Goal: Contribute content: Contribute content

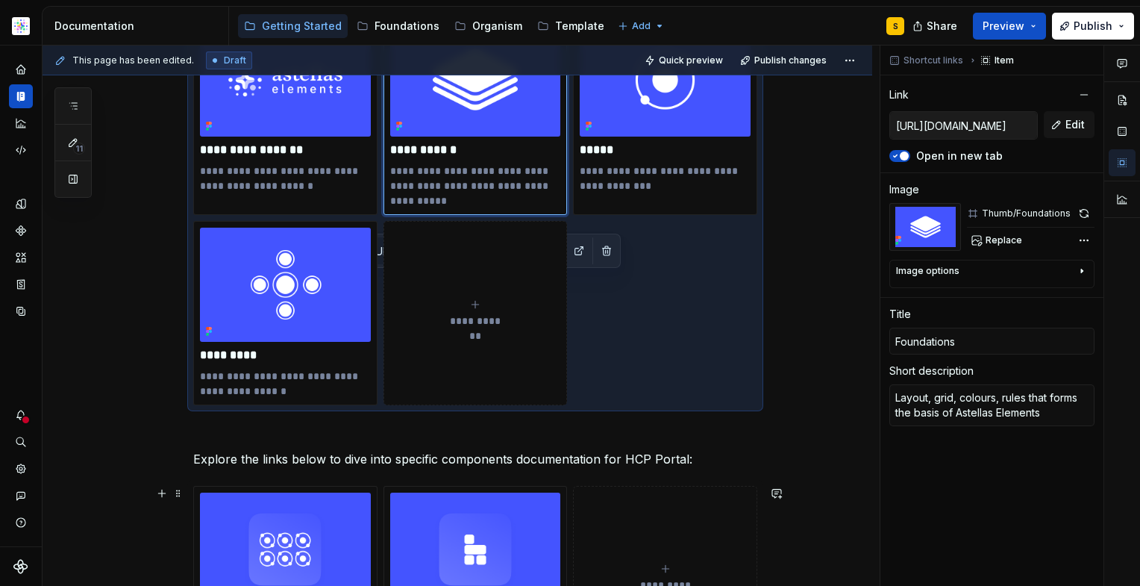
scroll to position [378, 0]
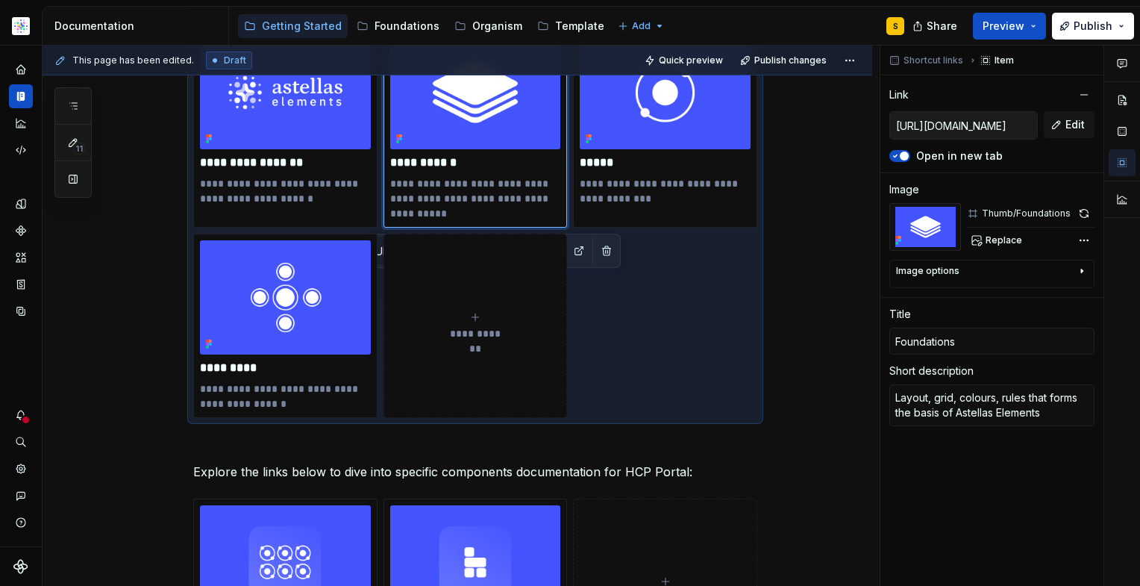
click at [828, 361] on div "**********" at bounding box center [458, 421] width 830 height 1089
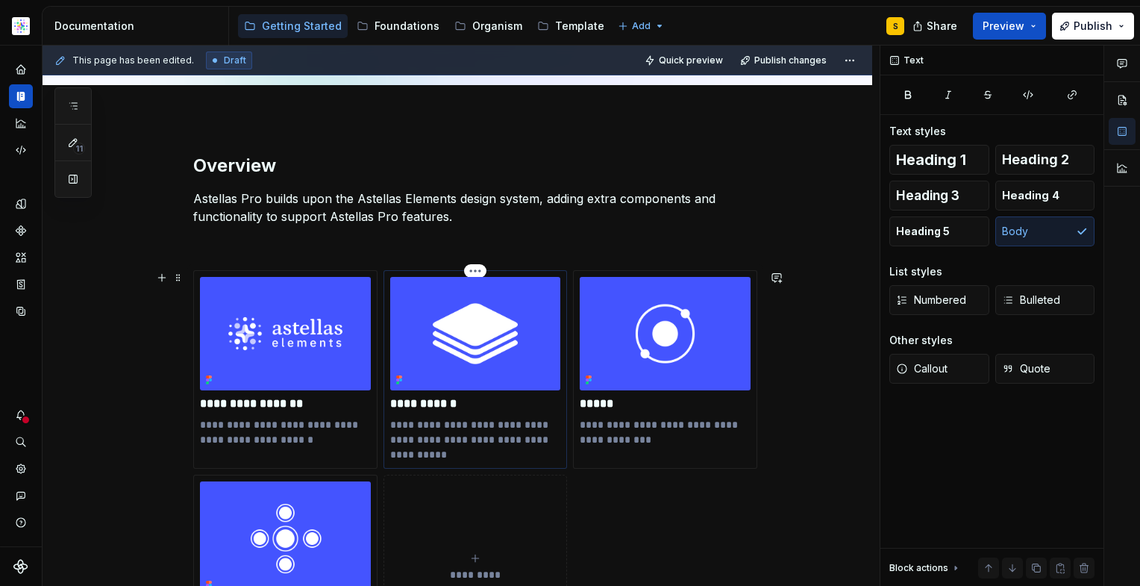
scroll to position [284, 0]
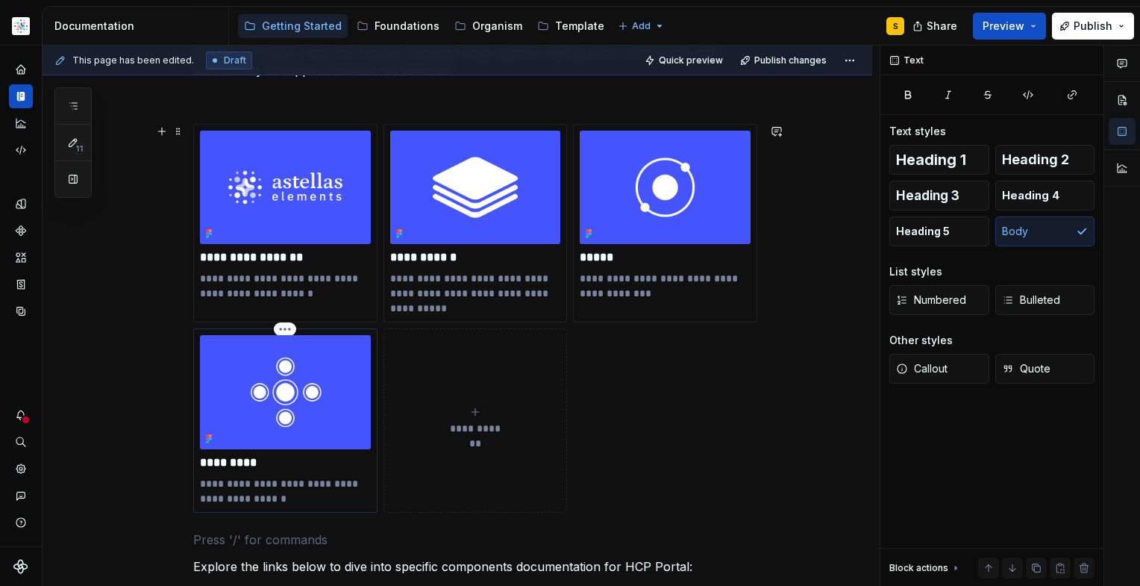
click at [317, 381] on img at bounding box center [285, 391] width 171 height 113
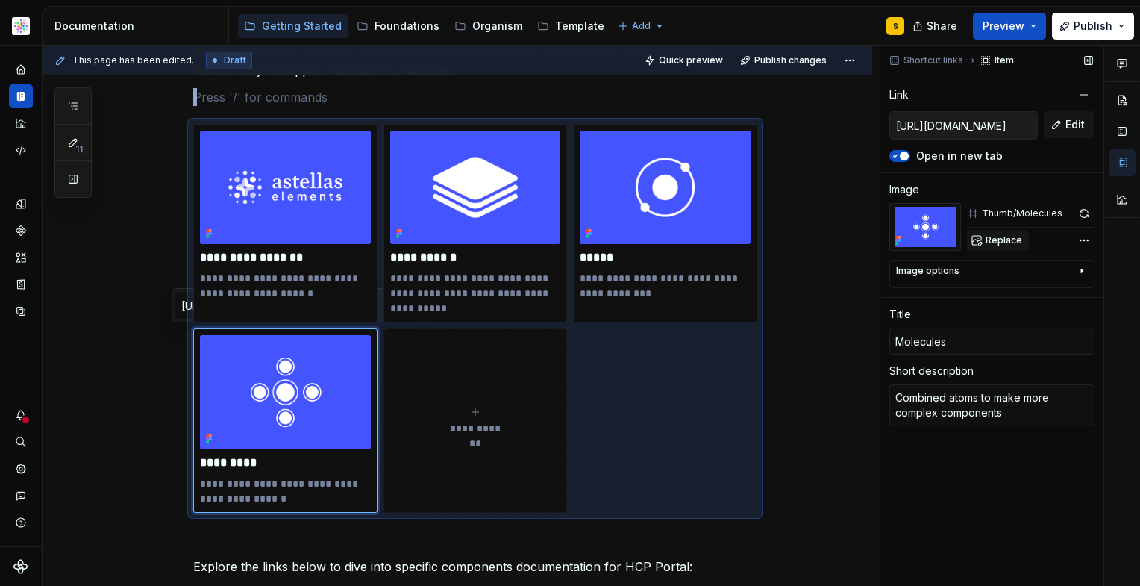
click at [997, 240] on span "Replace" at bounding box center [1004, 240] width 37 height 12
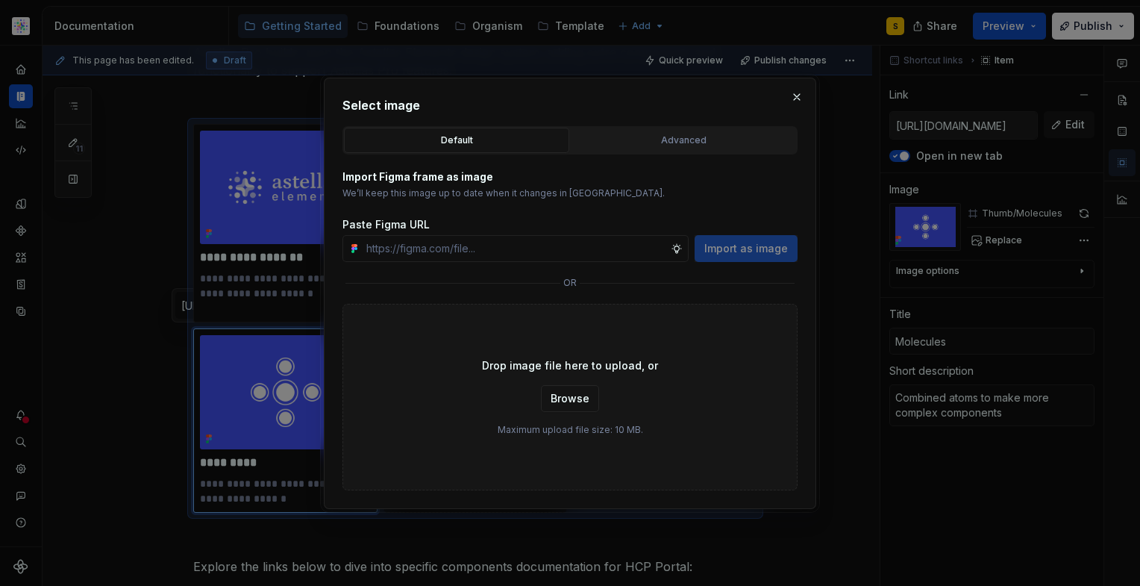
type textarea "*"
type input "[URL][DOMAIN_NAME]"
click at [776, 247] on span "Import as image" at bounding box center [746, 248] width 84 height 15
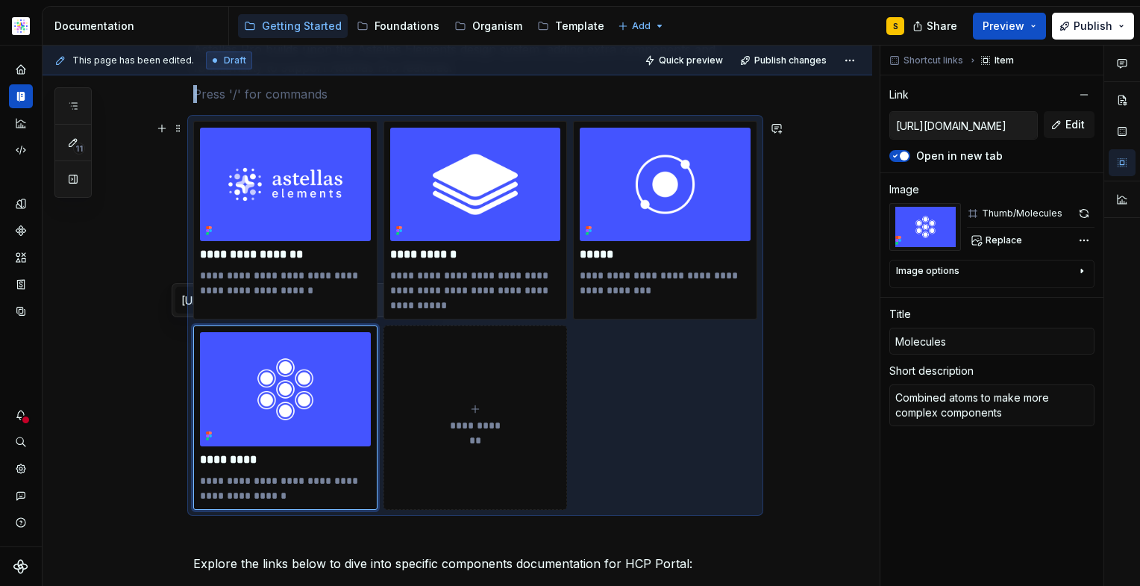
scroll to position [284, 0]
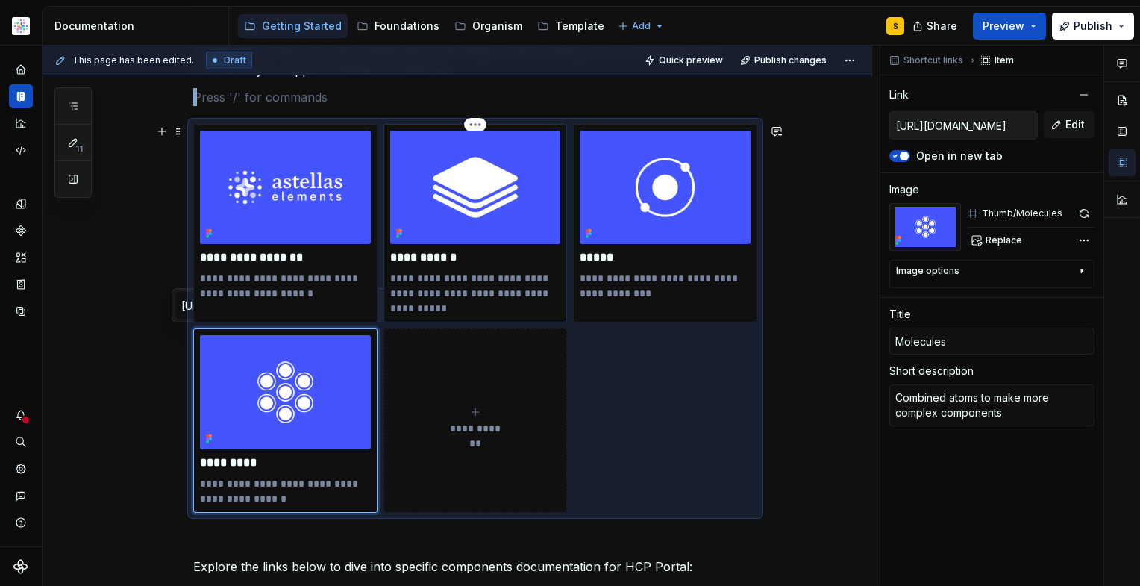
click at [488, 216] on img at bounding box center [475, 187] width 171 height 113
type textarea "*"
type input "[URL][DOMAIN_NAME]"
type input "Foundations"
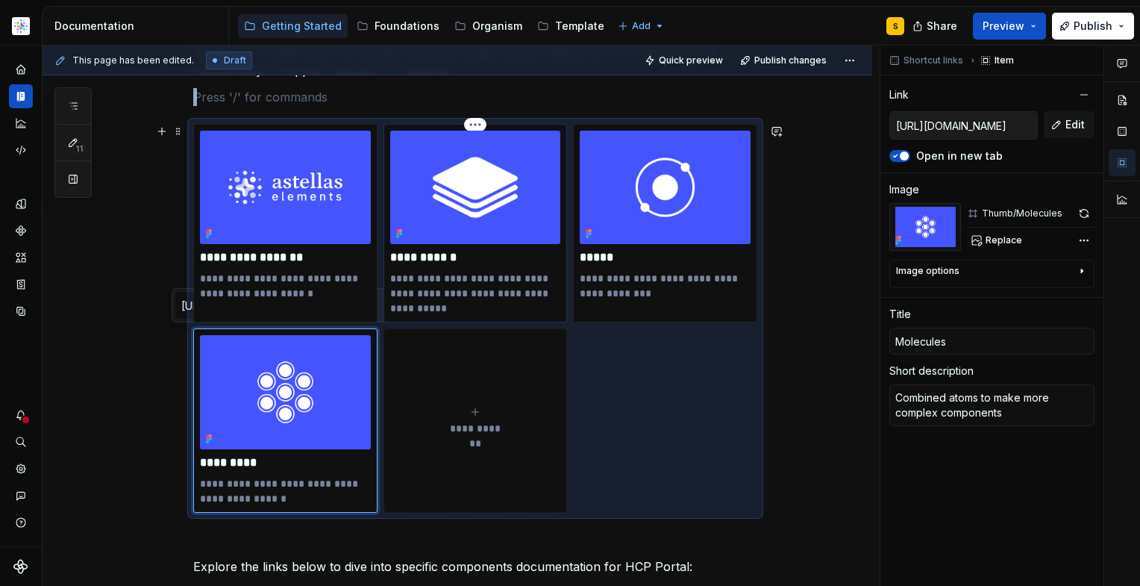
type textarea "Layout, grid, colours, rules that forms the basis of Astellas Elements"
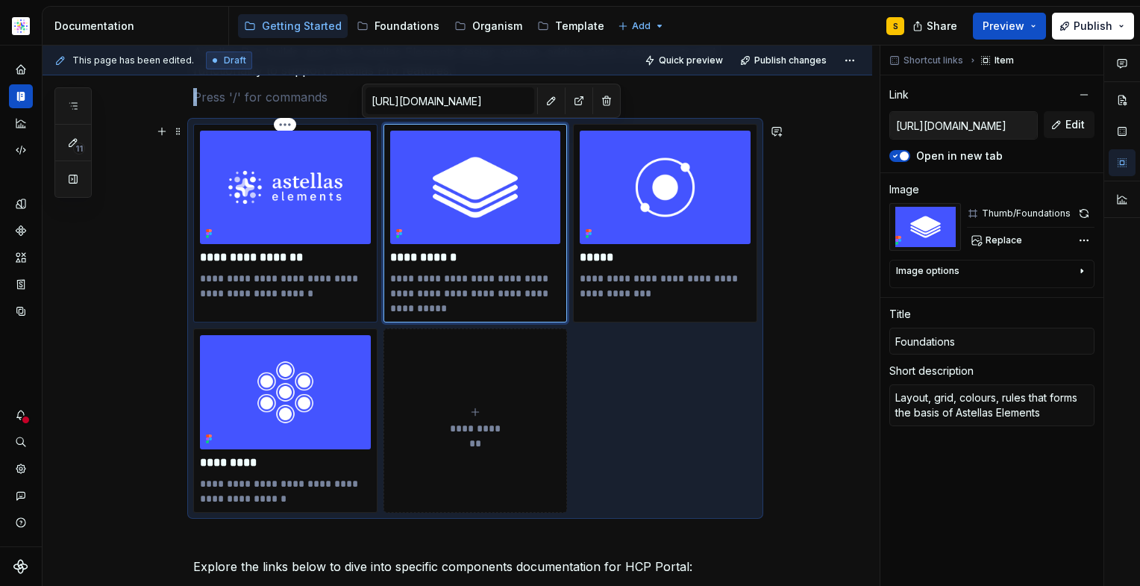
click at [321, 209] on img at bounding box center [285, 187] width 171 height 113
type textarea "*"
type input "[URL][DOMAIN_NAME]"
type input "Astellas Elements"
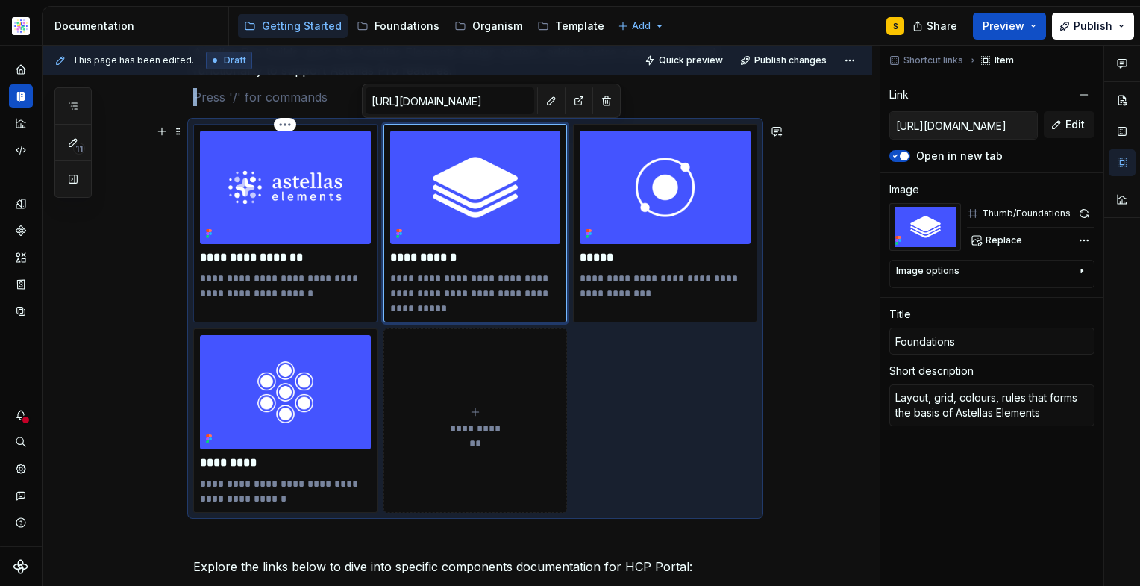
type textarea "Everything you need to know about Astellas Elements"
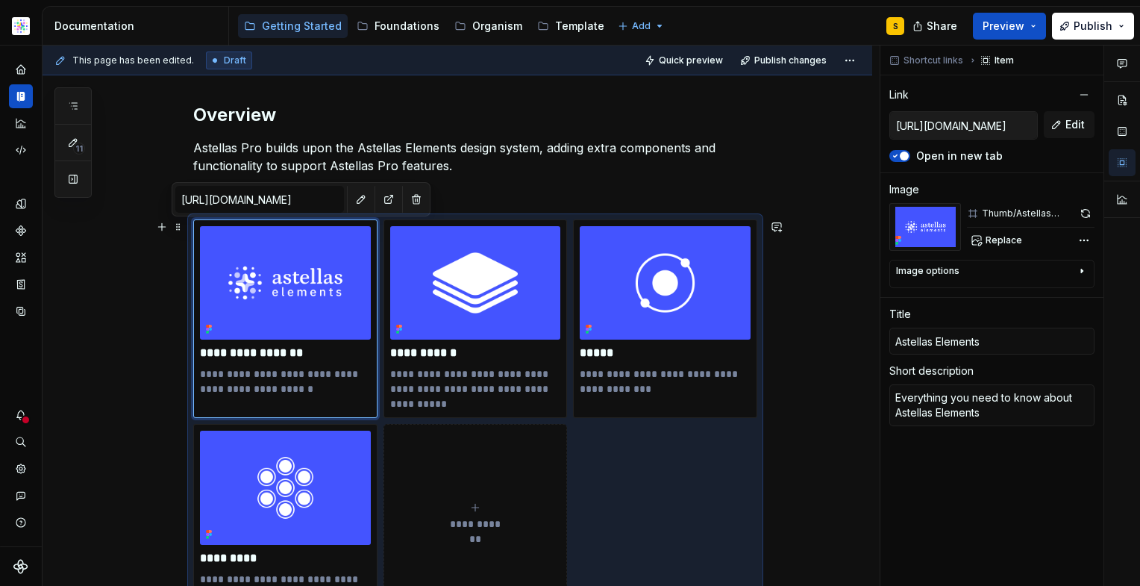
scroll to position [185, 0]
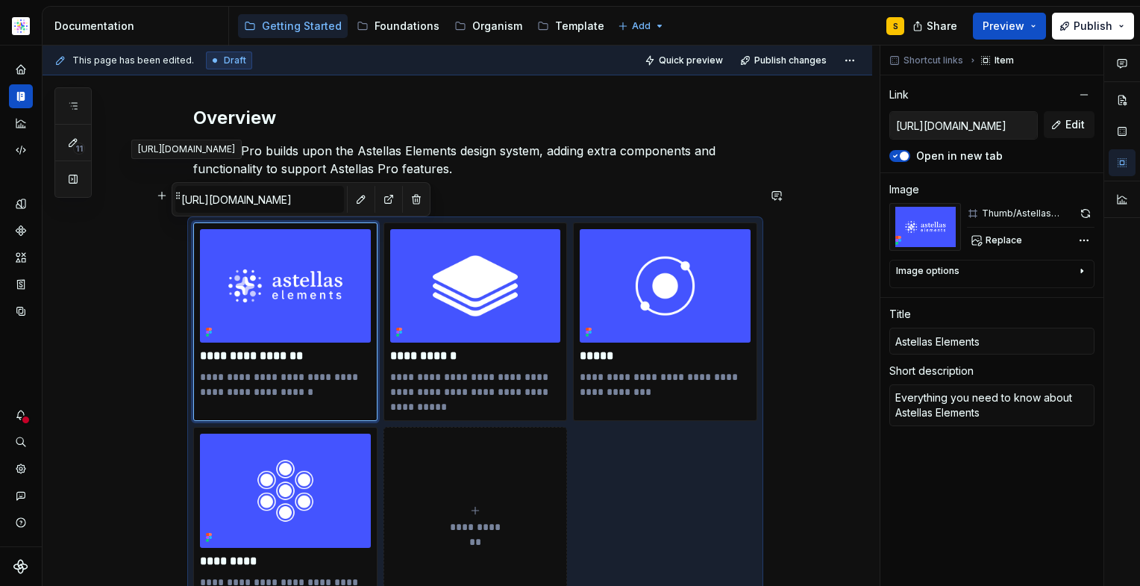
click at [282, 201] on input "[URL][DOMAIN_NAME]" at bounding box center [259, 199] width 169 height 27
click at [351, 199] on button "button" at bounding box center [361, 199] width 21 height 21
type textarea "*"
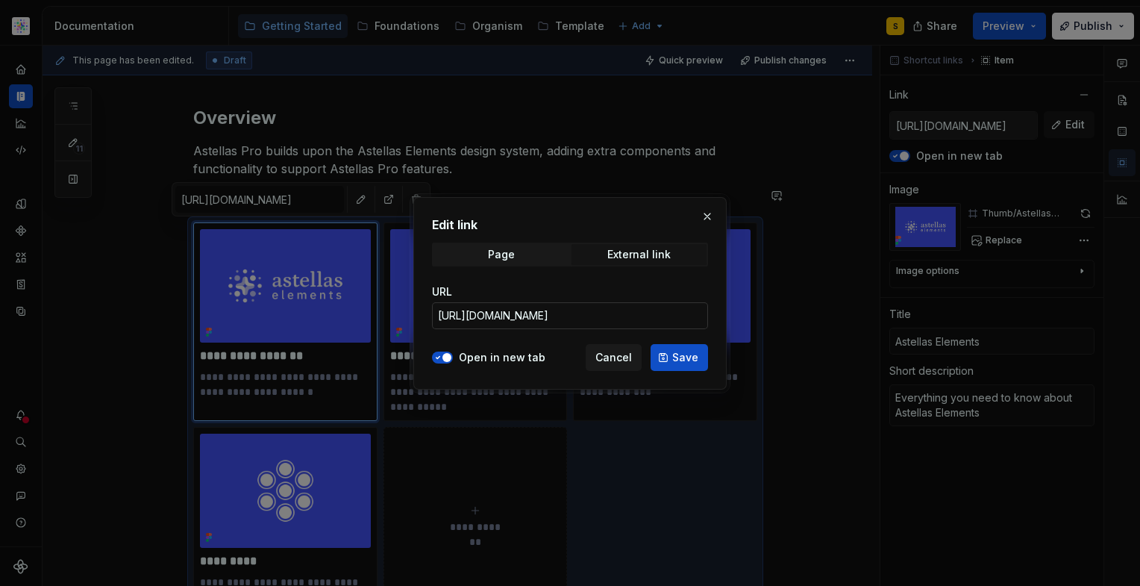
click at [541, 316] on input "[URL][DOMAIN_NAME]" at bounding box center [570, 315] width 276 height 27
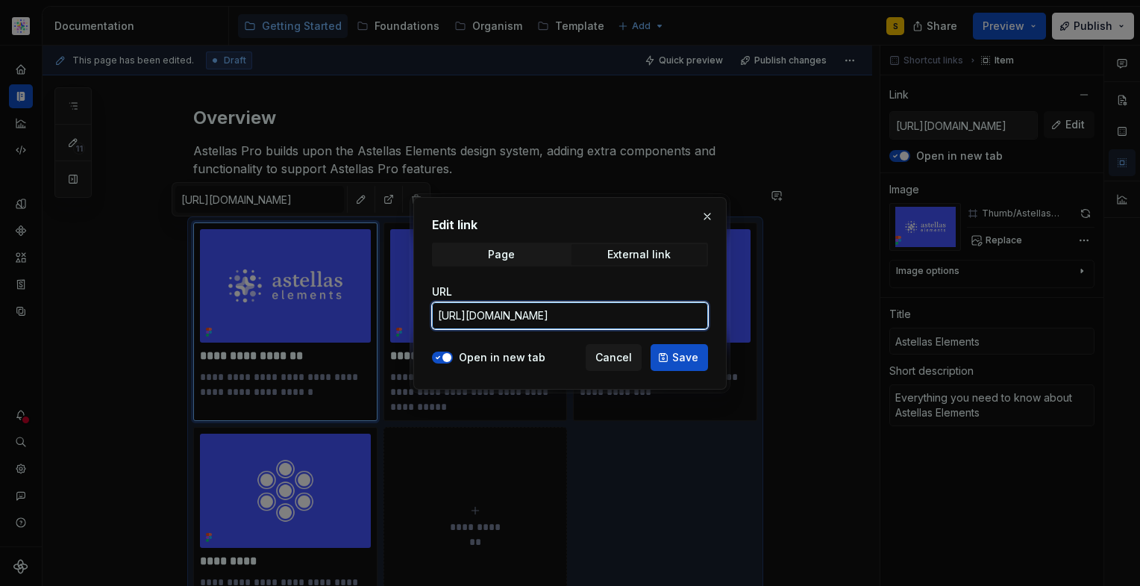
click at [541, 316] on input "[URL][DOMAIN_NAME]" at bounding box center [570, 315] width 276 height 27
click at [543, 316] on input "[URL][DOMAIN_NAME]" at bounding box center [570, 315] width 276 height 27
paste input "[DOMAIN_NAME][URL]"
type input "[URL][DOMAIN_NAME]"
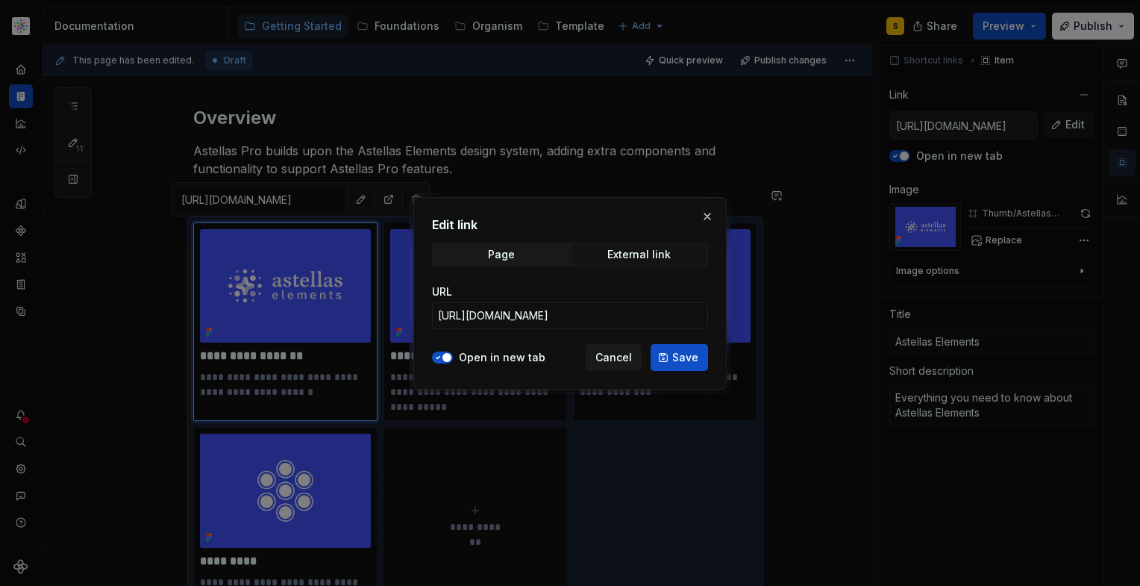
click at [684, 359] on span "Save" at bounding box center [685, 357] width 26 height 15
type textarea "*"
type input "[URL][DOMAIN_NAME]"
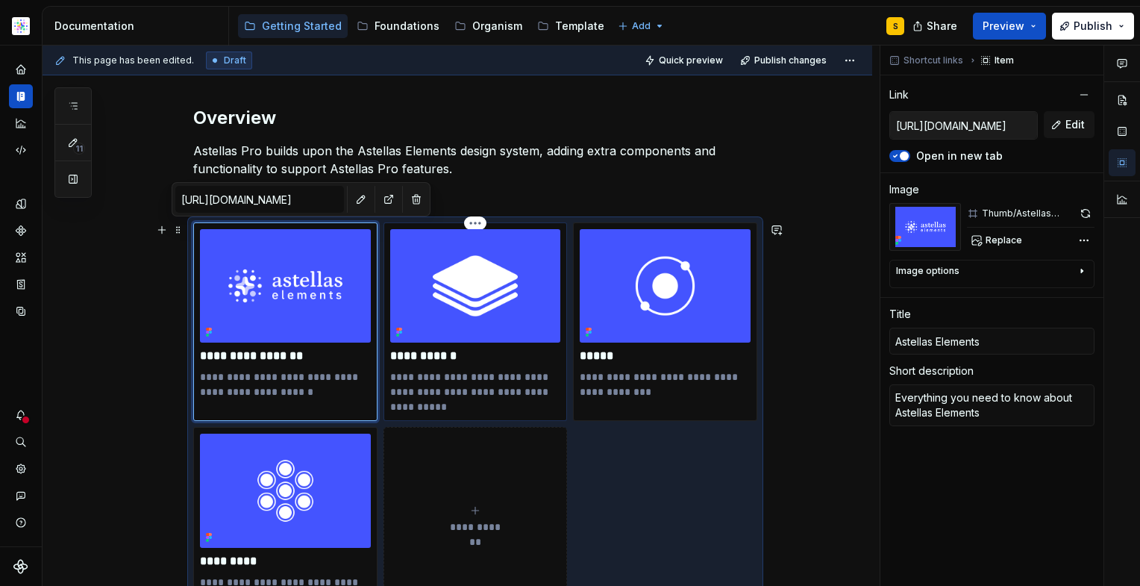
click at [459, 301] on img at bounding box center [475, 285] width 171 height 113
type textarea "*"
type input "[URL][DOMAIN_NAME]"
type input "Foundations"
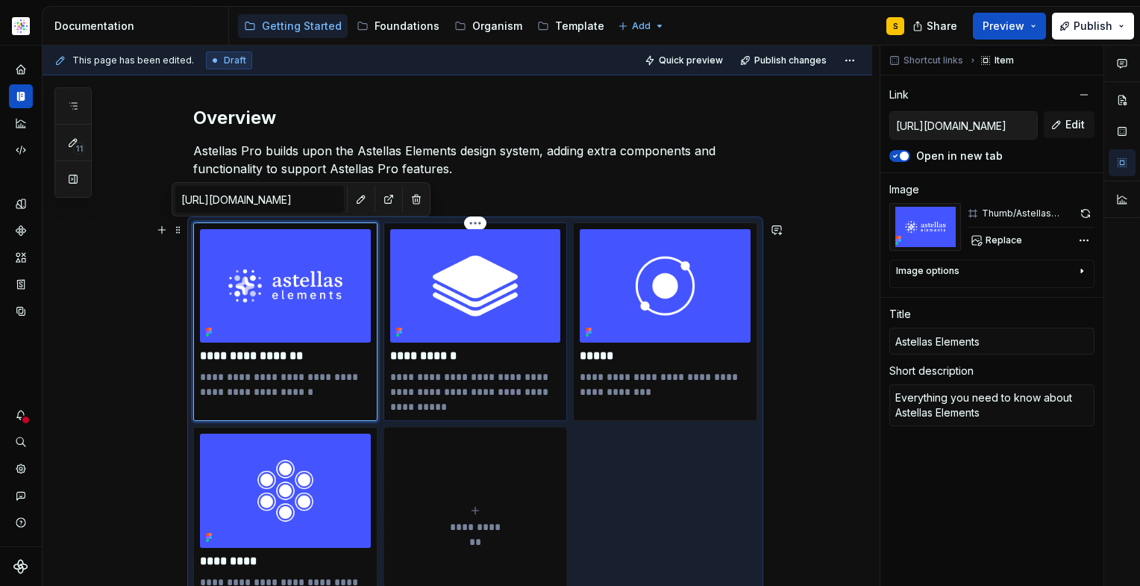
type textarea "Layout, grid, colours, rules that forms the basis of Astellas Elements"
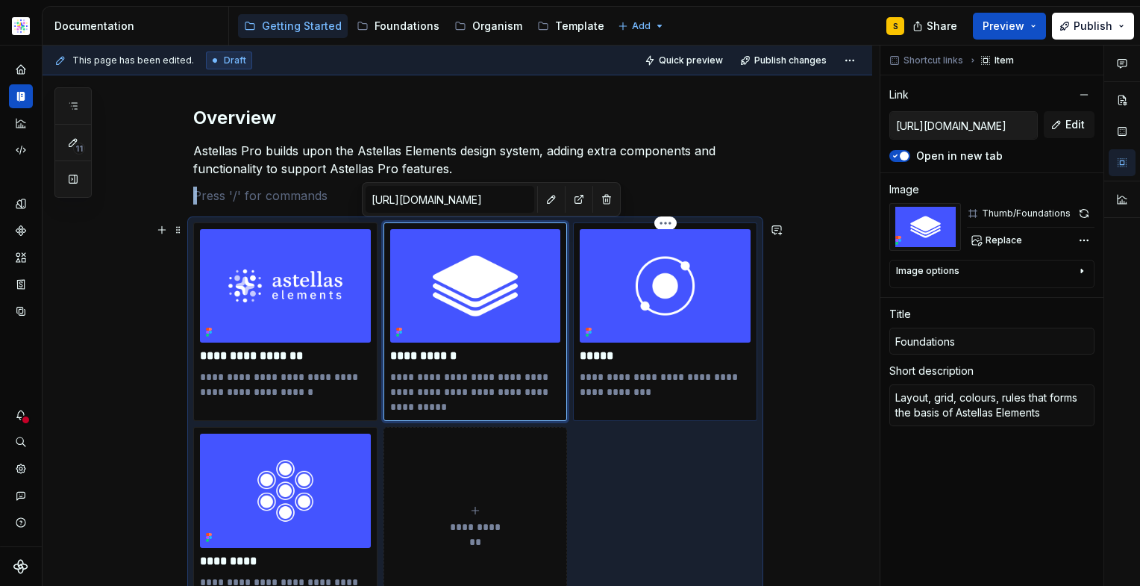
click at [652, 309] on img at bounding box center [665, 285] width 171 height 113
type textarea "*"
type input "[URL][DOMAIN_NAME]"
type input "Atoms"
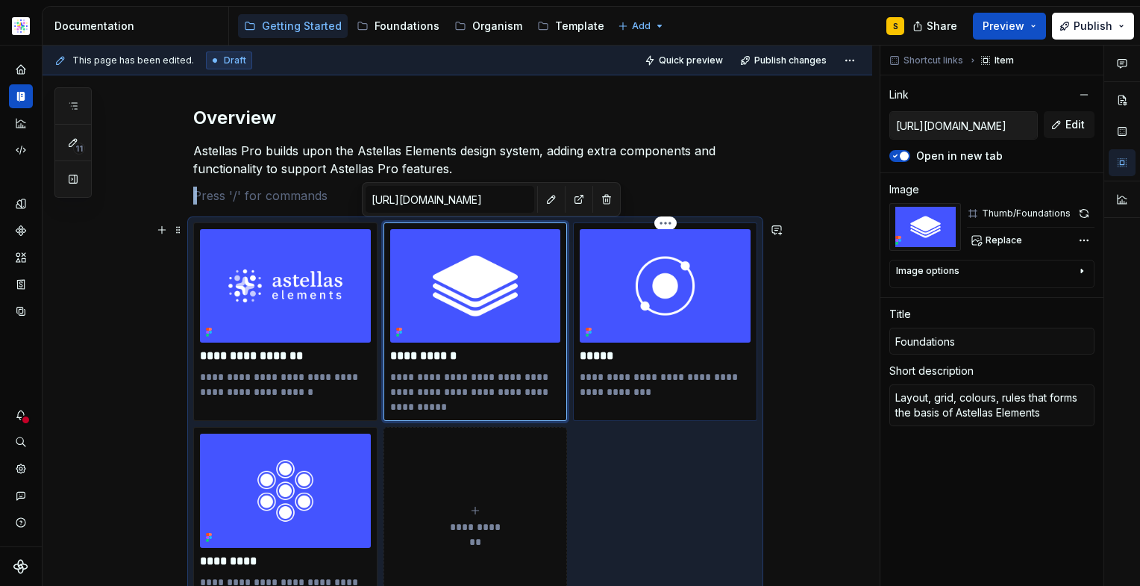
type textarea "The basic elements within the design system"
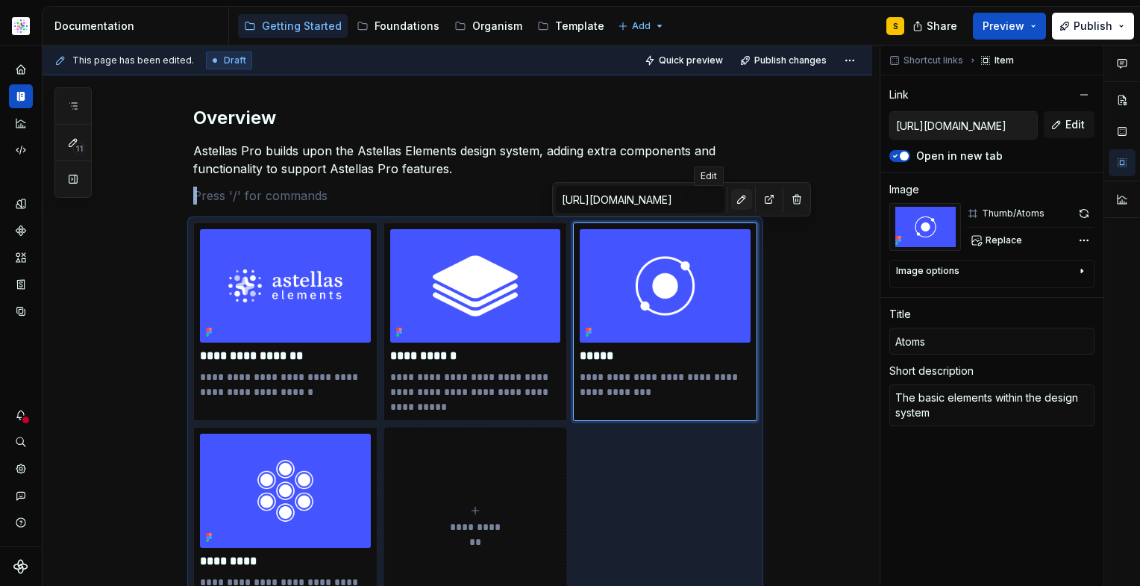
click at [731, 204] on button "button" at bounding box center [741, 199] width 21 height 21
type textarea "*"
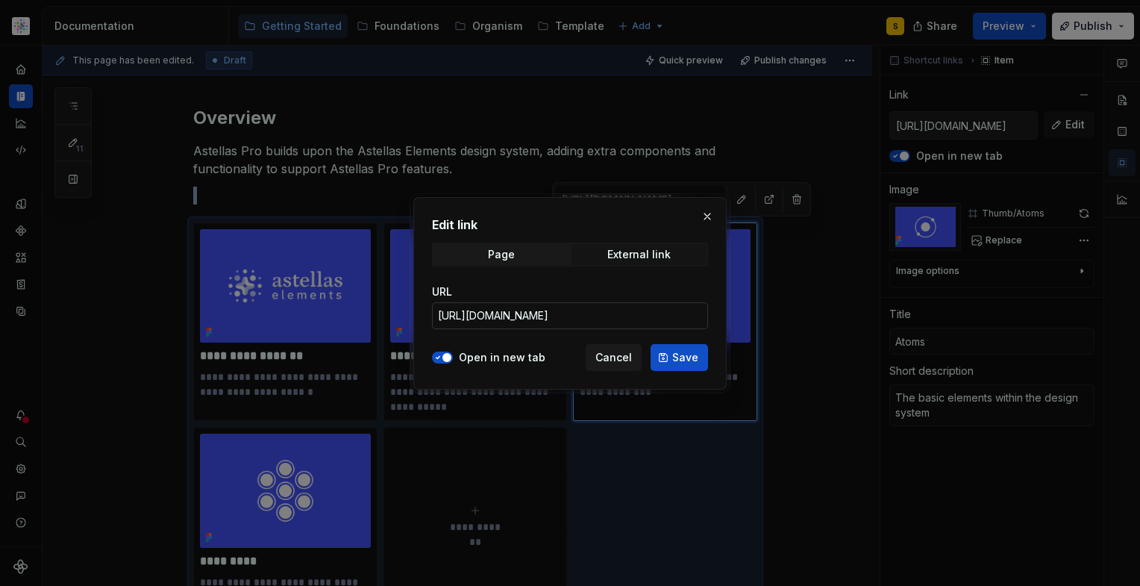
click at [549, 318] on input "[URL][DOMAIN_NAME]" at bounding box center [570, 315] width 276 height 27
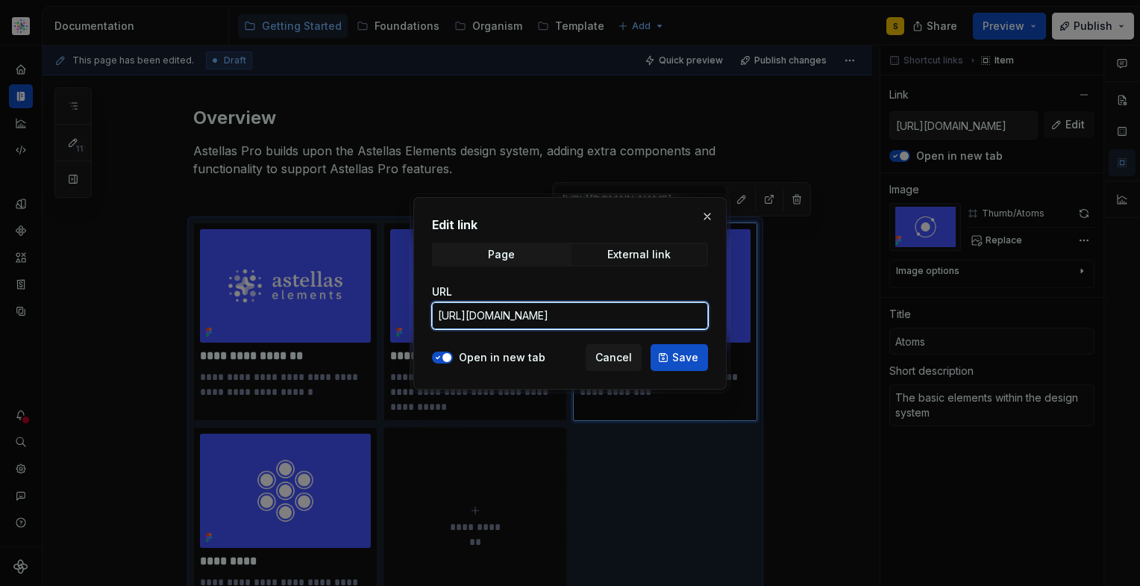
click at [549, 318] on input "[URL][DOMAIN_NAME]" at bounding box center [570, 315] width 276 height 27
click at [553, 319] on input "[URL][DOMAIN_NAME]" at bounding box center [570, 315] width 276 height 27
paste input "text"
type input "[URL][DOMAIN_NAME]"
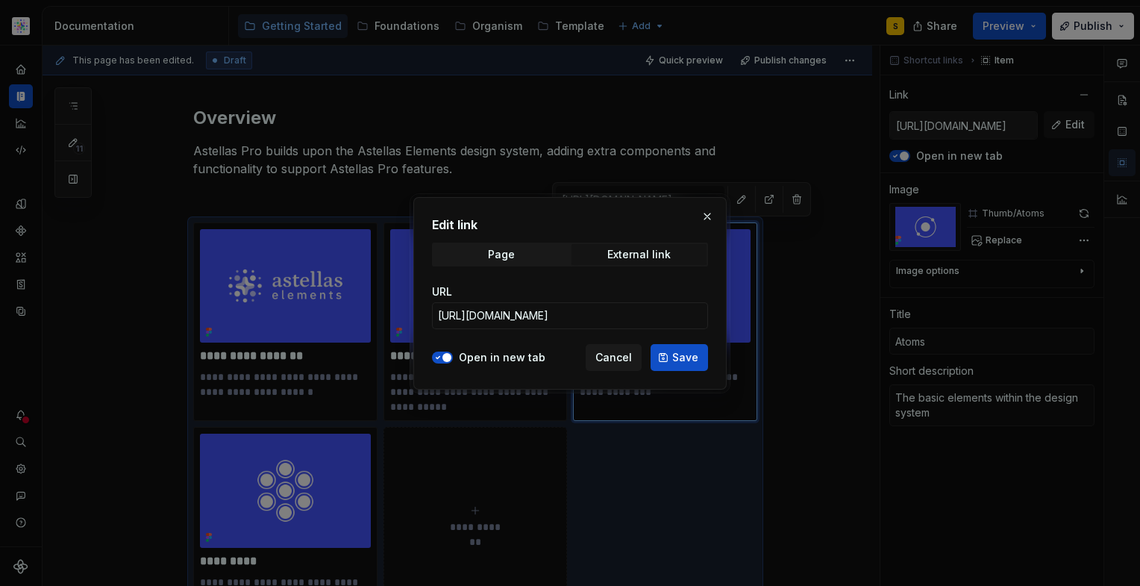
click at [678, 357] on span "Save" at bounding box center [685, 357] width 26 height 15
type textarea "*"
type input "[URL][DOMAIN_NAME]"
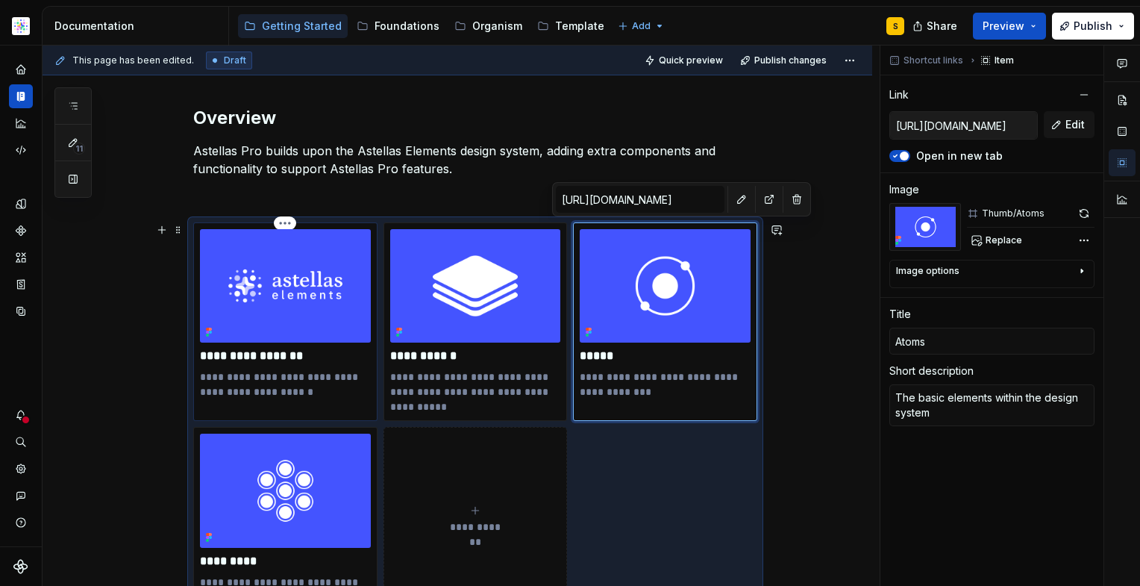
click at [284, 322] on img at bounding box center [285, 285] width 171 height 113
type textarea "*"
type input "[URL][DOMAIN_NAME]"
type input "Astellas Elements"
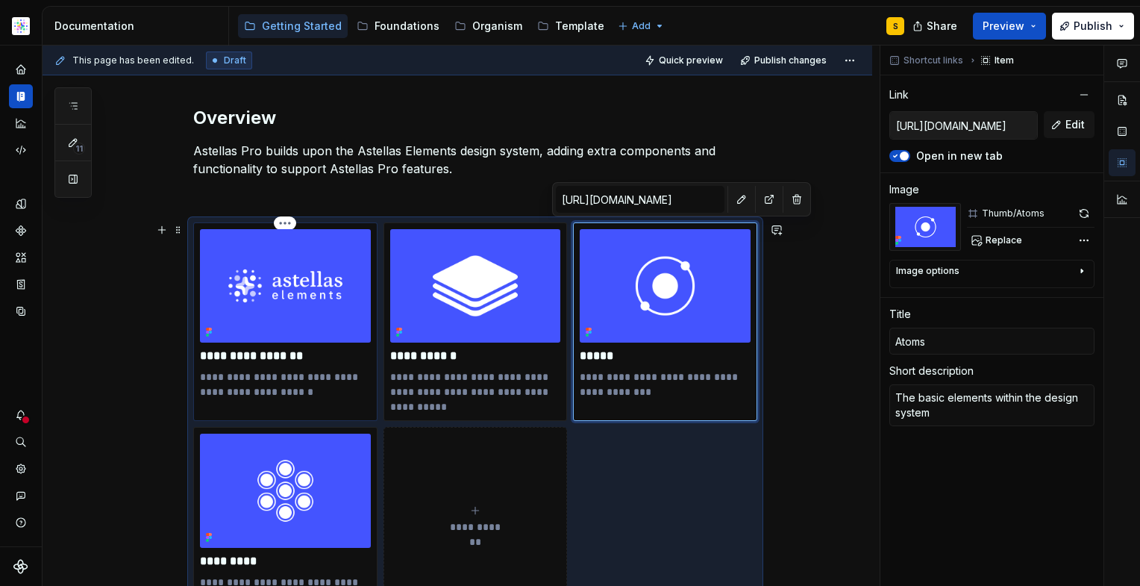
type textarea "Everything you need to know about Astellas Elements"
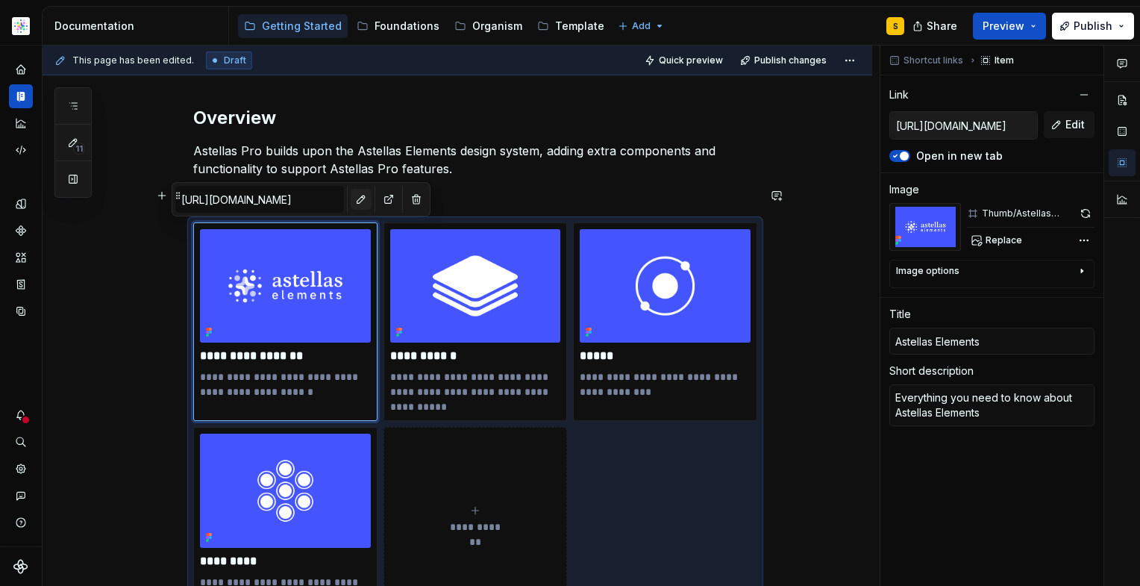
click at [351, 201] on button "button" at bounding box center [361, 199] width 21 height 21
type textarea "*"
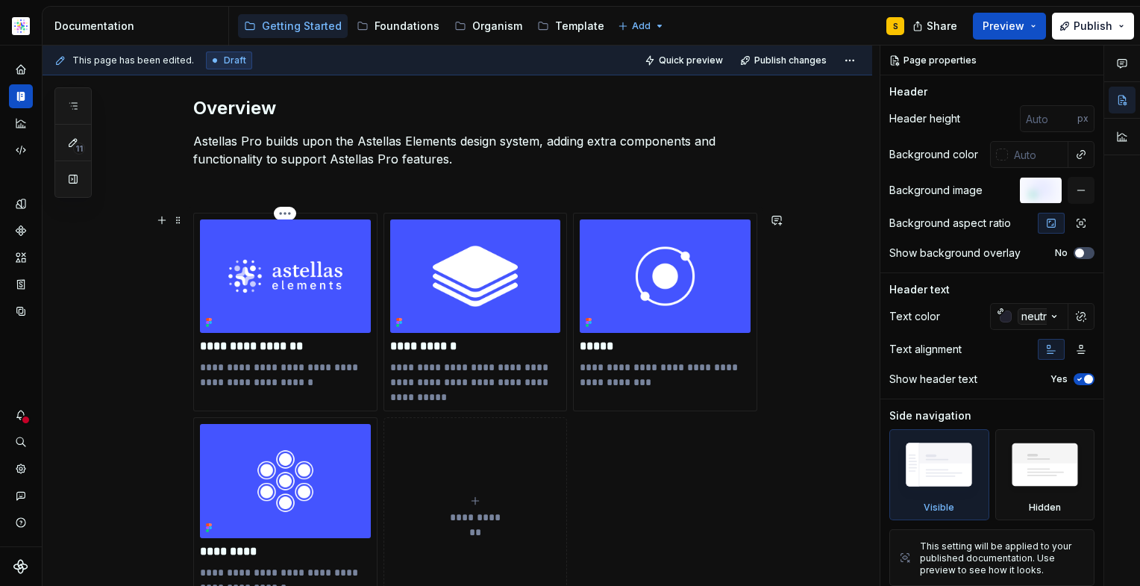
scroll to position [227, 0]
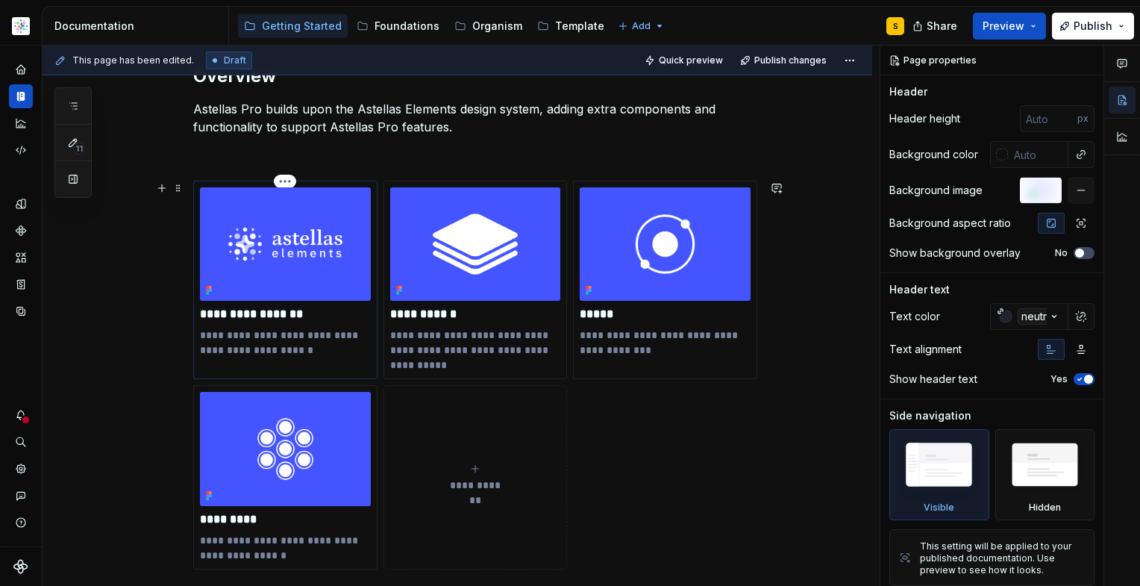
click at [303, 284] on img at bounding box center [285, 243] width 171 height 113
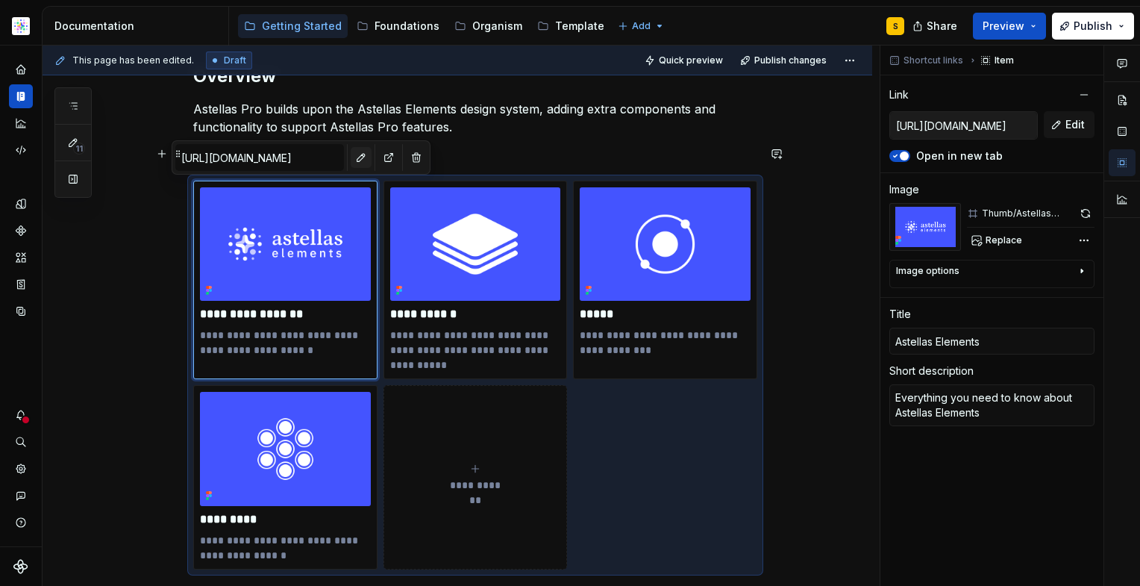
click at [351, 155] on button "button" at bounding box center [361, 157] width 21 height 21
type textarea "*"
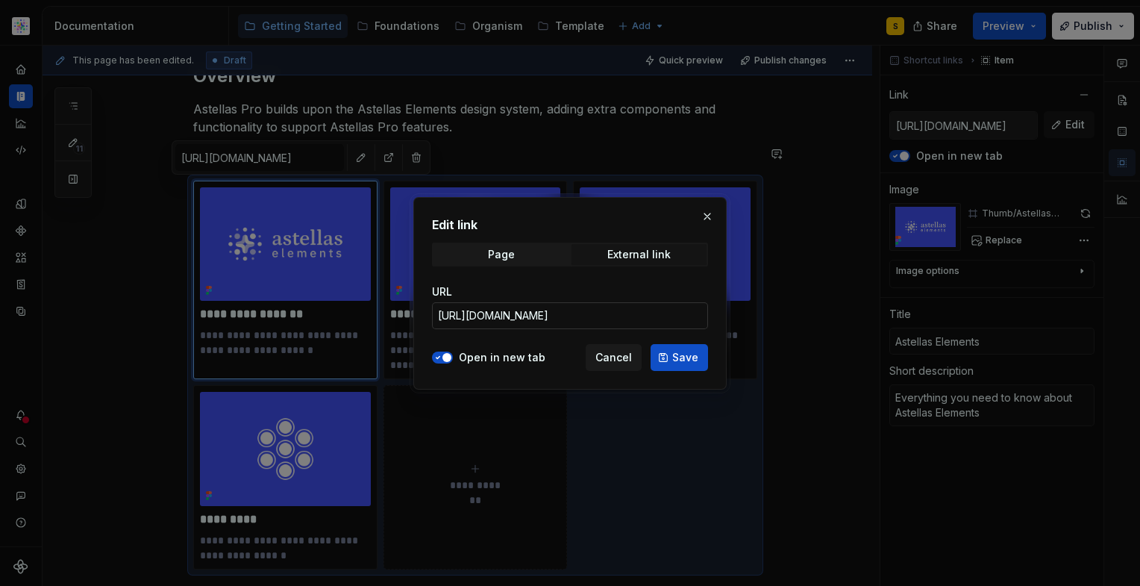
click at [514, 316] on input "[URL][DOMAIN_NAME]" at bounding box center [570, 315] width 276 height 27
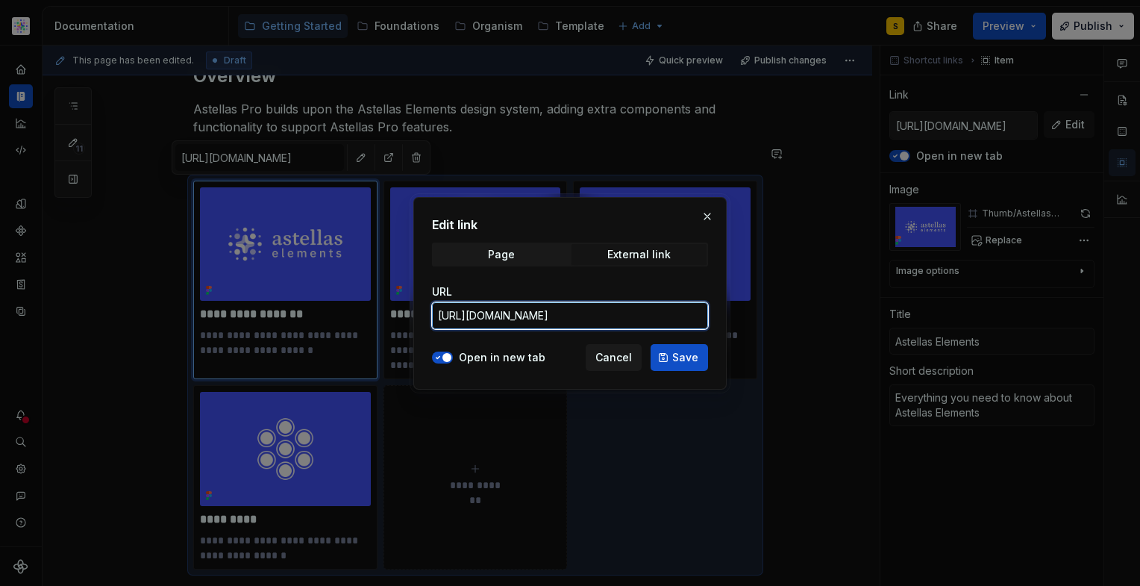
scroll to position [0, 0]
paste input "[URL][DOMAIN_NAME]"
type input "[URL][DOMAIN_NAME]"
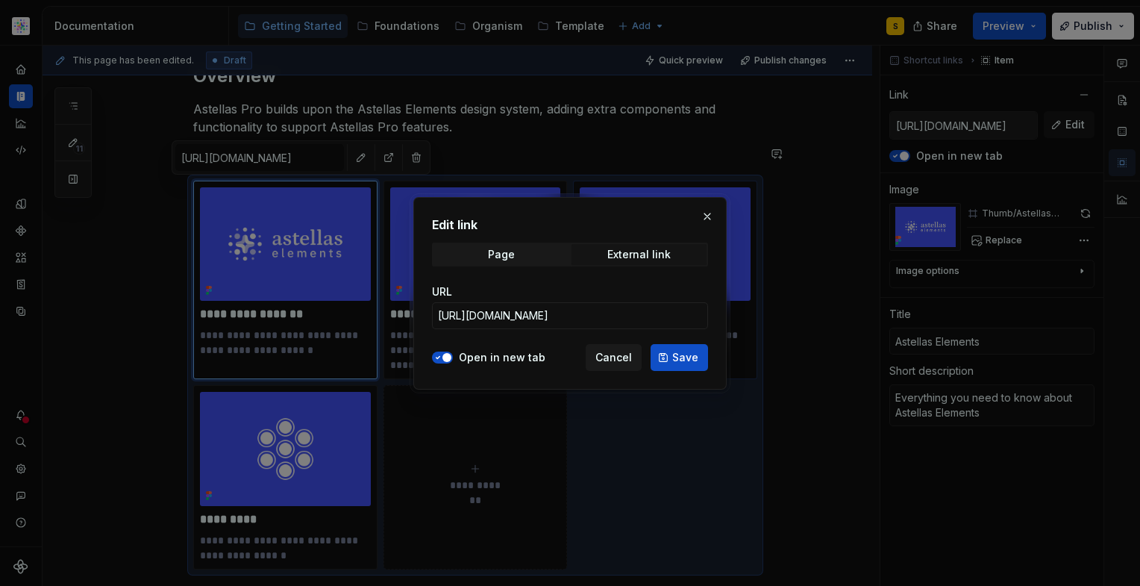
click at [687, 361] on span "Save" at bounding box center [685, 357] width 26 height 15
type textarea "*"
type input "[URL][DOMAIN_NAME]"
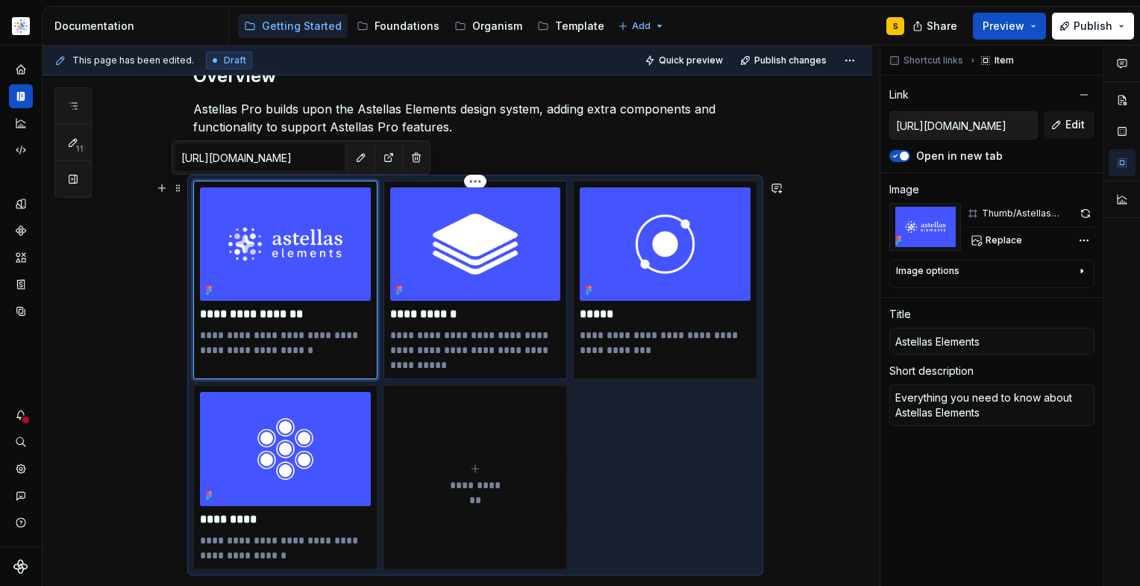
click at [488, 259] on img at bounding box center [475, 243] width 171 height 113
type textarea "*"
type input "[URL][DOMAIN_NAME]"
type input "Foundations"
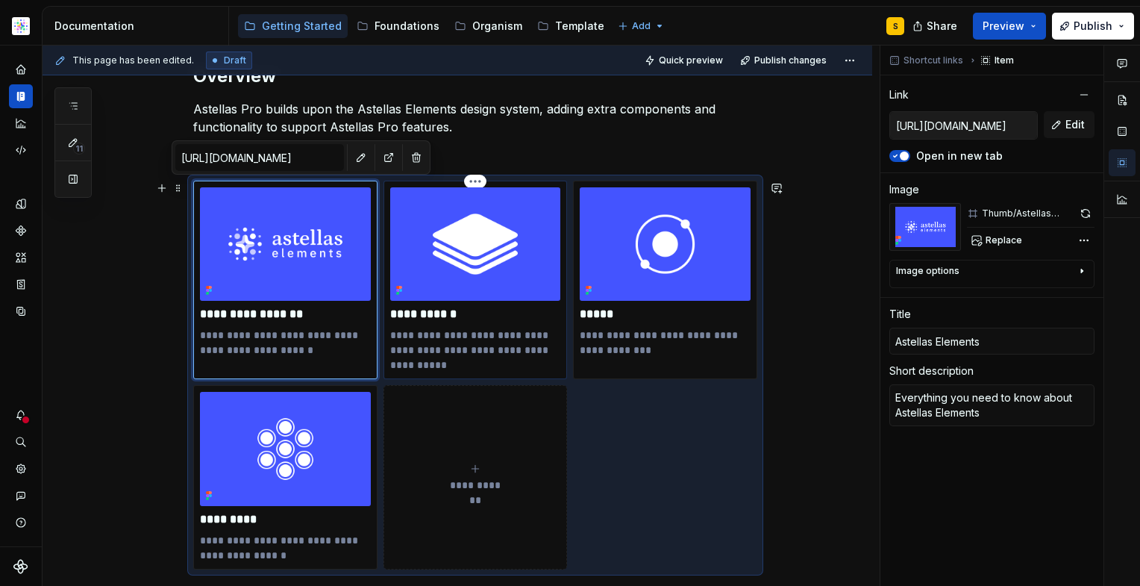
type textarea "Layout, grid, colours, rules that forms the basis of Astellas Elements"
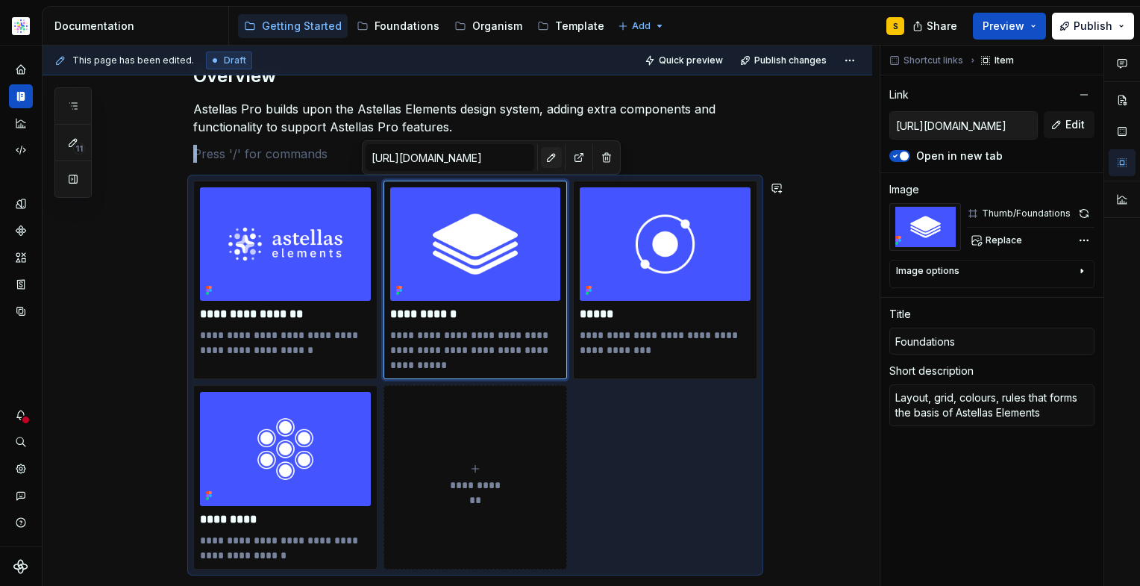
click at [541, 157] on button "button" at bounding box center [551, 157] width 21 height 21
type textarea "*"
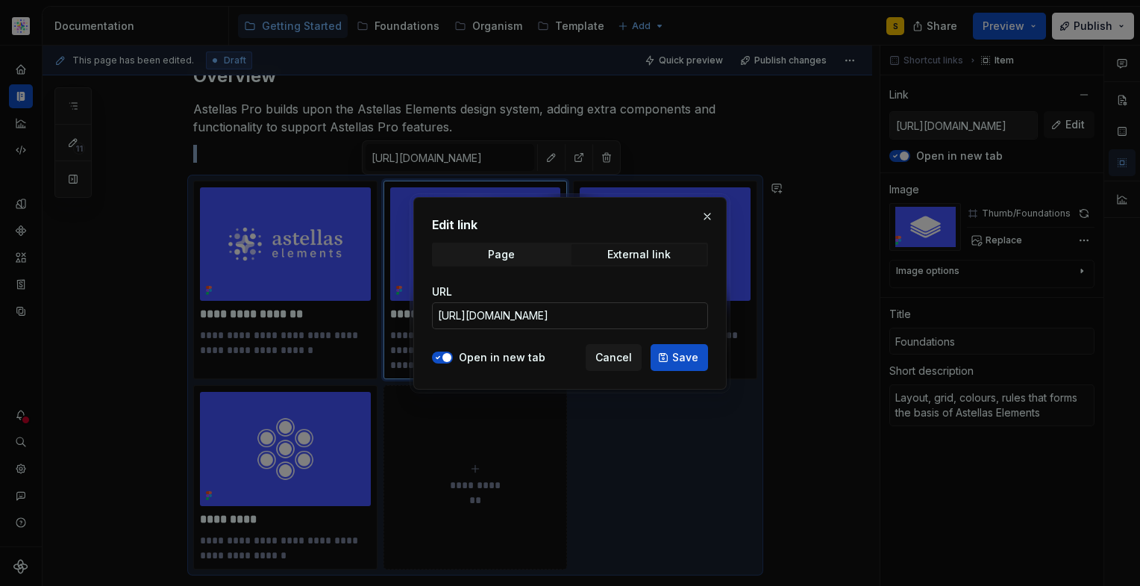
click at [592, 319] on input "[URL][DOMAIN_NAME]" at bounding box center [570, 315] width 276 height 27
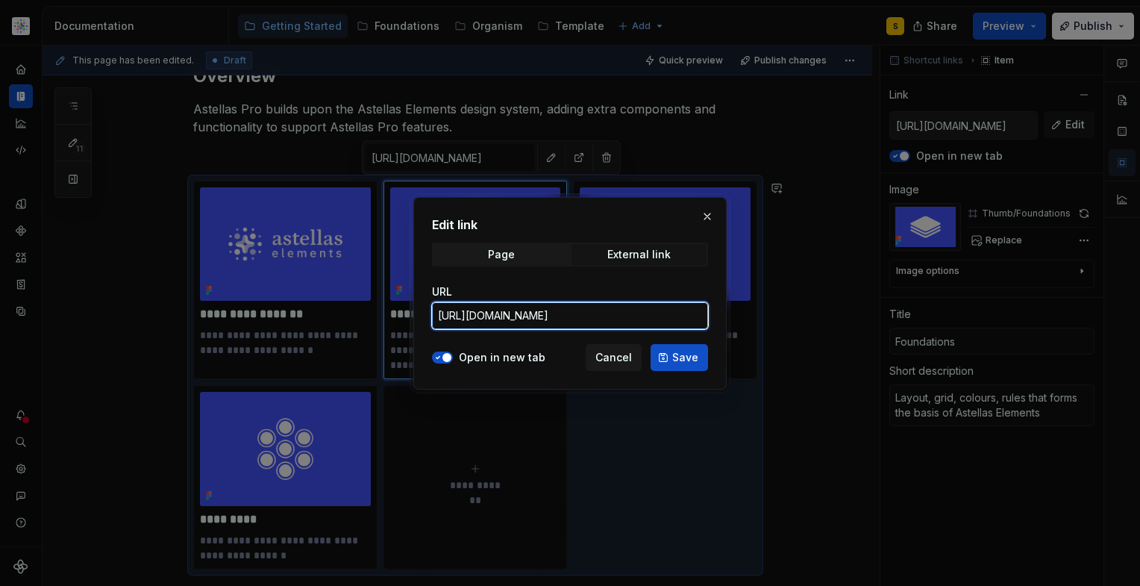
paste input "text"
type input "[URL][DOMAIN_NAME]"
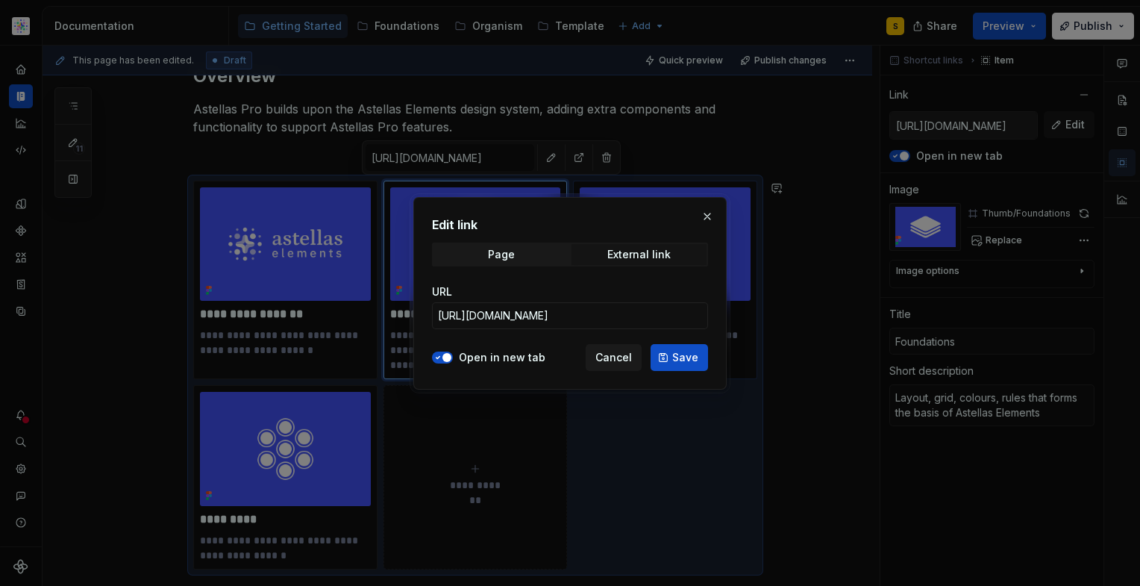
click at [675, 352] on span "Save" at bounding box center [685, 357] width 26 height 15
type textarea "*"
type input "[URL][DOMAIN_NAME]"
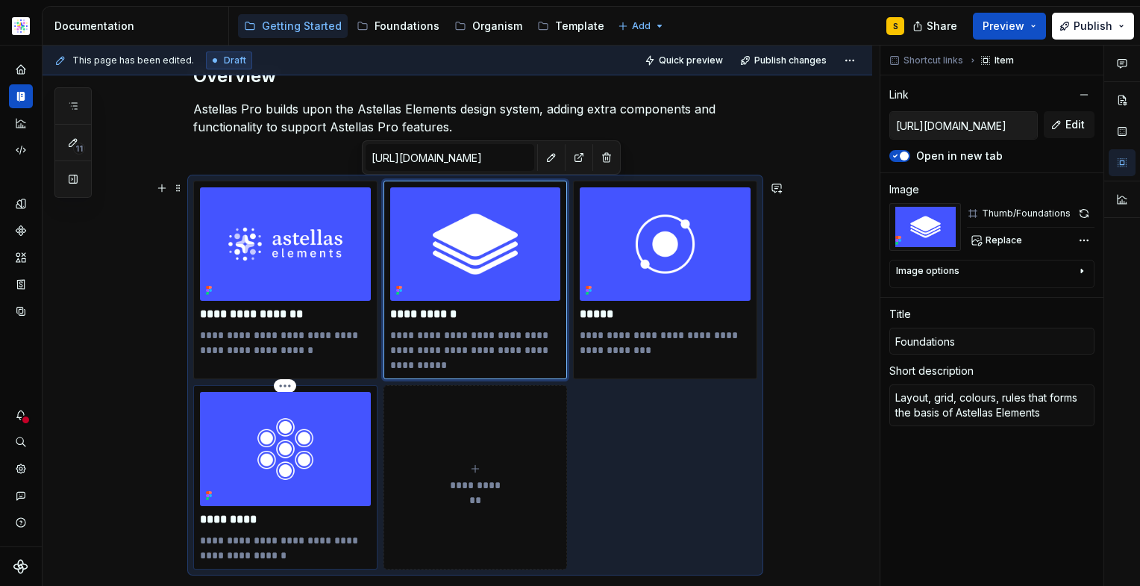
type textarea "*"
type input "[URL][DOMAIN_NAME]"
type input "Molecules"
type textarea "Combined atoms to make more complex components"
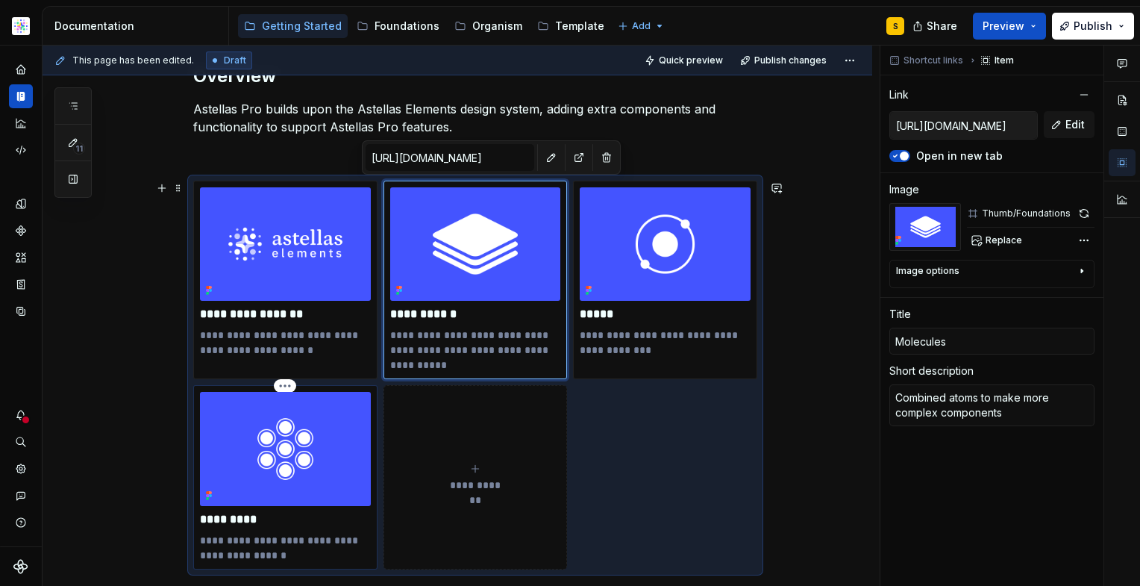
click at [301, 455] on img at bounding box center [285, 448] width 171 height 113
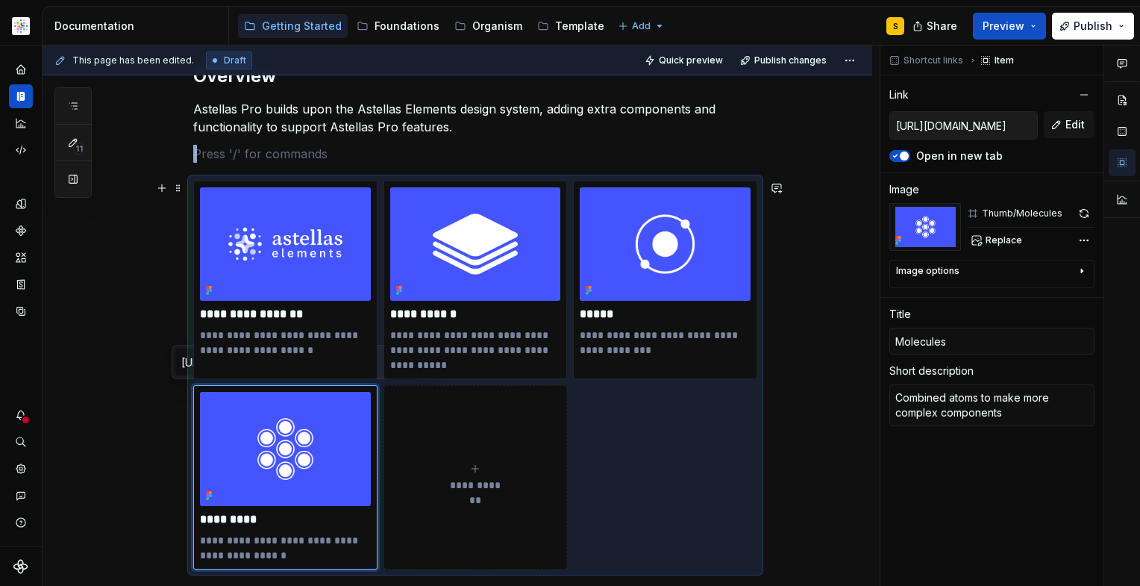
click at [123, 459] on div "**********" at bounding box center [458, 572] width 830 height 1089
click at [251, 448] on img at bounding box center [285, 448] width 171 height 113
click at [1066, 127] on span "Edit" at bounding box center [1075, 124] width 19 height 15
type textarea "*"
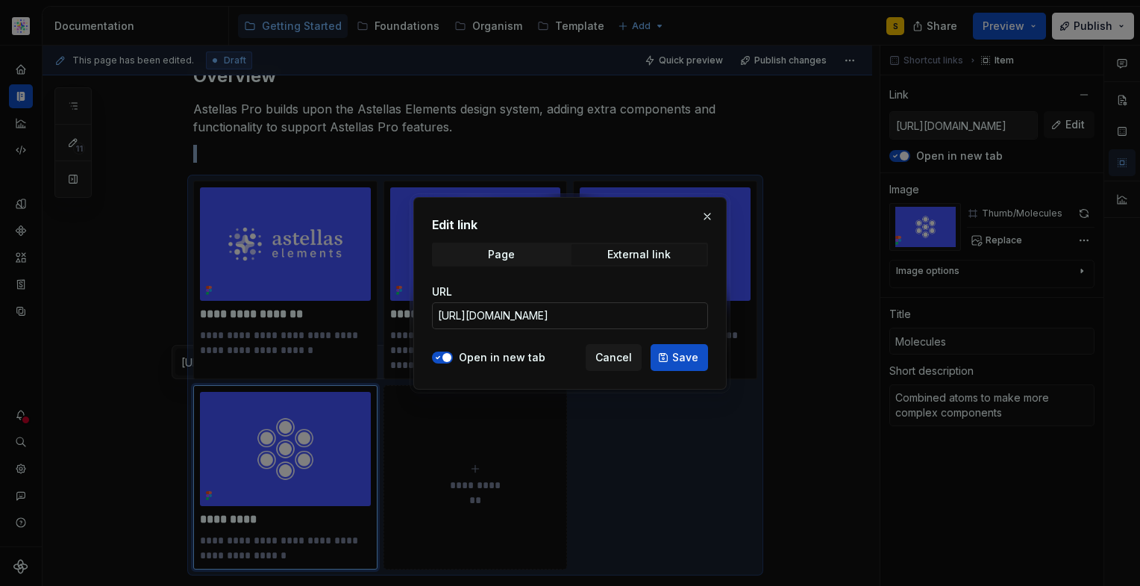
click at [577, 313] on input "[URL][DOMAIN_NAME]" at bounding box center [570, 315] width 276 height 27
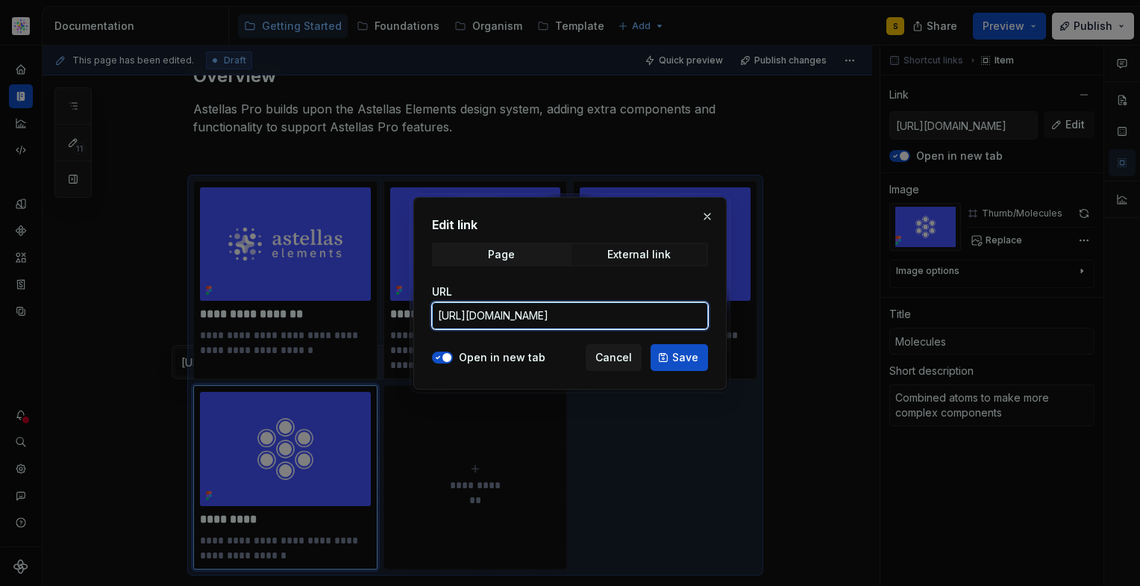
click at [577, 313] on input "[URL][DOMAIN_NAME]" at bounding box center [570, 315] width 276 height 27
paste input "text"
type input "[URL][DOMAIN_NAME]"
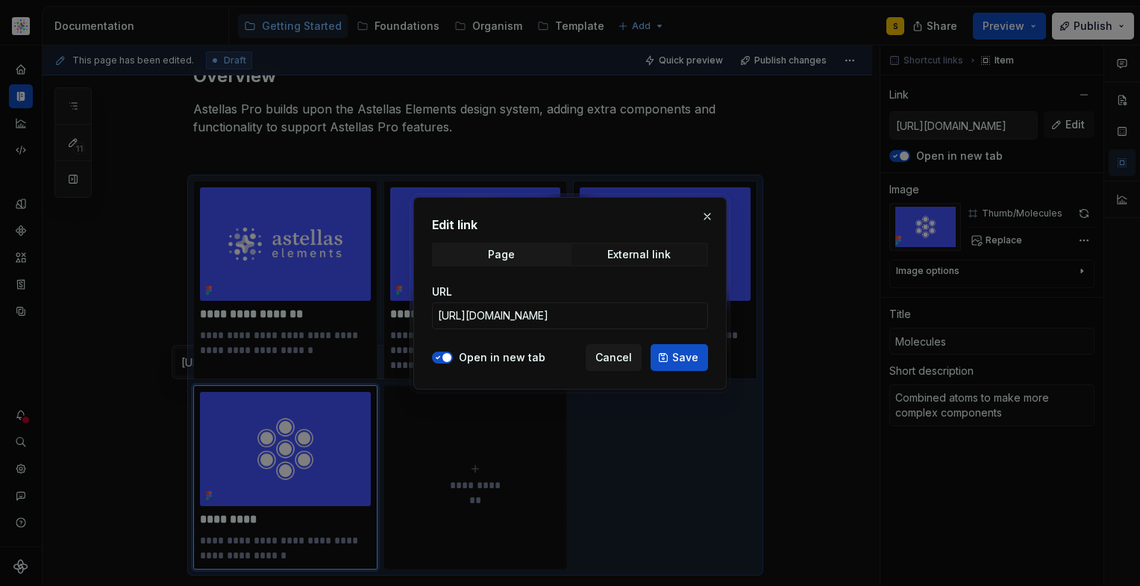
click at [681, 356] on span "Save" at bounding box center [685, 357] width 26 height 15
type textarea "*"
type input "[URL][DOMAIN_NAME]"
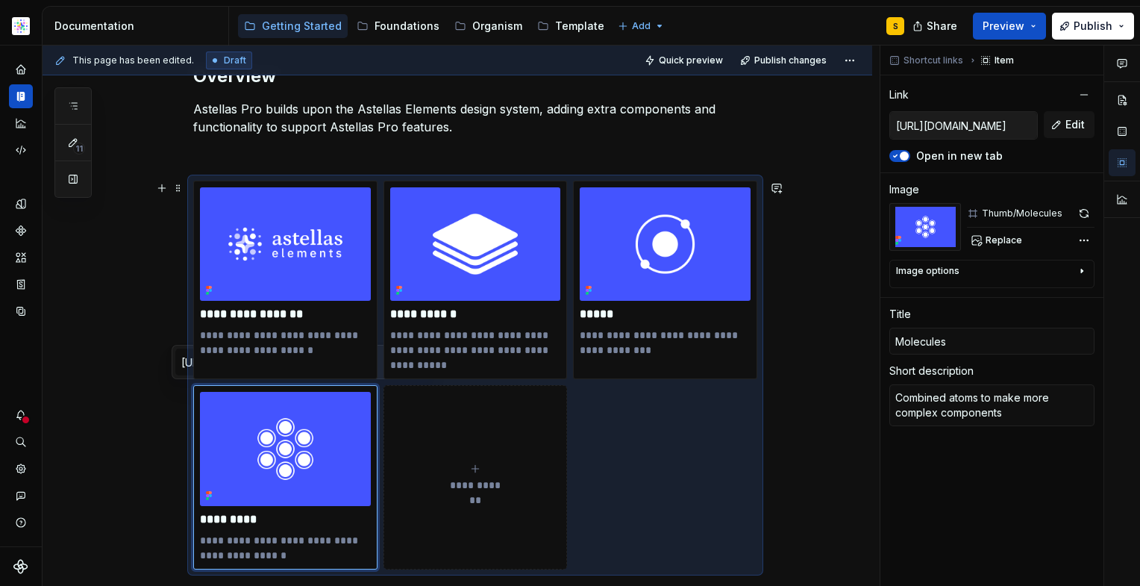
click at [465, 484] on span "**********" at bounding box center [475, 485] width 65 height 15
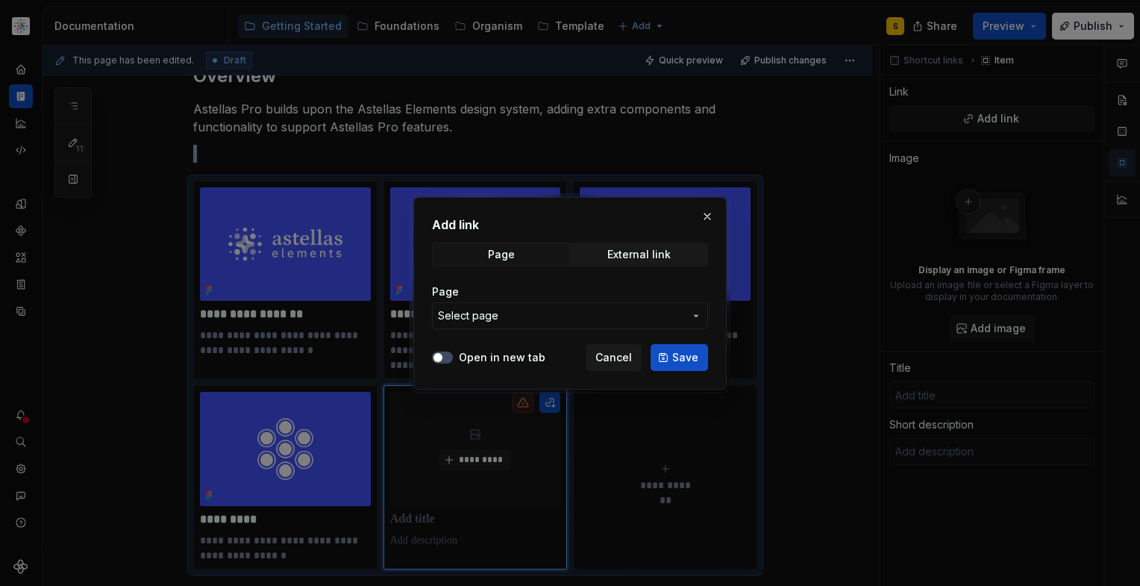
type textarea "*"
click at [508, 310] on span "Select page" at bounding box center [561, 315] width 246 height 15
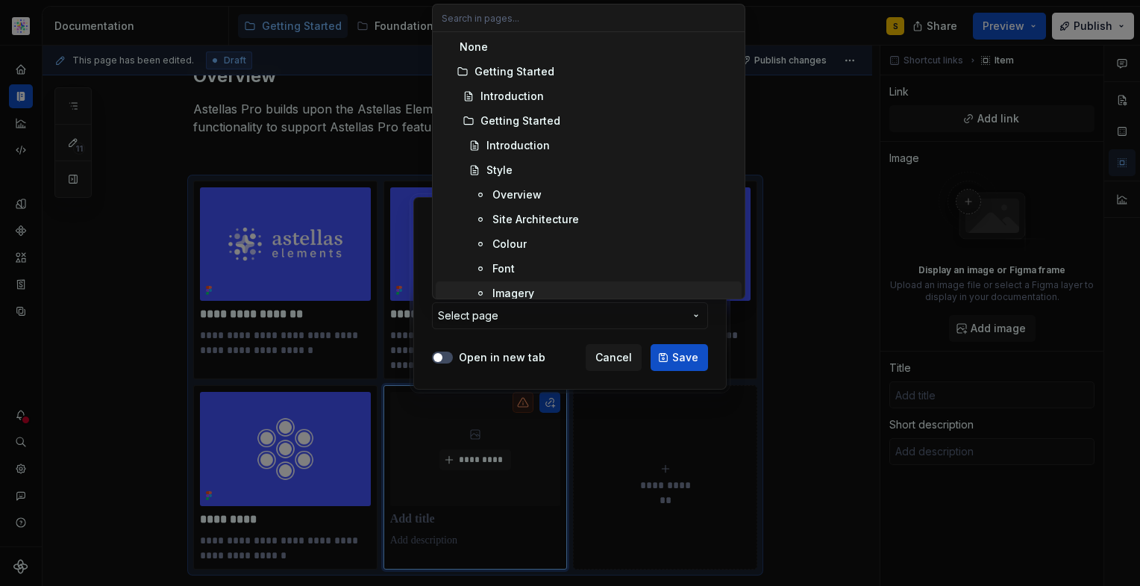
click at [650, 322] on div "Add link Page External link Page Select page Open in new tab Cancel Save" at bounding box center [570, 293] width 1140 height 586
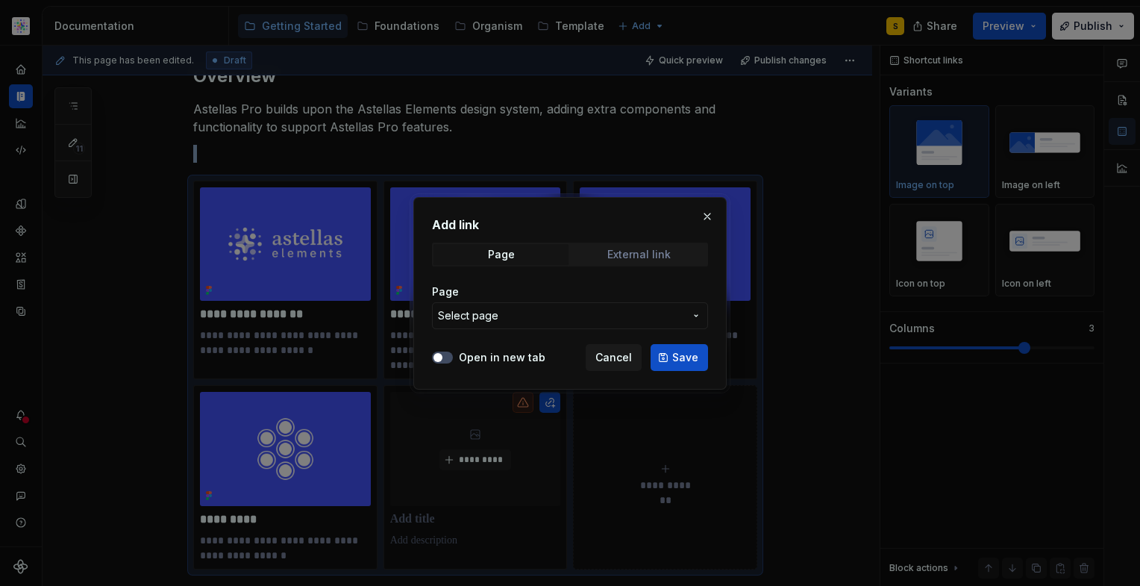
click at [655, 251] on div "External link" at bounding box center [638, 255] width 63 height 12
click at [594, 316] on input "URL" at bounding box center [570, 315] width 276 height 27
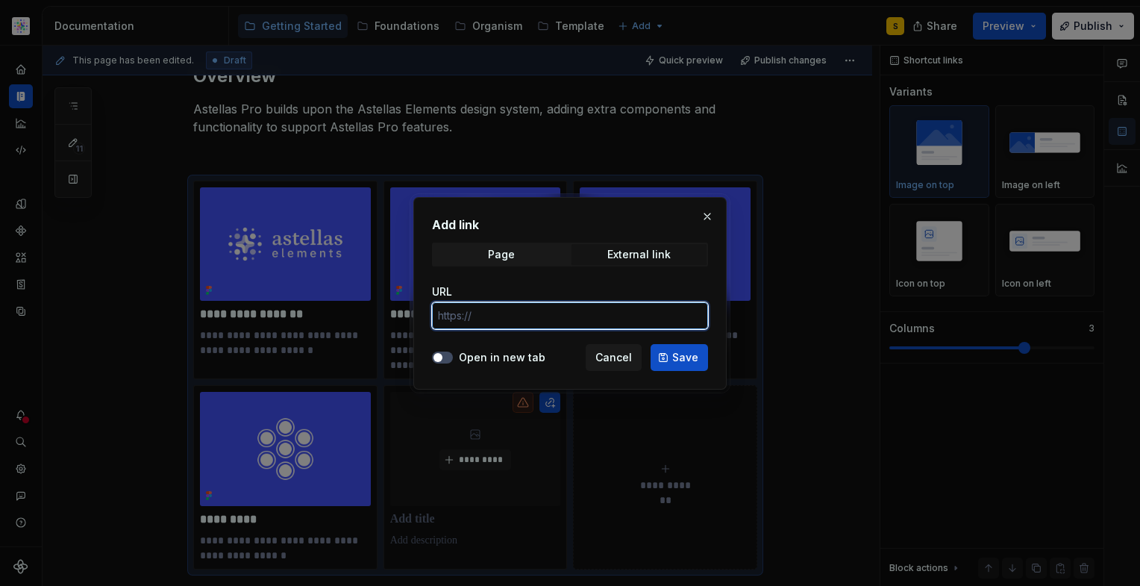
paste input "[URL][DOMAIN_NAME]"
type input "[URL][DOMAIN_NAME]"
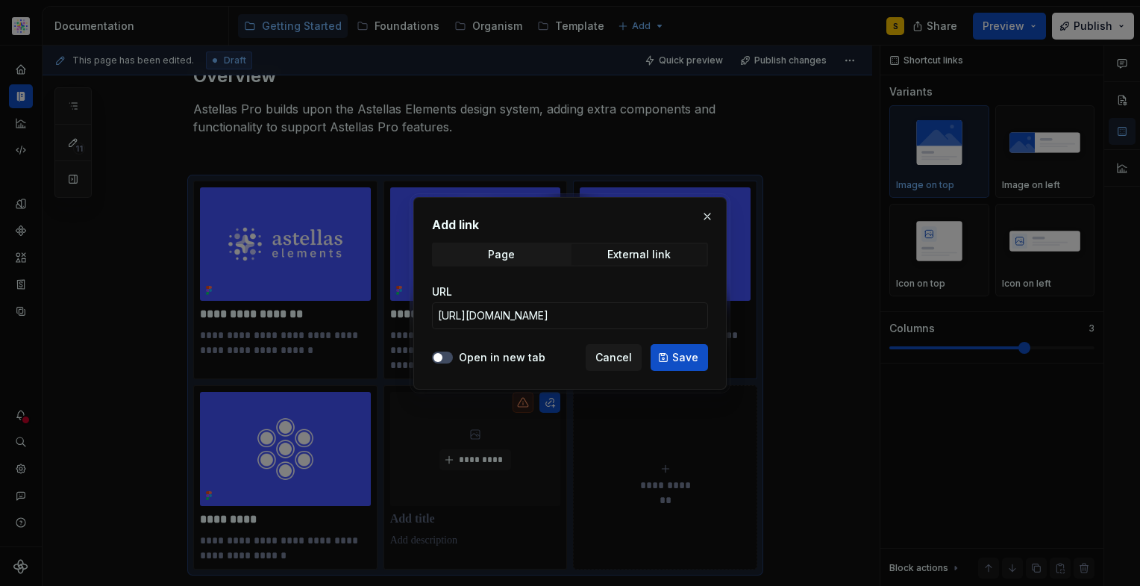
click at [672, 356] on button "Save" at bounding box center [679, 357] width 57 height 27
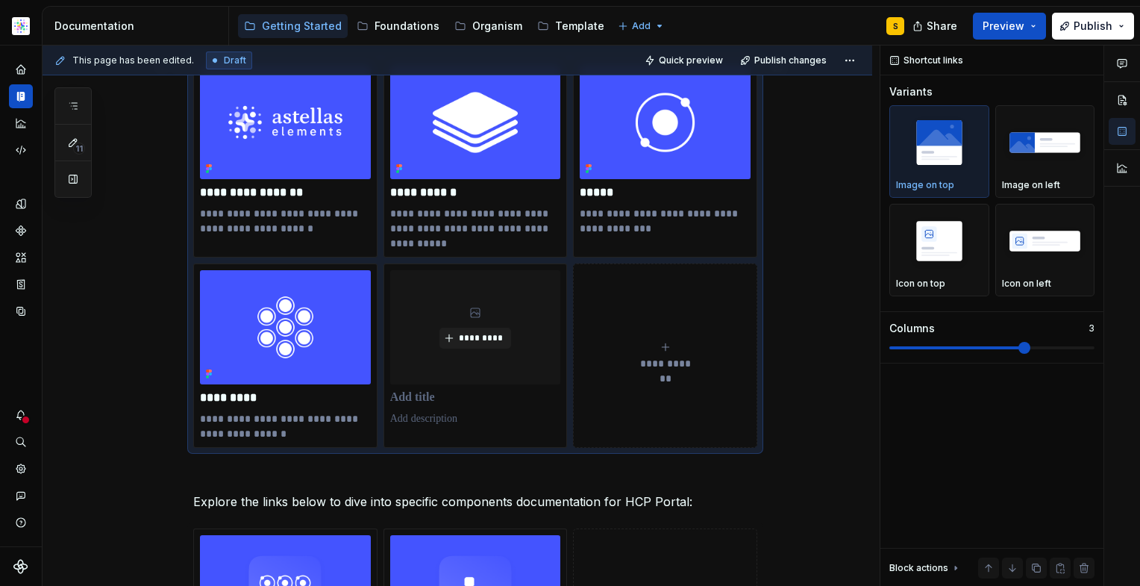
scroll to position [352, 0]
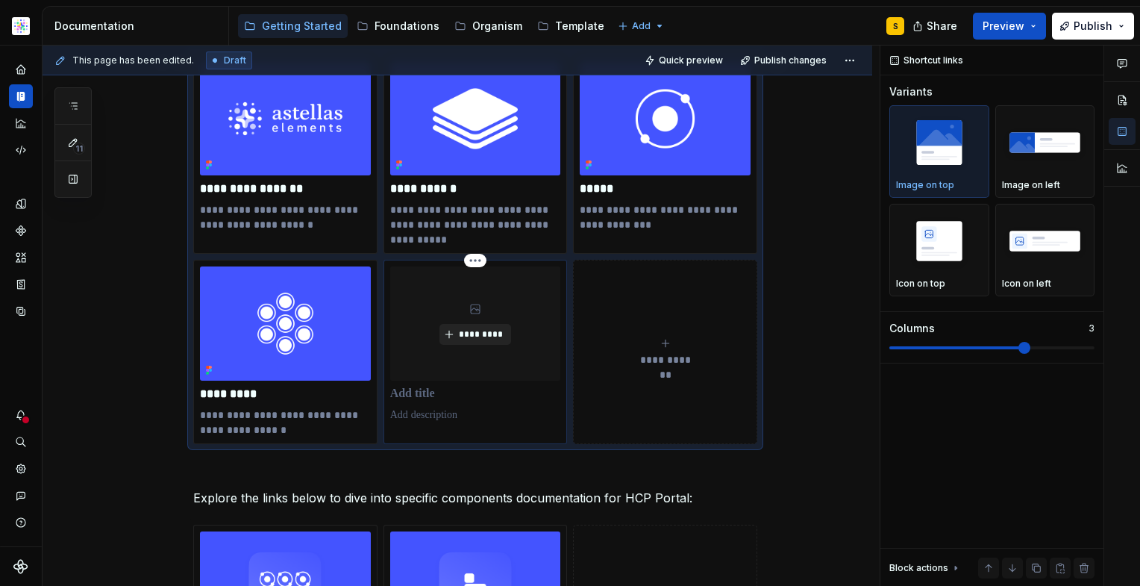
click at [480, 325] on button "*********" at bounding box center [475, 334] width 71 height 21
type textarea "*"
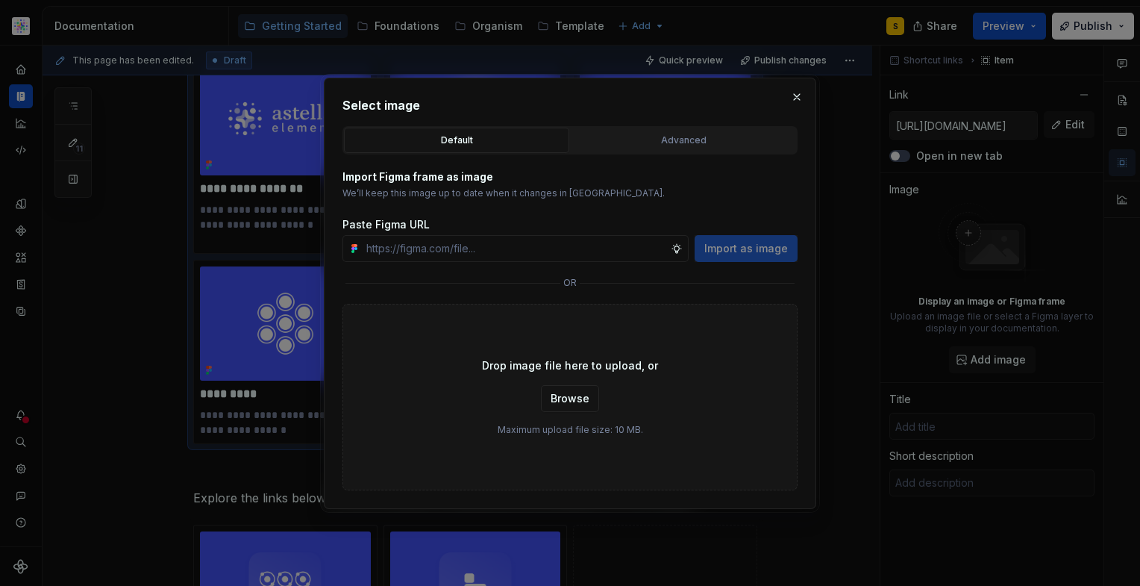
type input "[URL][DOMAIN_NAME]"
click at [744, 251] on span "Import as image" at bounding box center [746, 248] width 84 height 15
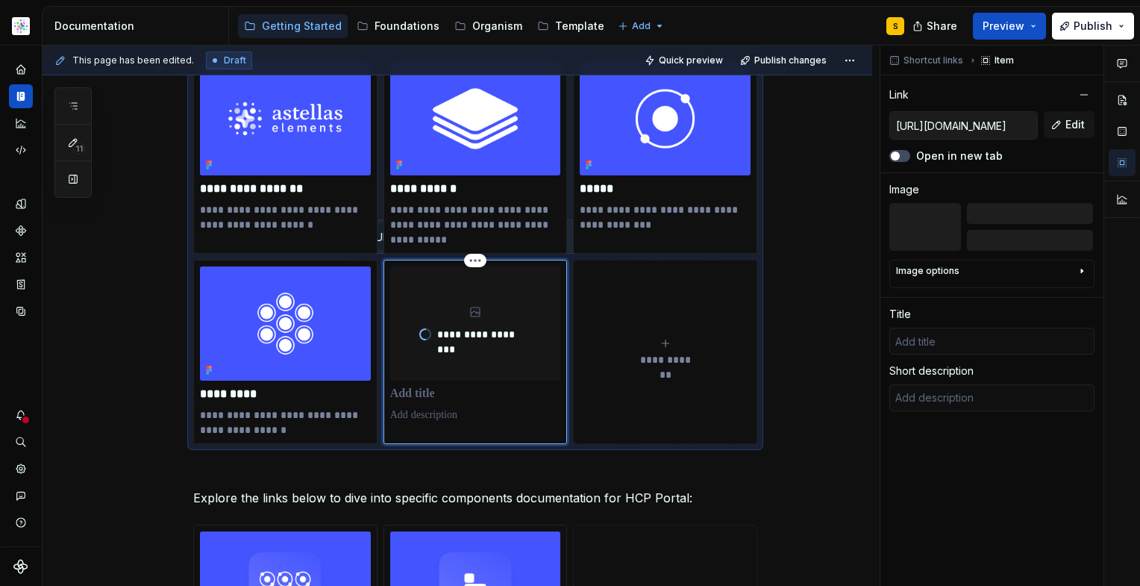
click at [421, 395] on p at bounding box center [475, 394] width 171 height 15
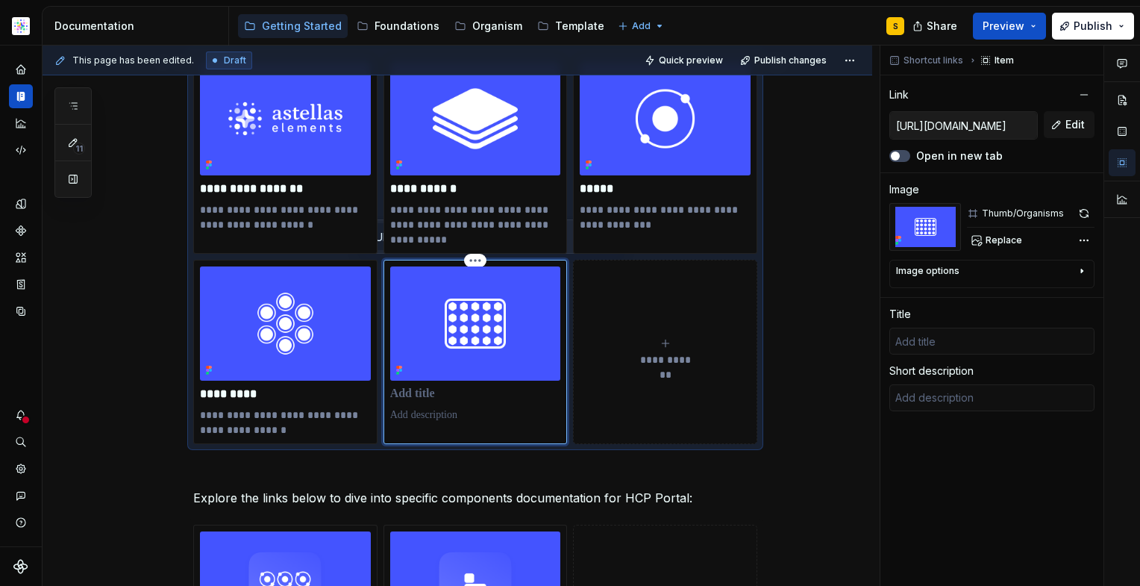
type textarea "*"
type input "O"
type textarea "*"
type input "Or"
type textarea "*"
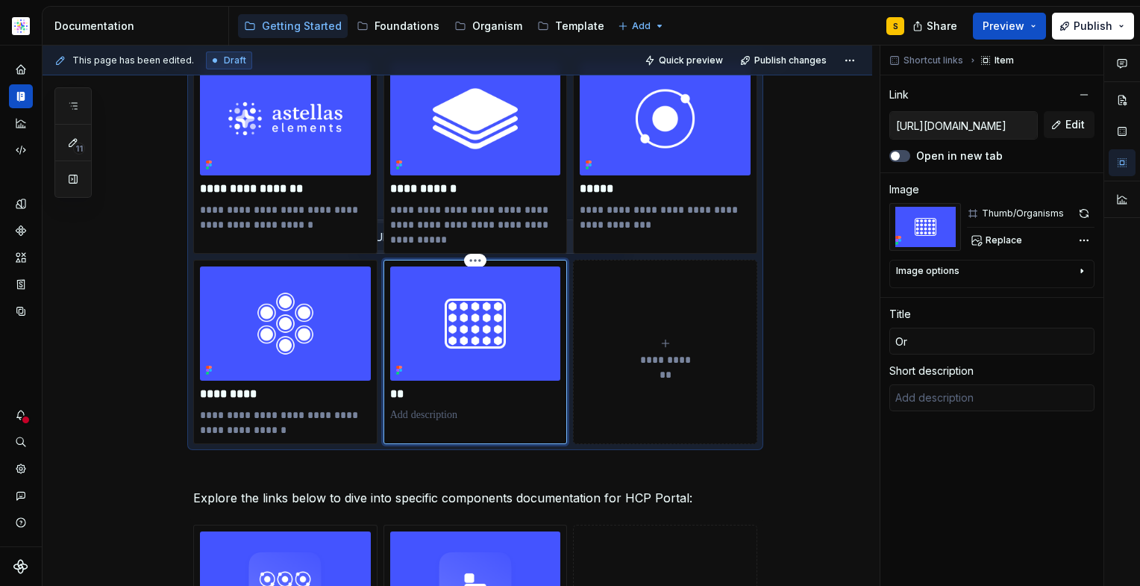
type input "Org"
type textarea "*"
type input "Orga"
type textarea "*"
type input "Organ"
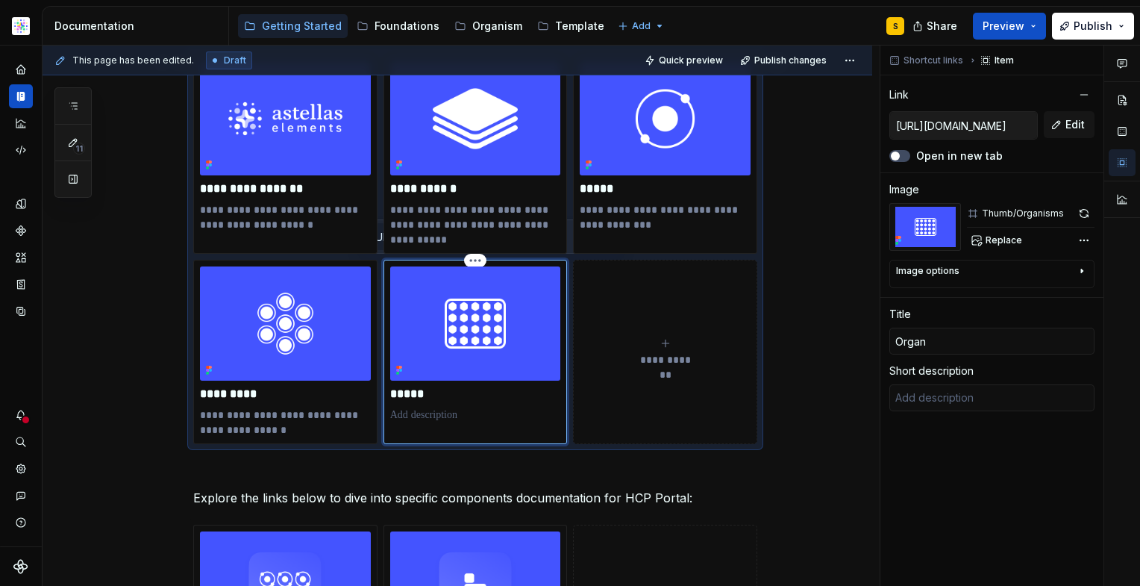
type textarea "*"
type input "Organs"
type textarea "*"
type input "Organ"
type textarea "*"
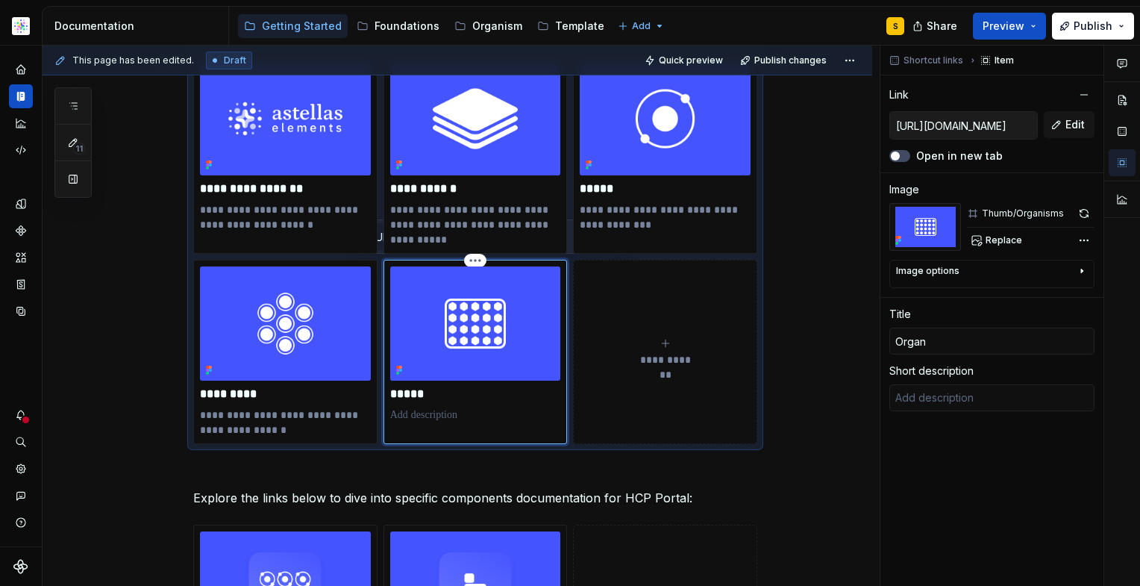
type input "Organi"
type textarea "*"
type input "Organis"
type textarea "*"
type input "Organism"
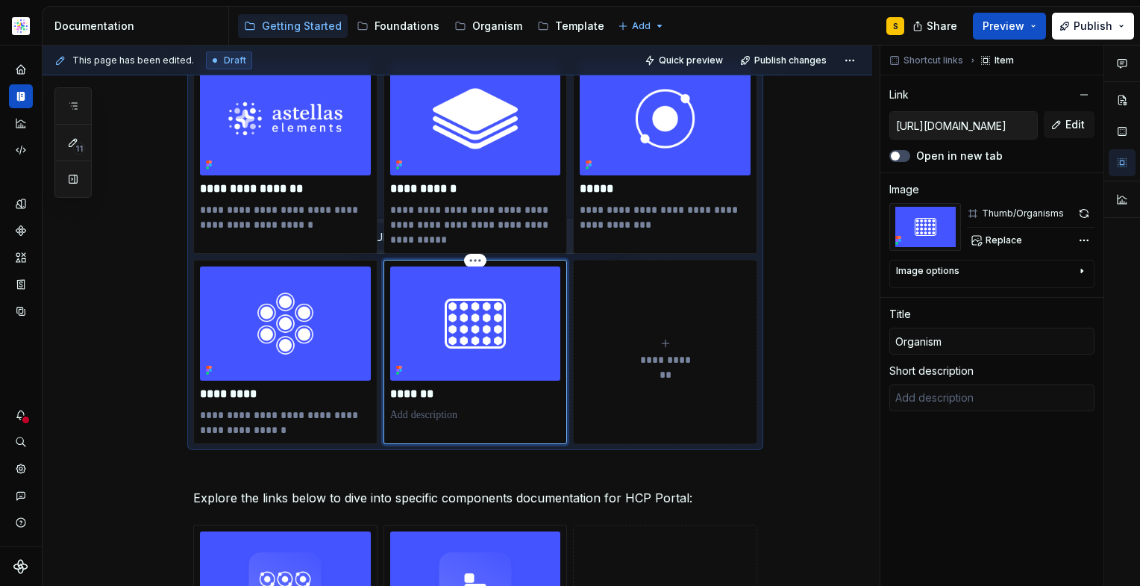
type textarea "*"
type input "Organisms"
click at [819, 485] on div "**********" at bounding box center [461, 316] width 837 height 541
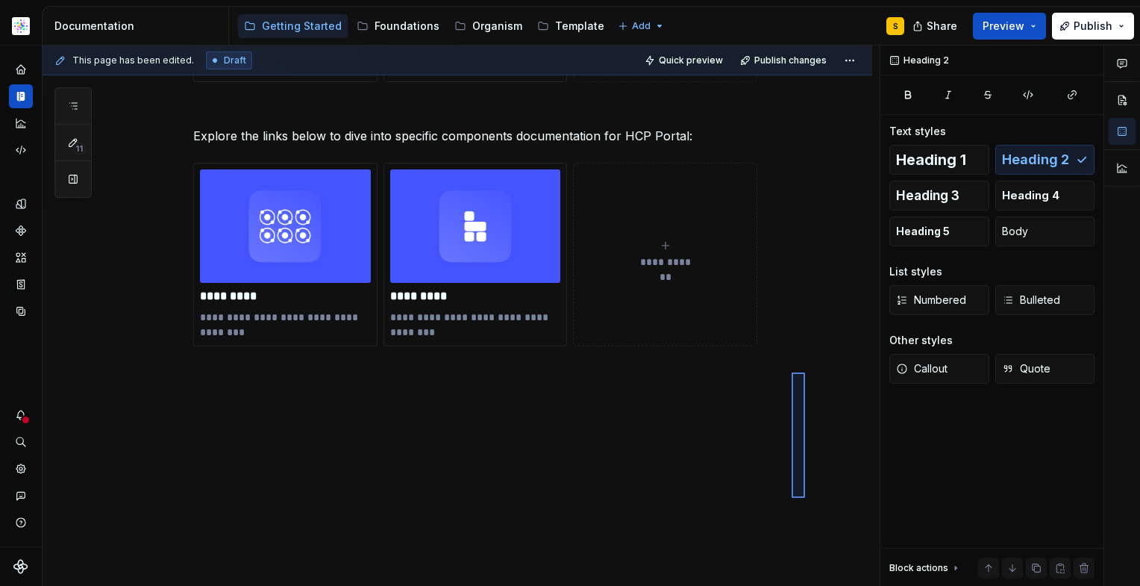
drag, startPoint x: 804, startPoint y: 460, endPoint x: 789, endPoint y: 373, distance: 88.0
click at [792, 372] on div "**********" at bounding box center [461, 316] width 837 height 541
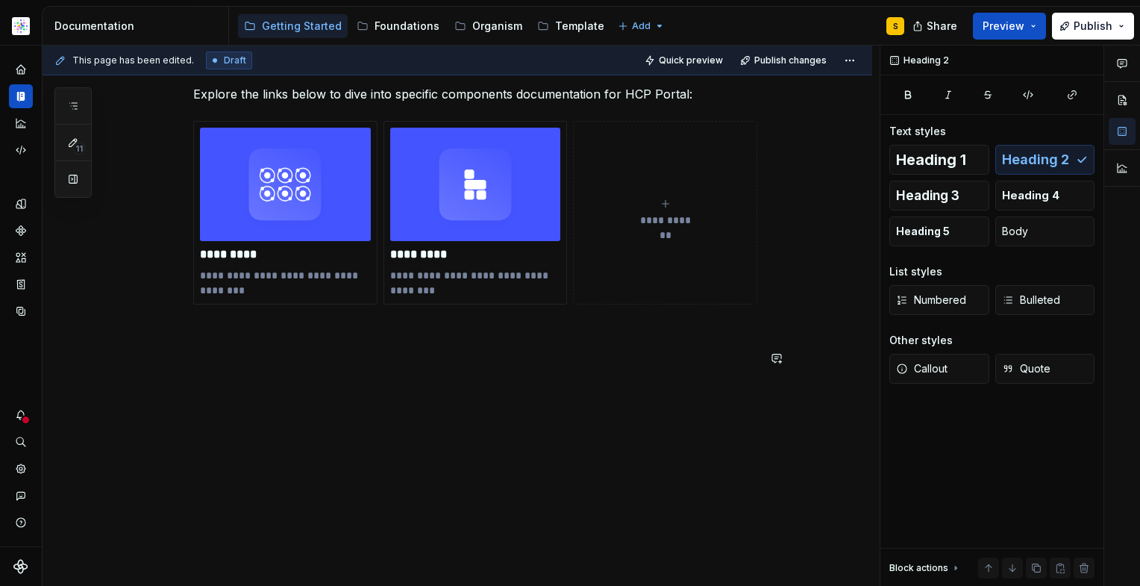
scroll to position [757, 0]
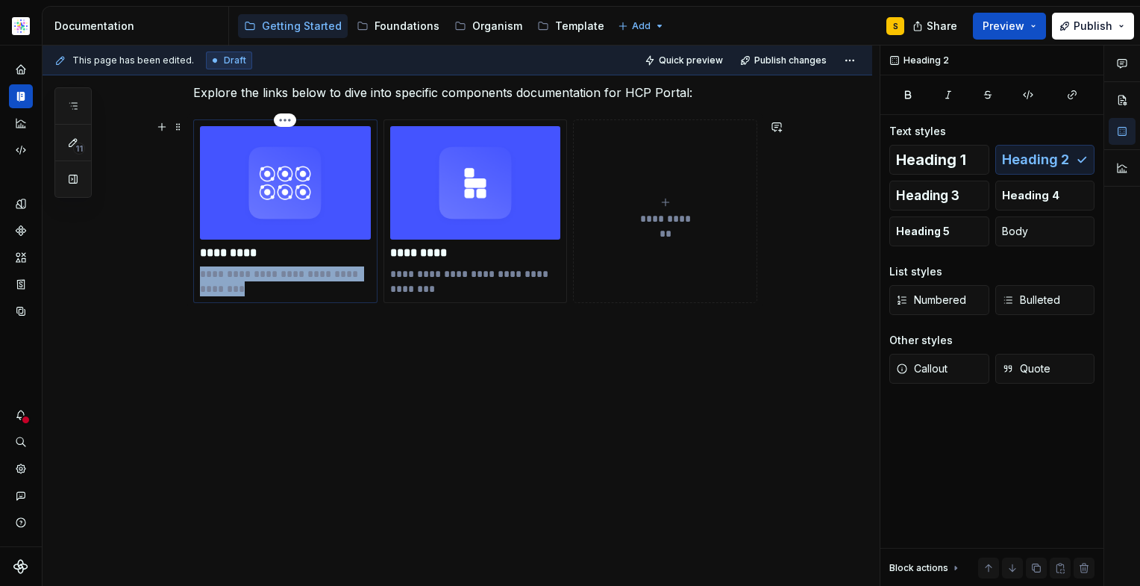
drag, startPoint x: 242, startPoint y: 290, endPoint x: 196, endPoint y: 284, distance: 45.9
click at [200, 278] on p "**********" at bounding box center [285, 281] width 171 height 30
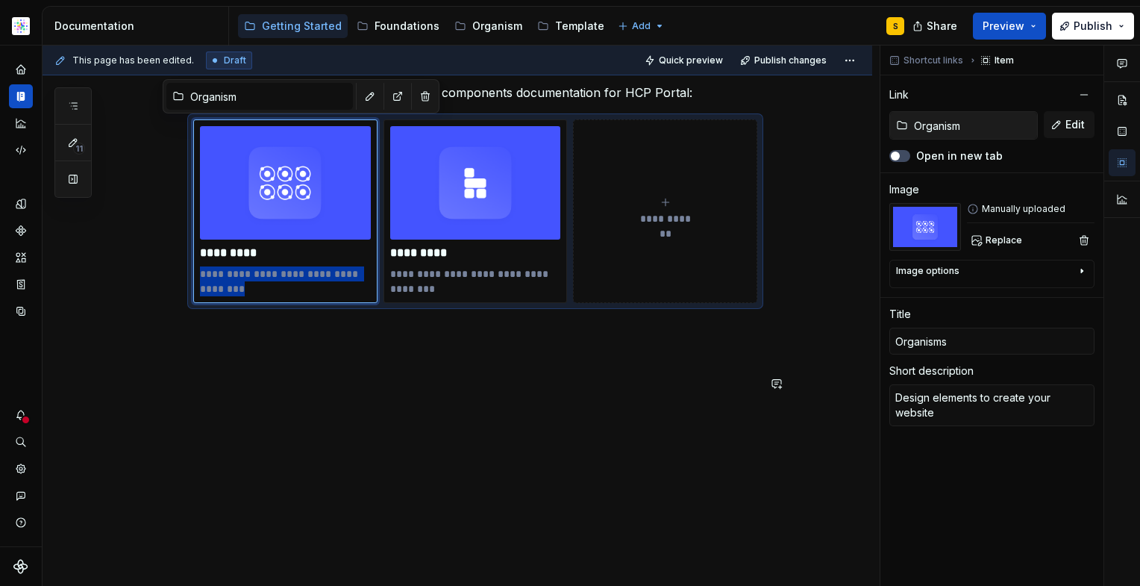
click at [391, 462] on div "**********" at bounding box center [458, 42] width 830 height 1089
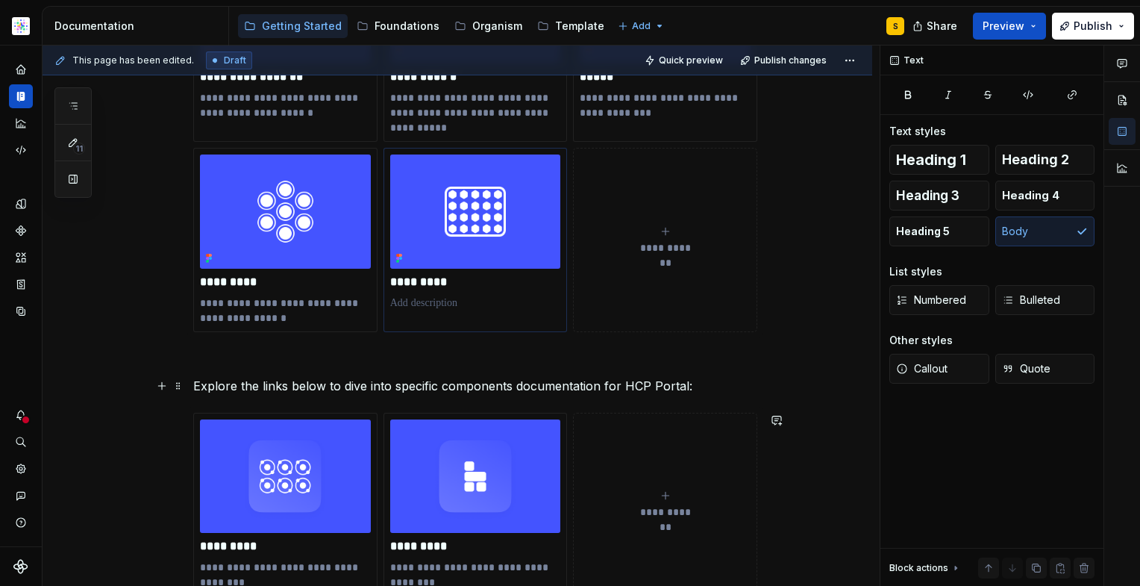
scroll to position [414, 0]
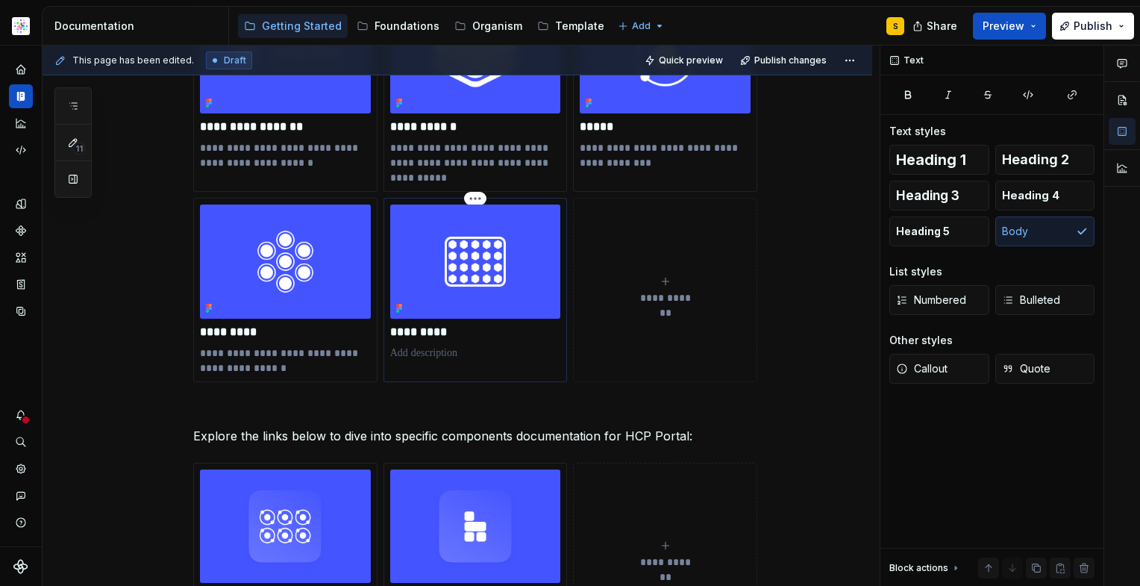
click at [440, 351] on p at bounding box center [475, 353] width 171 height 15
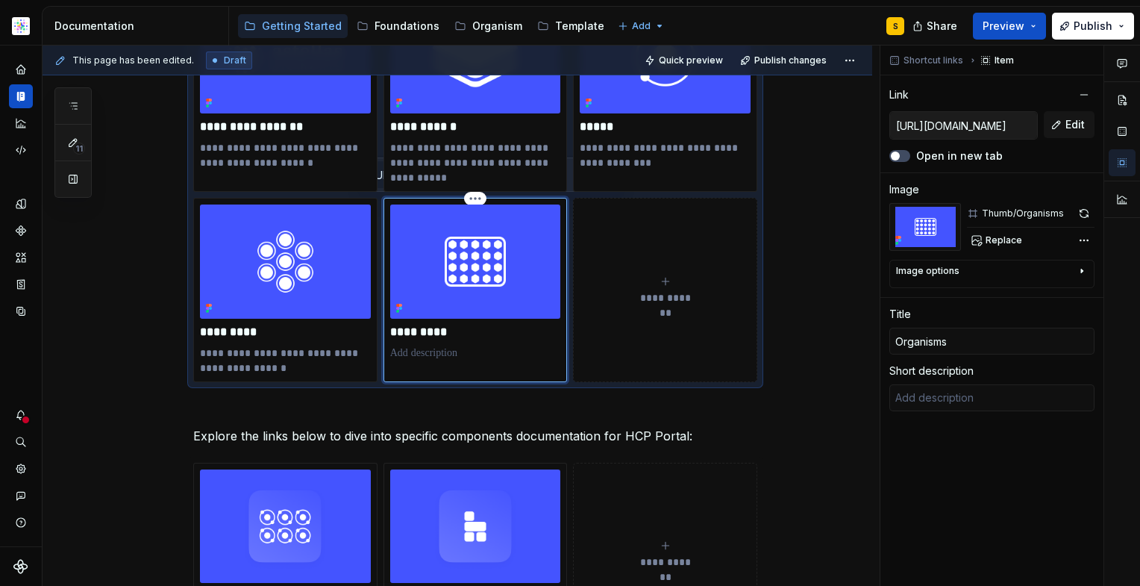
type textarea "*"
type textarea "Design elements to create your website"
click at [814, 377] on div "**********" at bounding box center [458, 385] width 830 height 1089
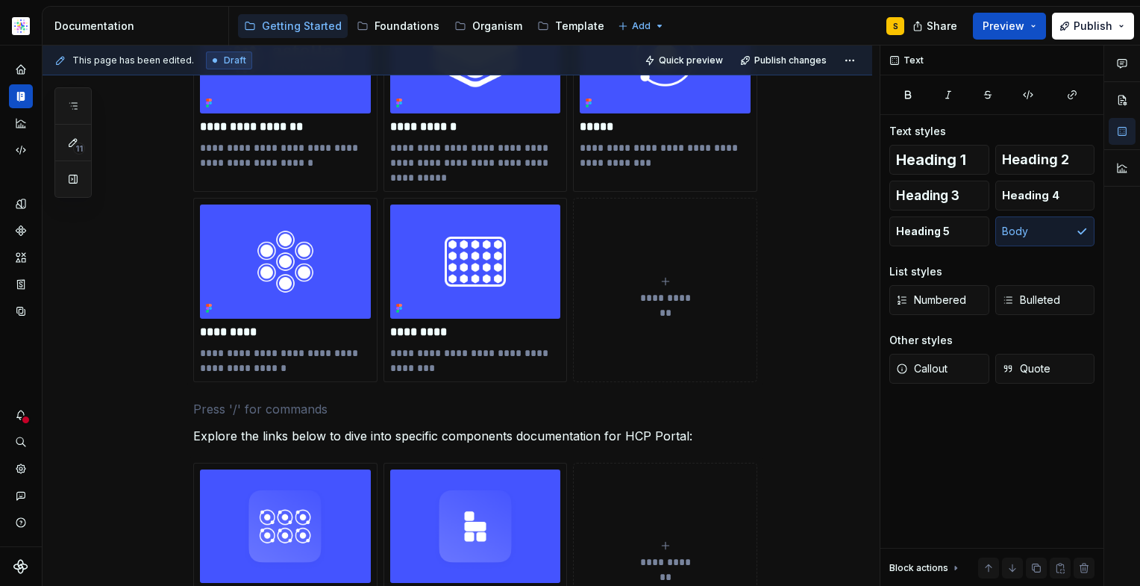
click at [664, 292] on span "**********" at bounding box center [665, 297] width 65 height 15
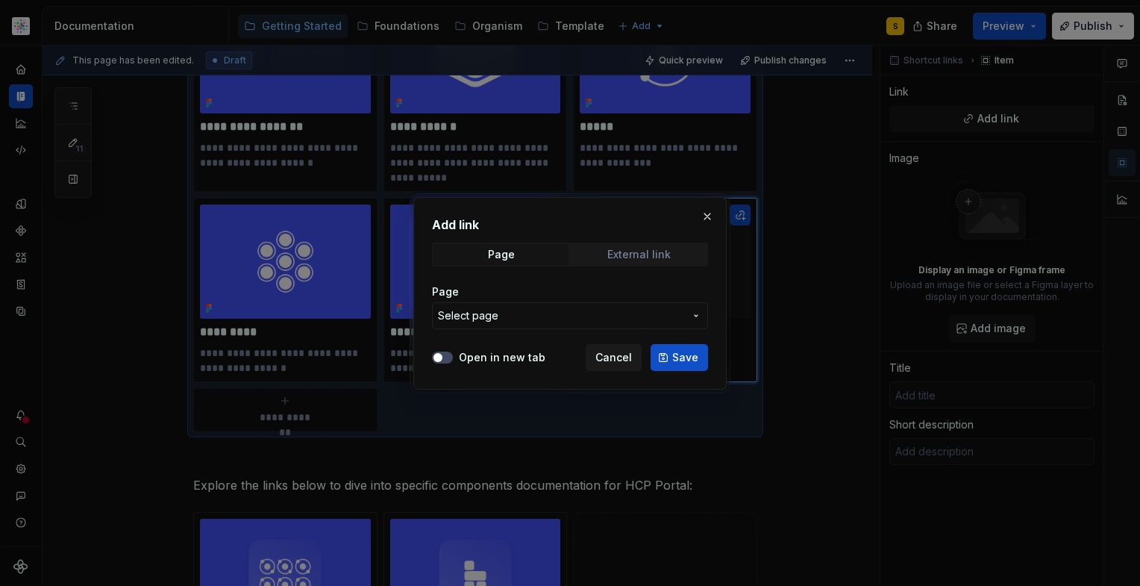
click at [642, 255] on div "External link" at bounding box center [638, 255] width 63 height 12
type textarea "*"
click at [633, 251] on div "External link" at bounding box center [638, 255] width 63 height 12
click at [551, 317] on input "URL" at bounding box center [570, 315] width 276 height 27
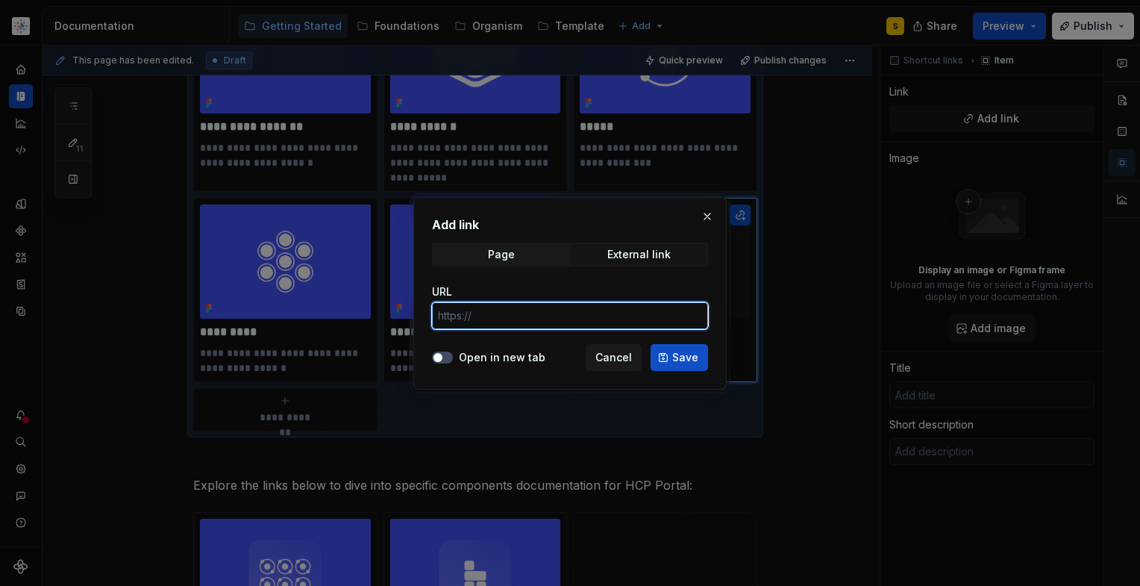
paste input "[URL][DOMAIN_NAME]"
type input "[URL][DOMAIN_NAME]"
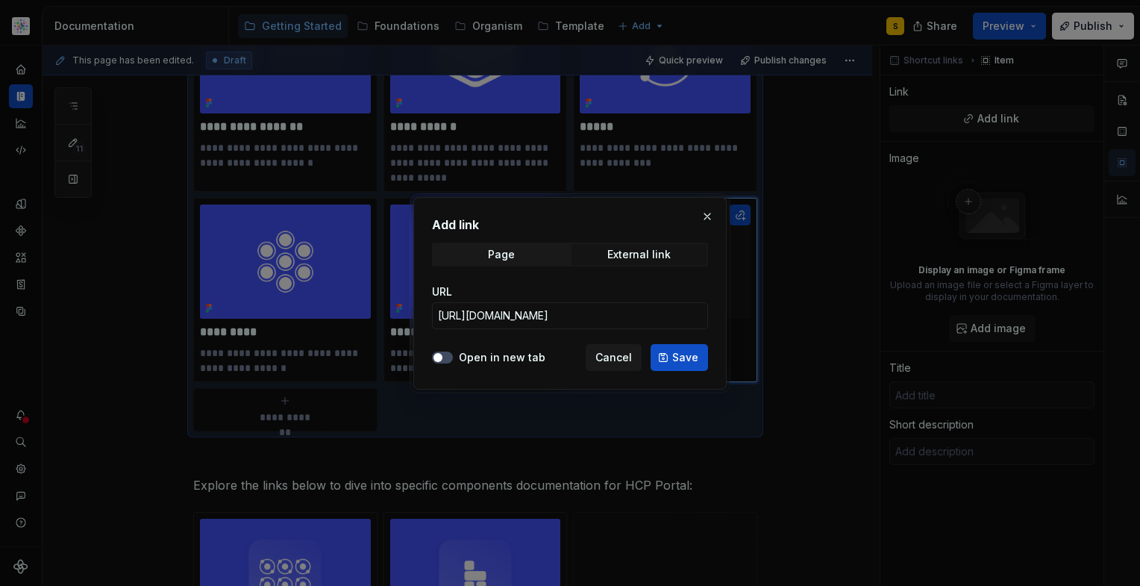
click at [675, 358] on span "Save" at bounding box center [685, 357] width 26 height 15
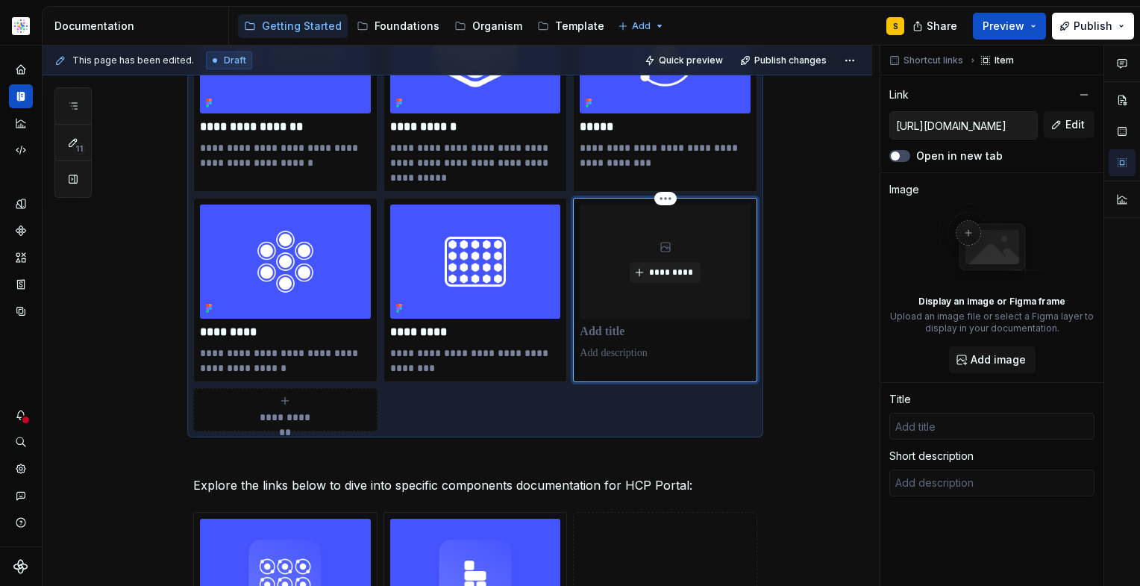
click at [629, 333] on p at bounding box center [665, 332] width 171 height 15
type textarea "*"
type input "T"
type textarea "*"
type input "Te"
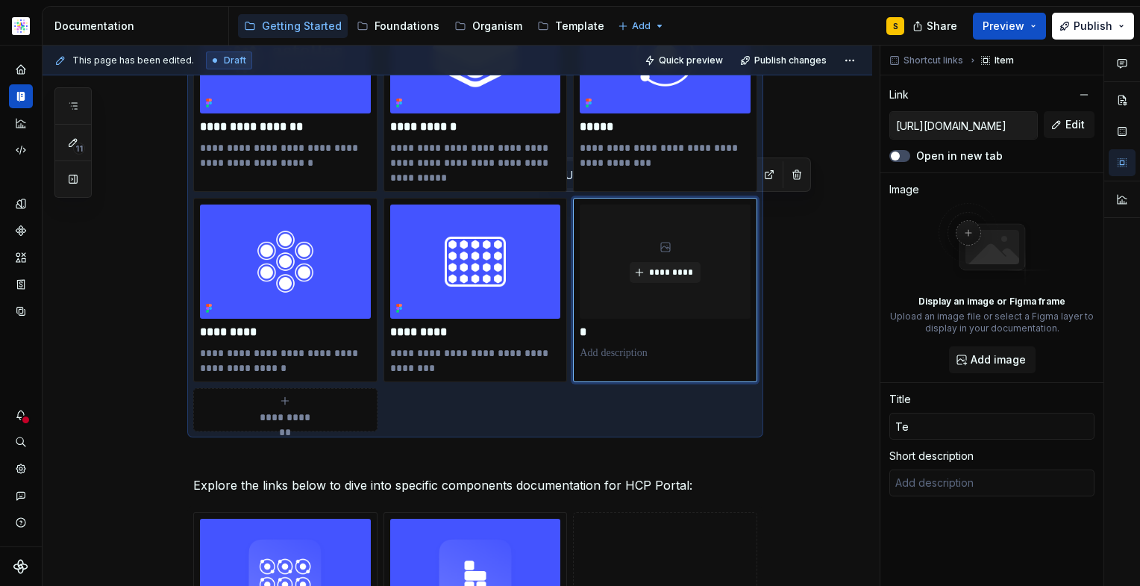
type textarea "*"
type input "Tem"
type textarea "*"
type input "Temp"
type textarea "*"
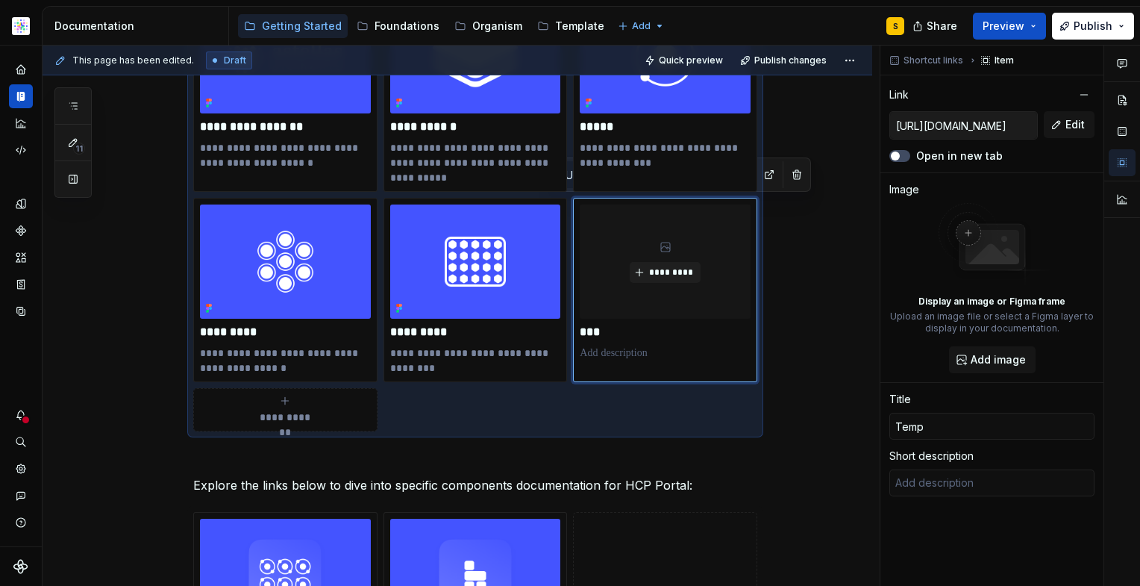
type input "Templ"
type textarea "*"
type input "Templa"
type textarea "*"
type input "Templat"
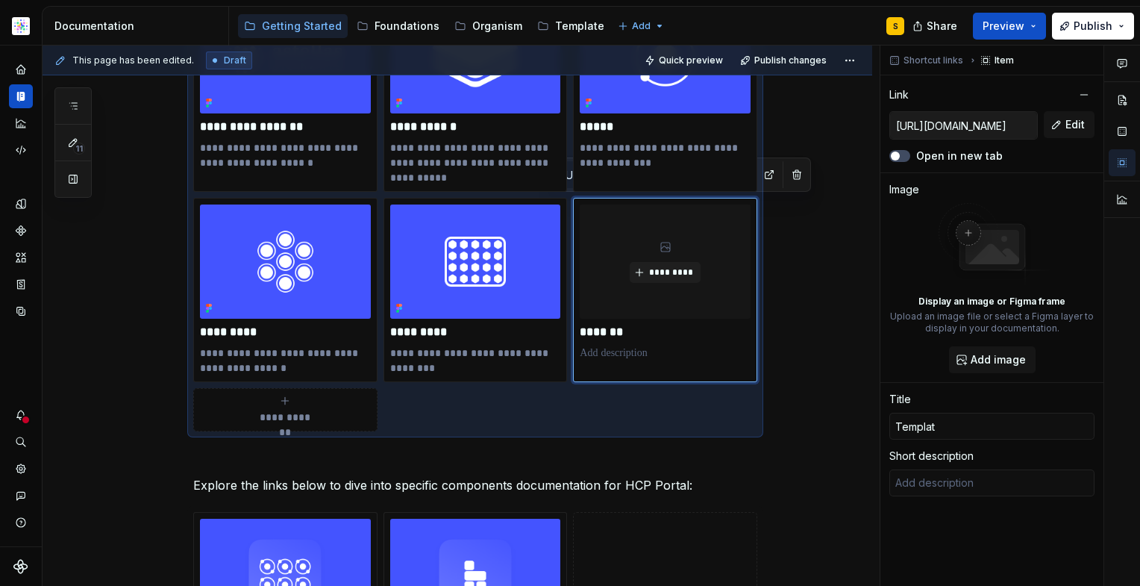
type textarea "*"
type input "Template"
type textarea "*"
type input "Templates"
click at [788, 472] on div "**********" at bounding box center [458, 410] width 830 height 1138
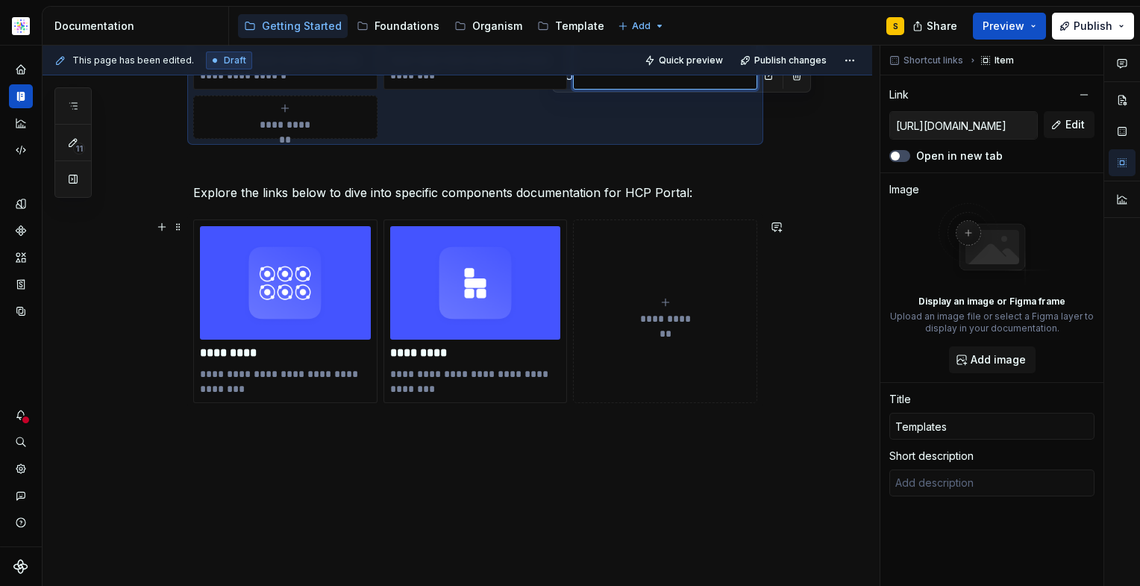
scroll to position [776, 0]
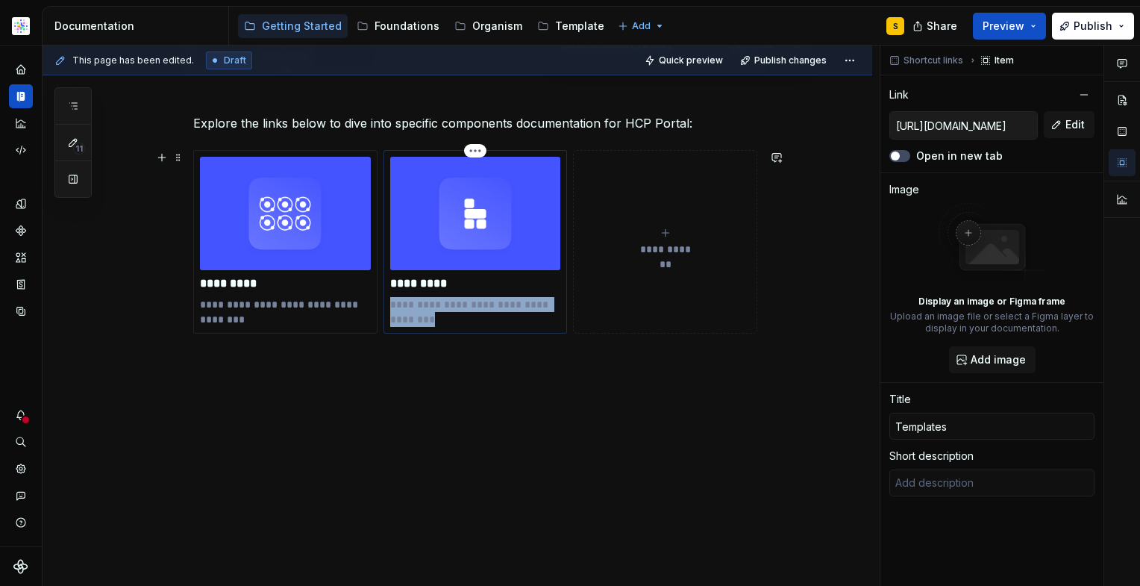
drag, startPoint x: 428, startPoint y: 322, endPoint x: 386, endPoint y: 307, distance: 45.3
click at [384, 304] on div "**********" at bounding box center [476, 242] width 184 height 184
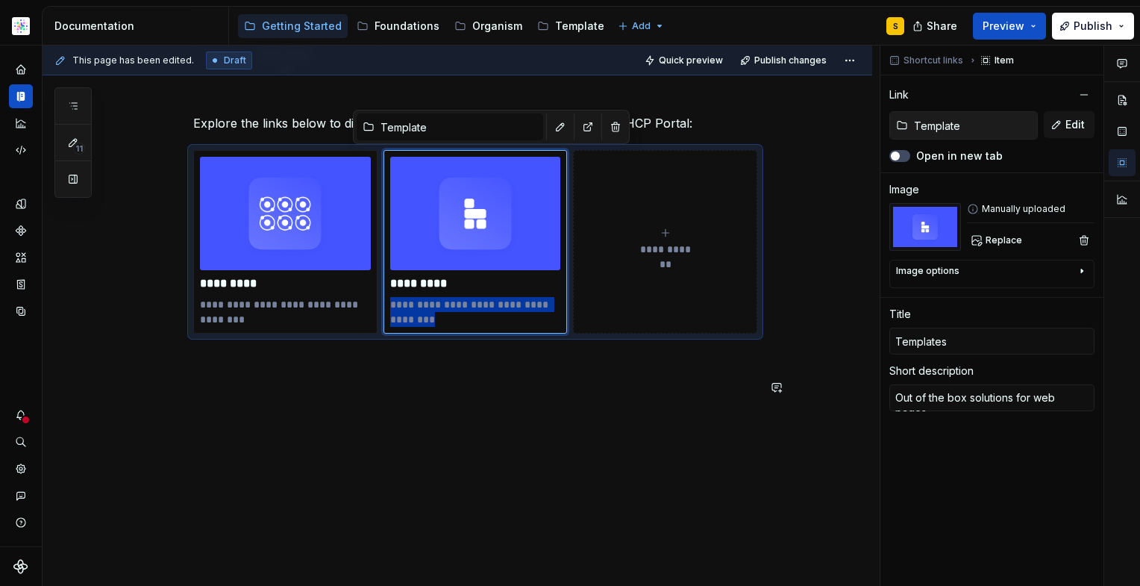
click at [537, 472] on div "**********" at bounding box center [458, 48] width 830 height 1138
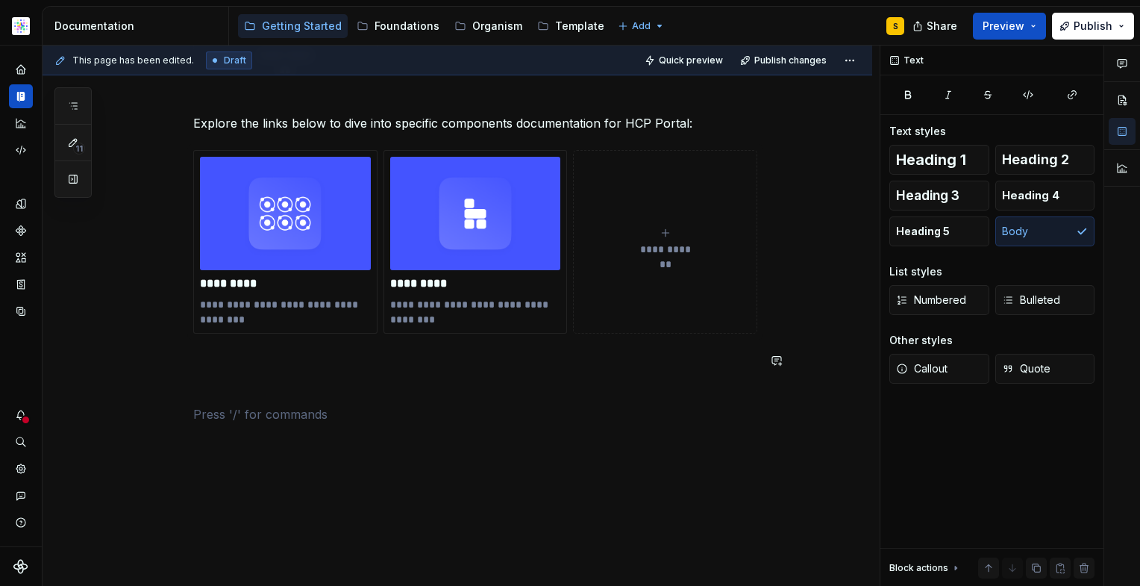
scroll to position [400, 0]
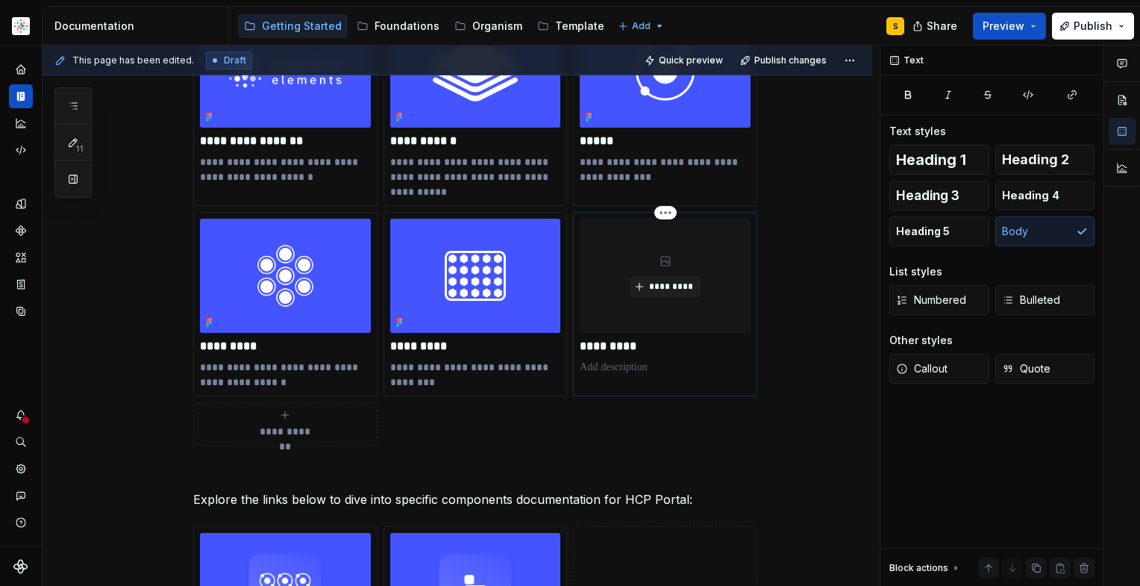
click at [610, 369] on p at bounding box center [665, 367] width 171 height 15
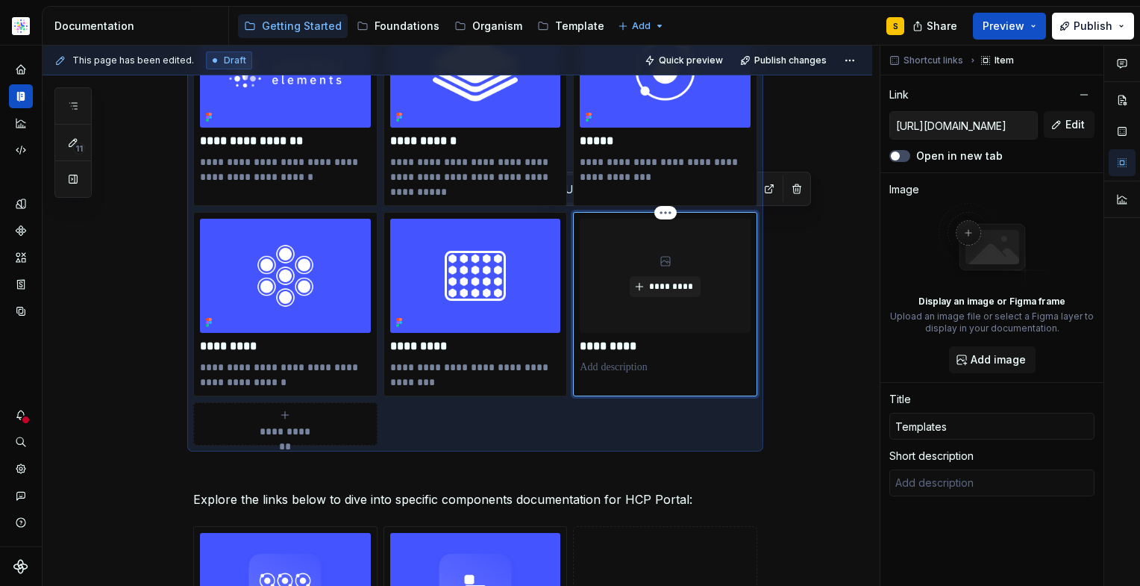
type textarea "*"
type textarea "Out of the box solutions for web pages"
click at [663, 283] on span "*********" at bounding box center [671, 287] width 46 height 12
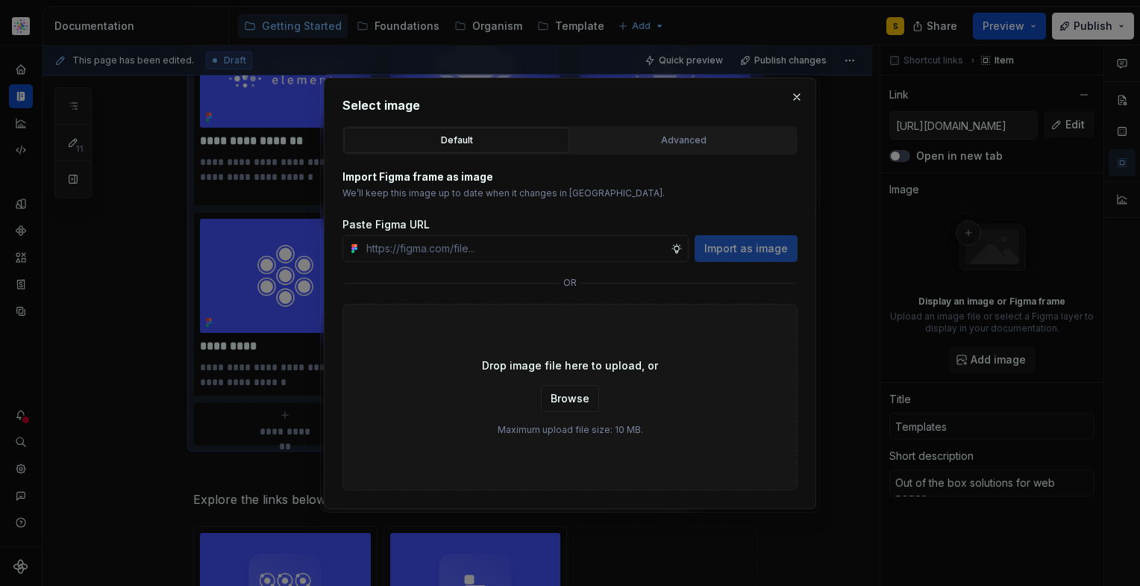
type textarea "*"
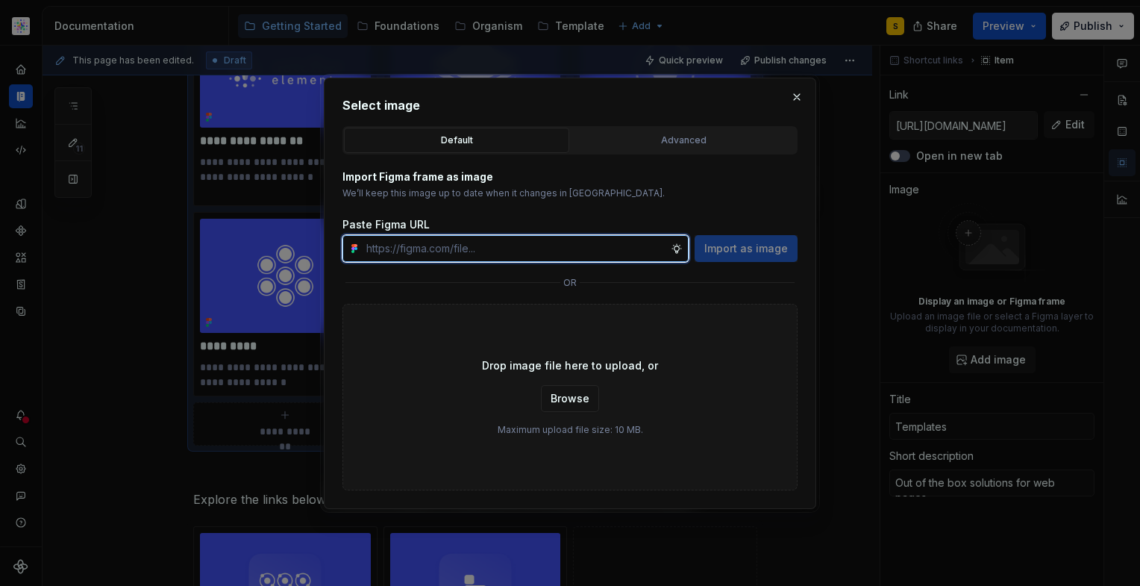
click at [593, 249] on input "text" at bounding box center [515, 248] width 310 height 27
paste input "[URL][DOMAIN_NAME]"
type input "[URL][DOMAIN_NAME]"
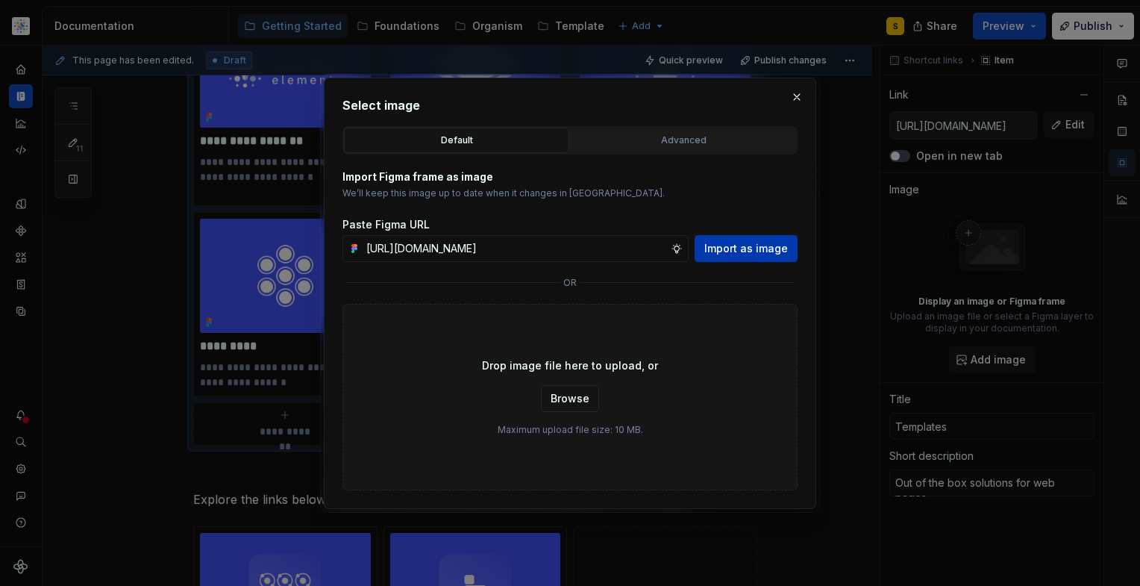
click at [720, 250] on span "Import as image" at bounding box center [746, 248] width 84 height 15
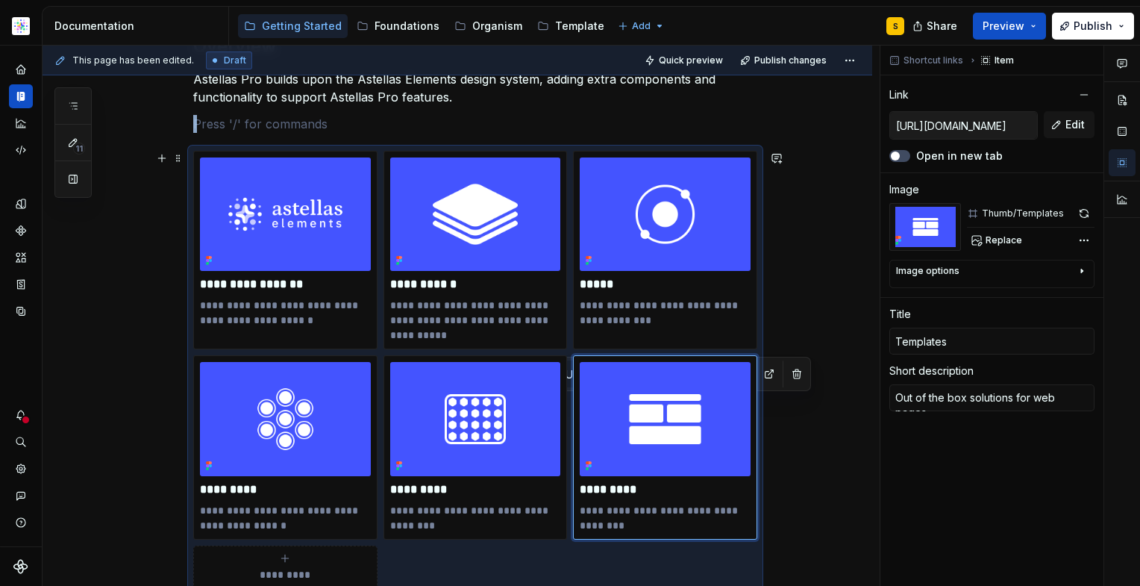
scroll to position [215, 0]
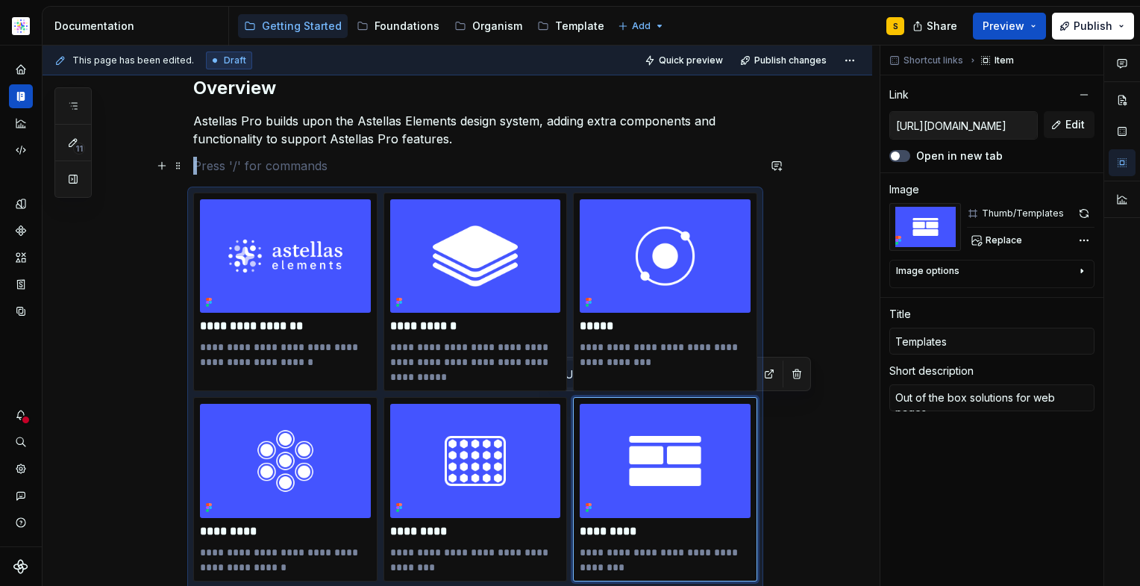
click at [281, 175] on div "**********" at bounding box center [475, 530] width 564 height 908
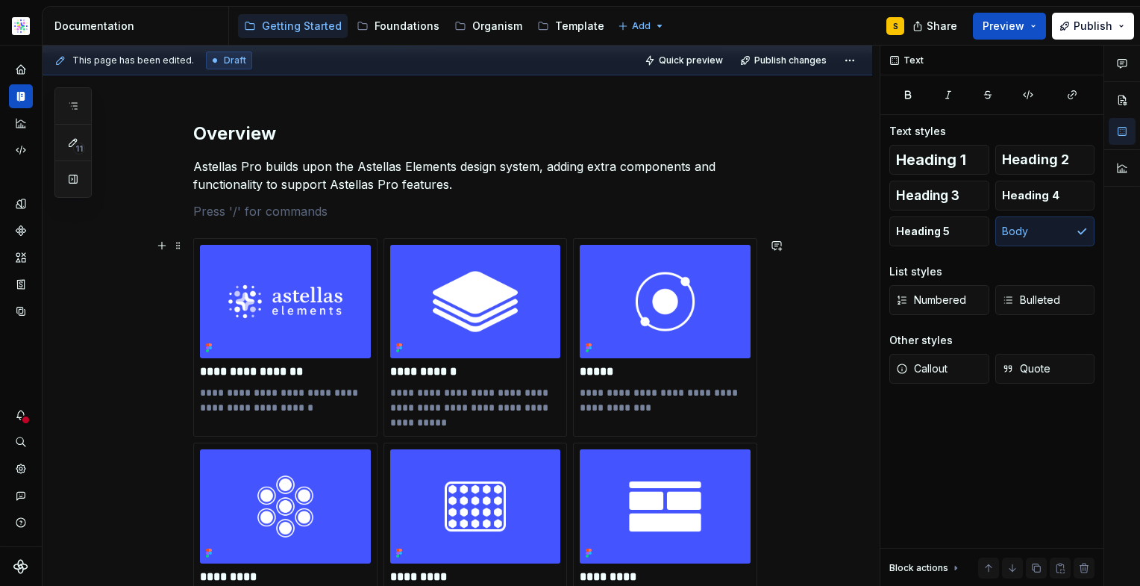
scroll to position [170, 0]
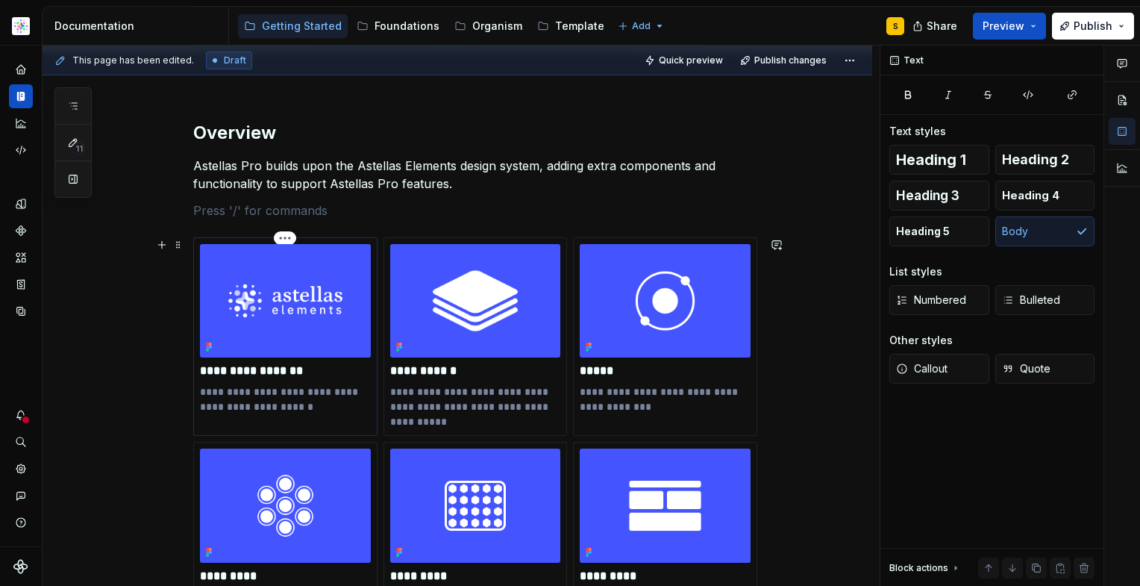
click at [372, 416] on div "**********" at bounding box center [285, 336] width 184 height 199
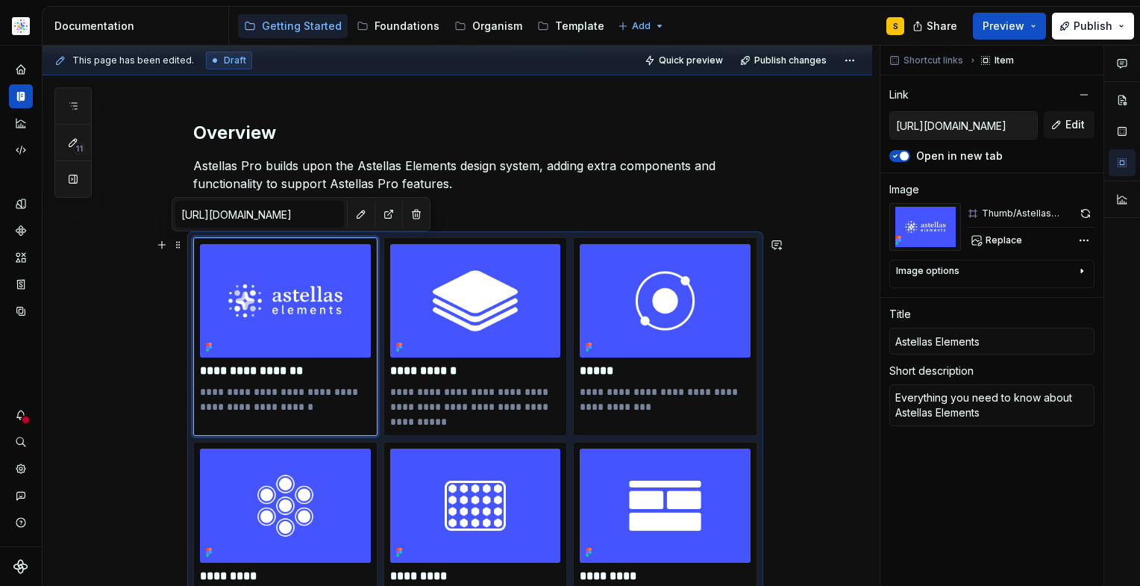
click at [486, 204] on p at bounding box center [475, 210] width 564 height 18
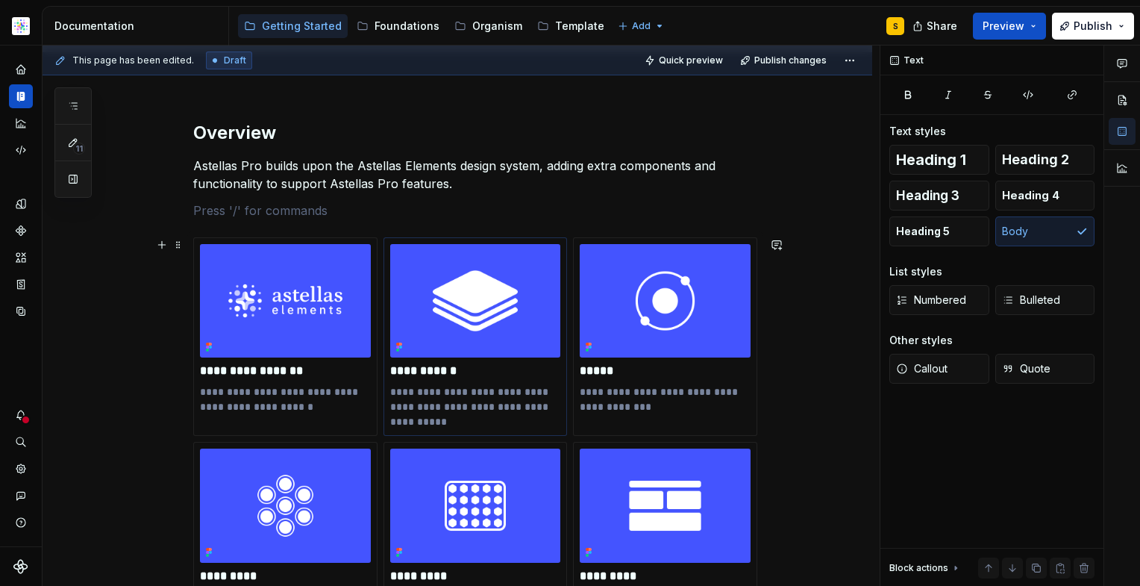
click at [487, 237] on div "**********" at bounding box center [475, 456] width 564 height 438
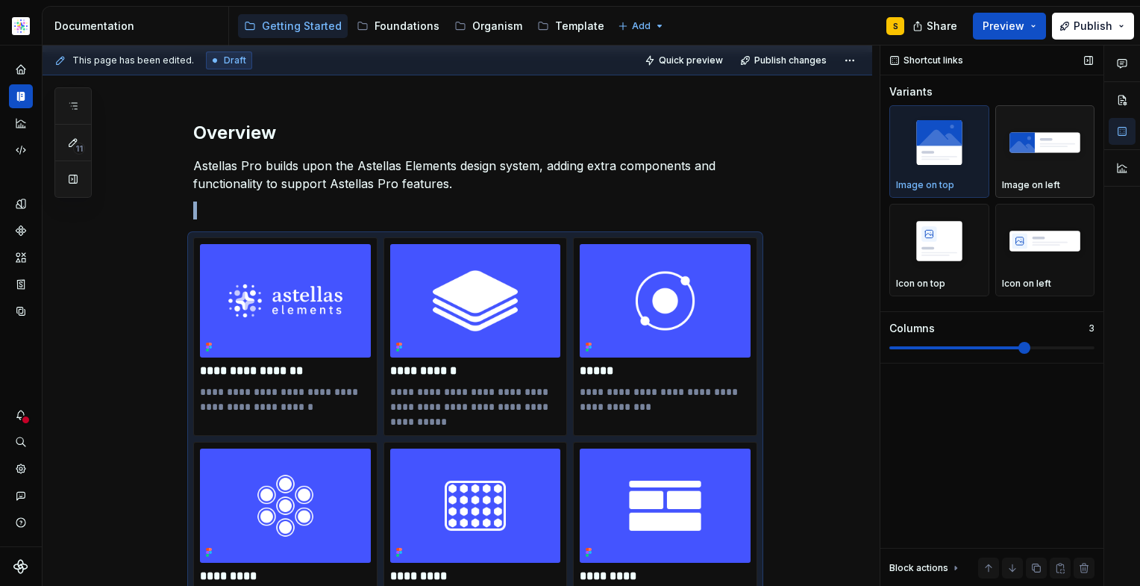
click at [1035, 151] on img "button" at bounding box center [1045, 142] width 87 height 54
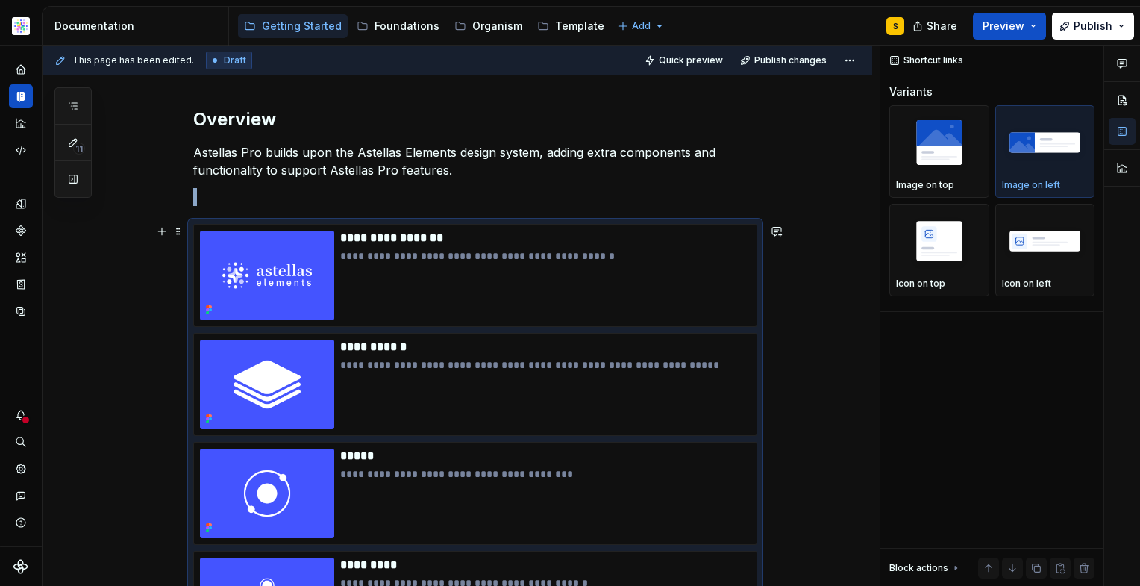
scroll to position [93, 0]
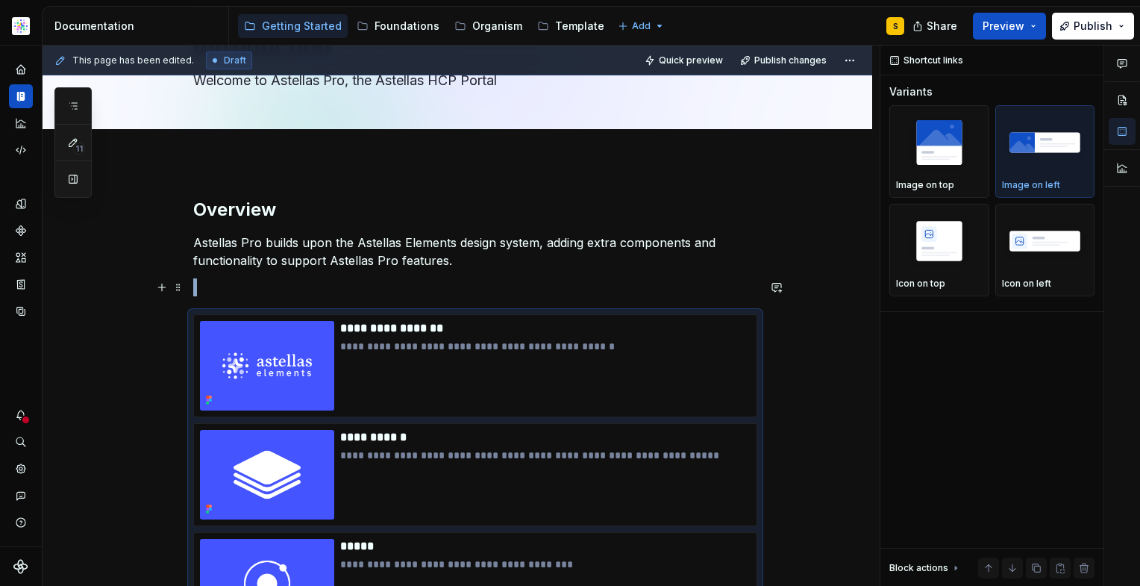
click at [453, 291] on p at bounding box center [475, 287] width 564 height 18
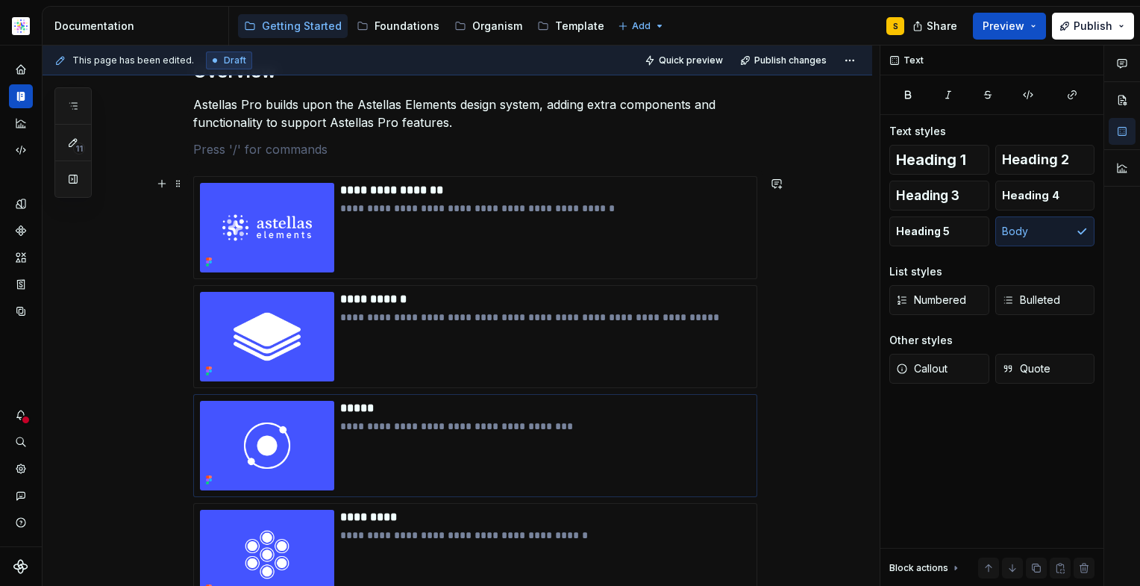
scroll to position [231, 0]
click at [393, 177] on div "**********" at bounding box center [475, 525] width 564 height 697
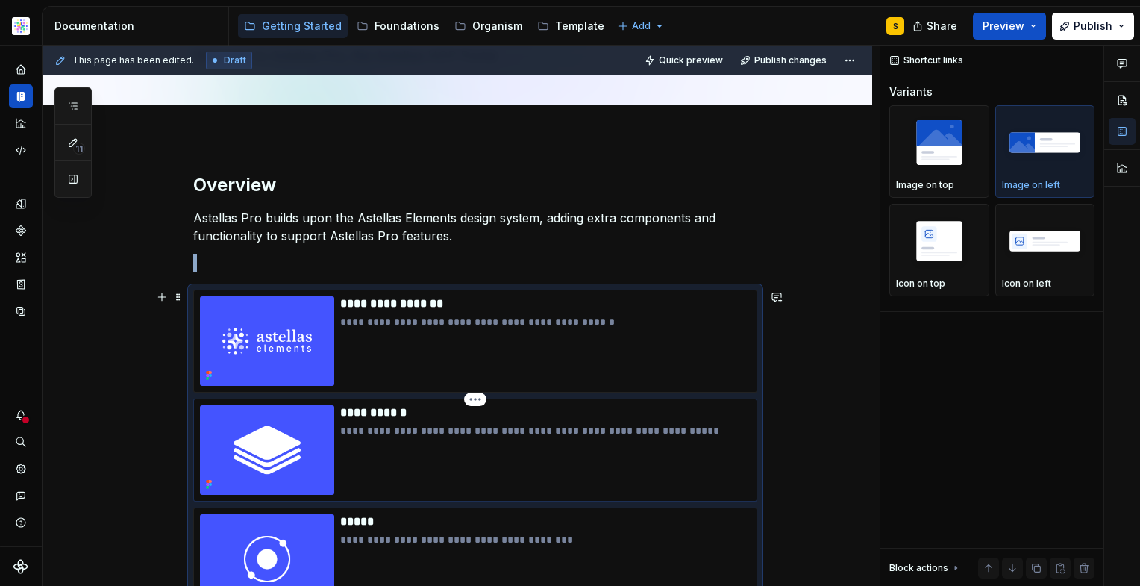
scroll to position [117, 0]
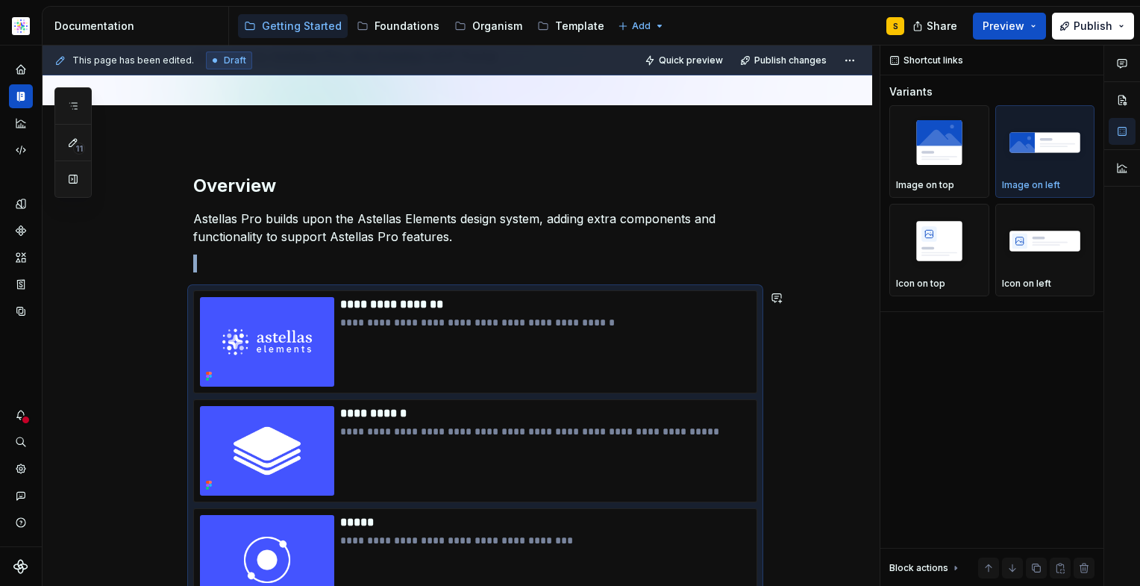
click at [454, 266] on p at bounding box center [475, 263] width 564 height 18
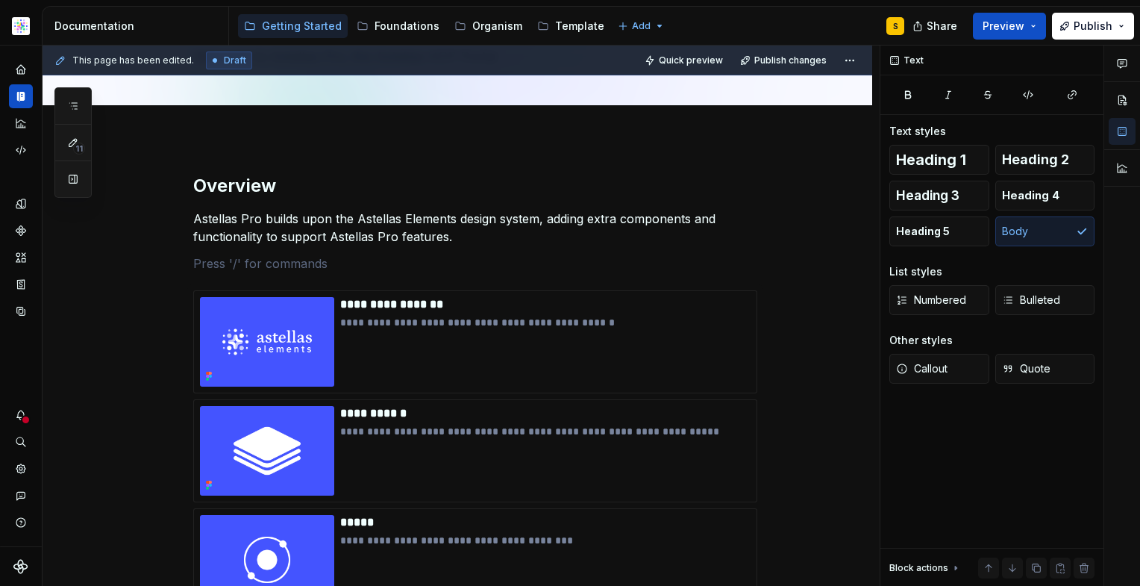
type textarea "*"
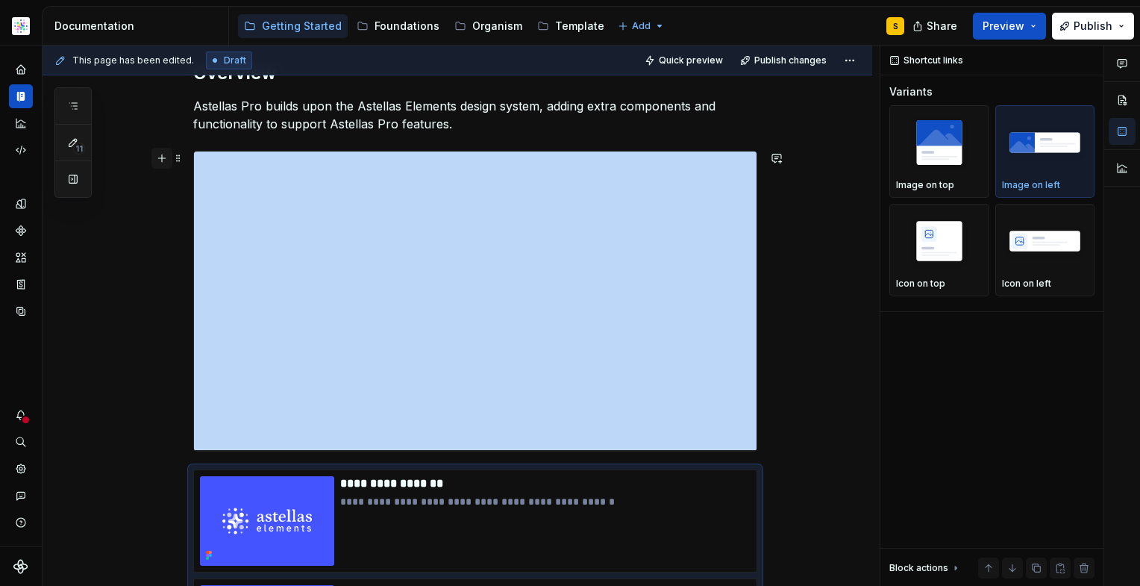
scroll to position [192, 0]
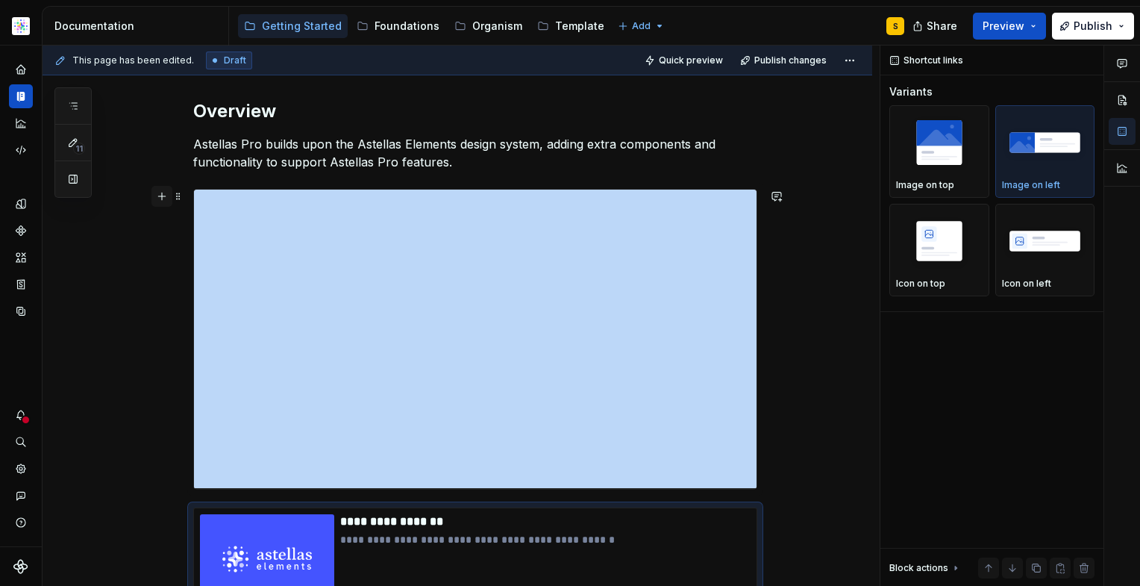
click at [162, 199] on button "button" at bounding box center [161, 196] width 21 height 21
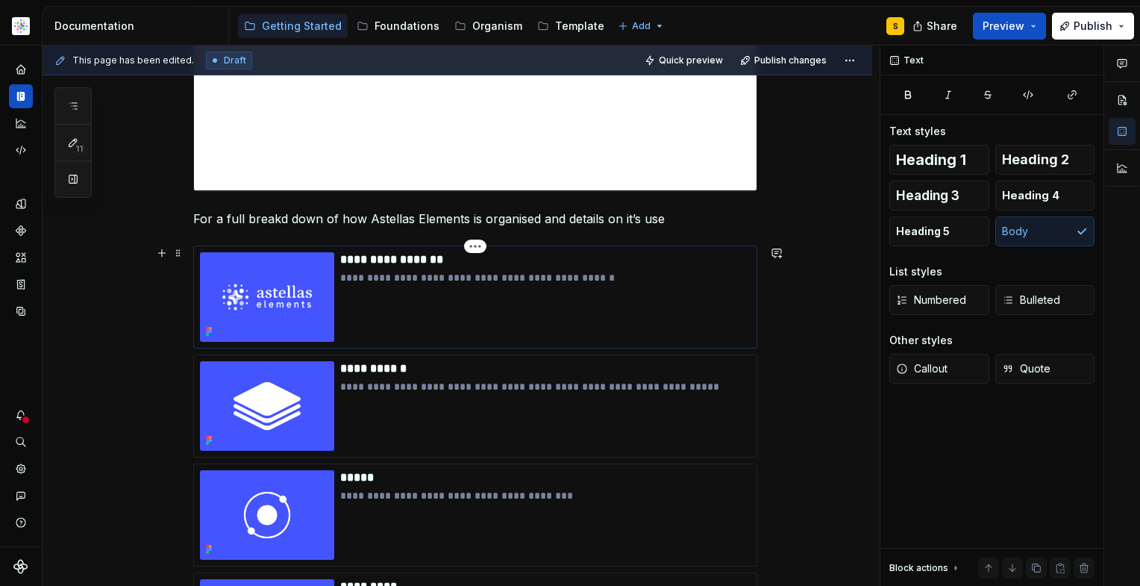
scroll to position [499, 0]
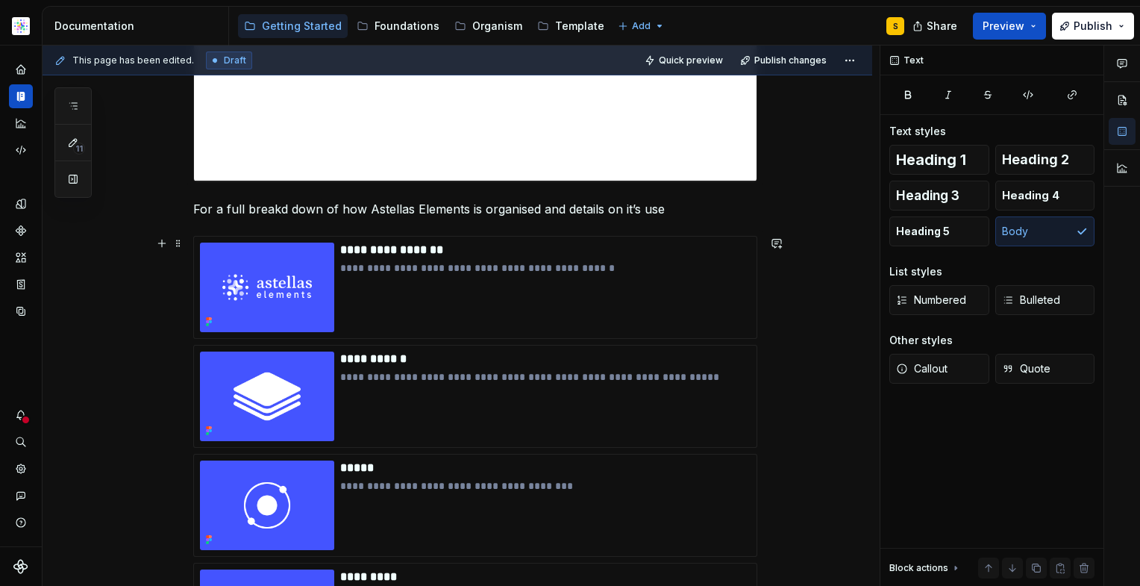
click at [708, 236] on div "**********" at bounding box center [475, 584] width 564 height 697
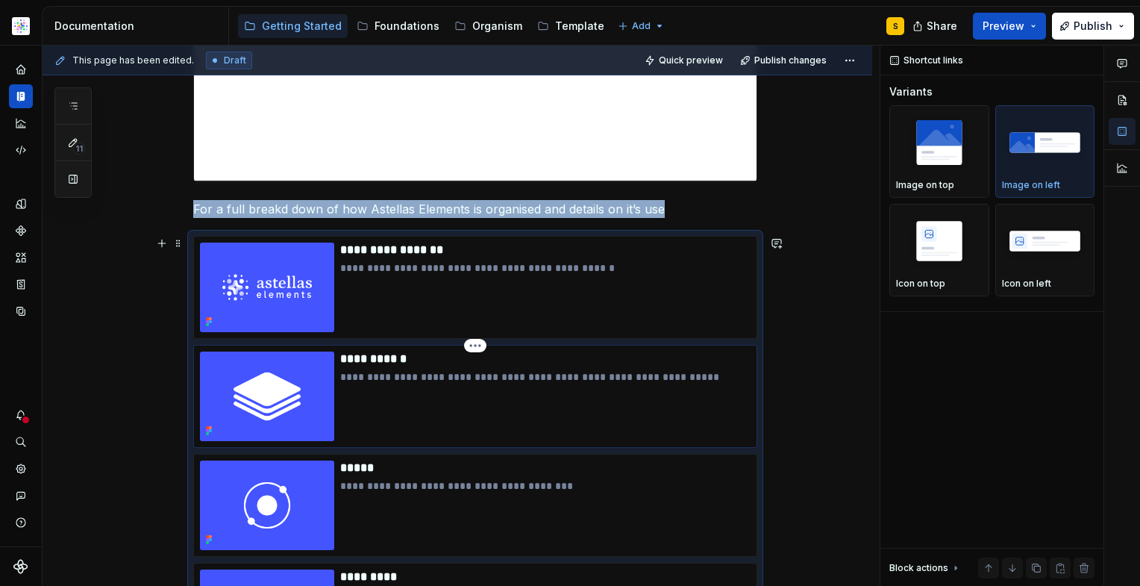
click at [594, 383] on p "**********" at bounding box center [545, 376] width 410 height 15
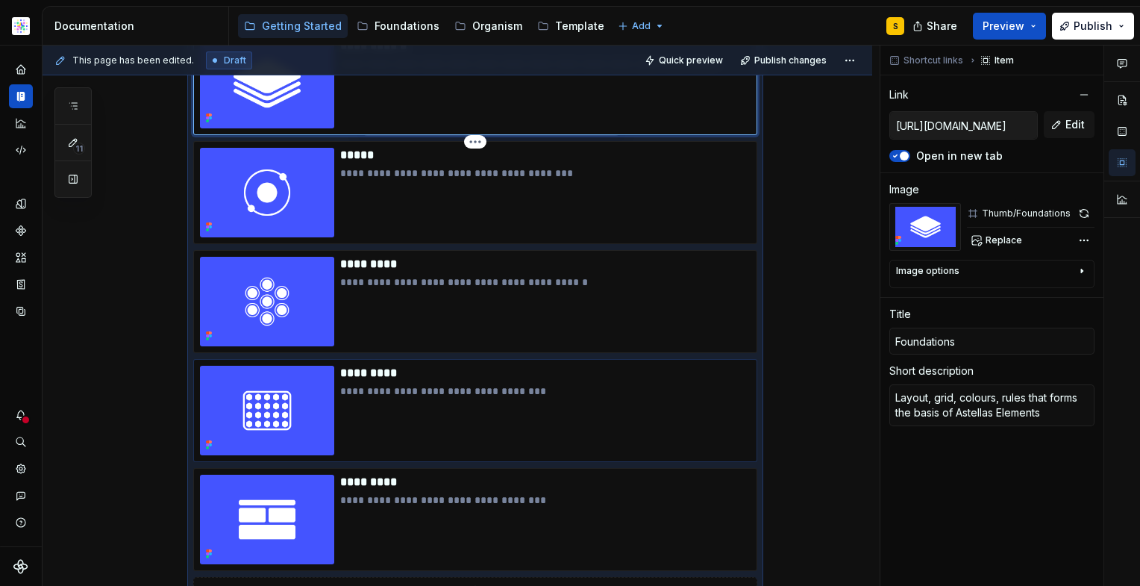
scroll to position [851, 0]
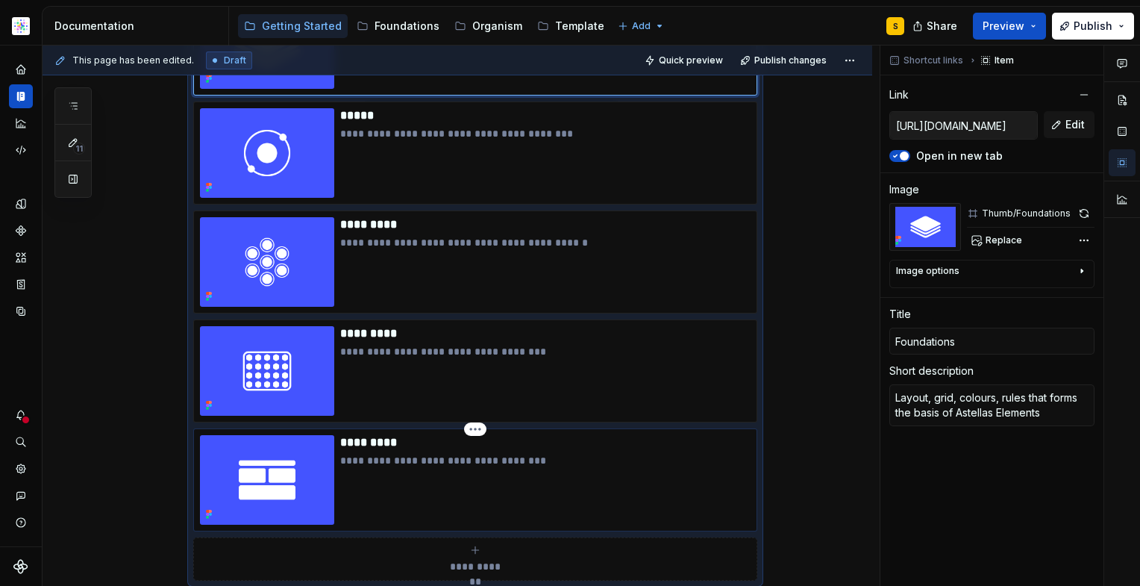
click at [534, 462] on p "**********" at bounding box center [545, 460] width 410 height 15
type textarea "*"
type input "[URL][DOMAIN_NAME]"
type input "Templates"
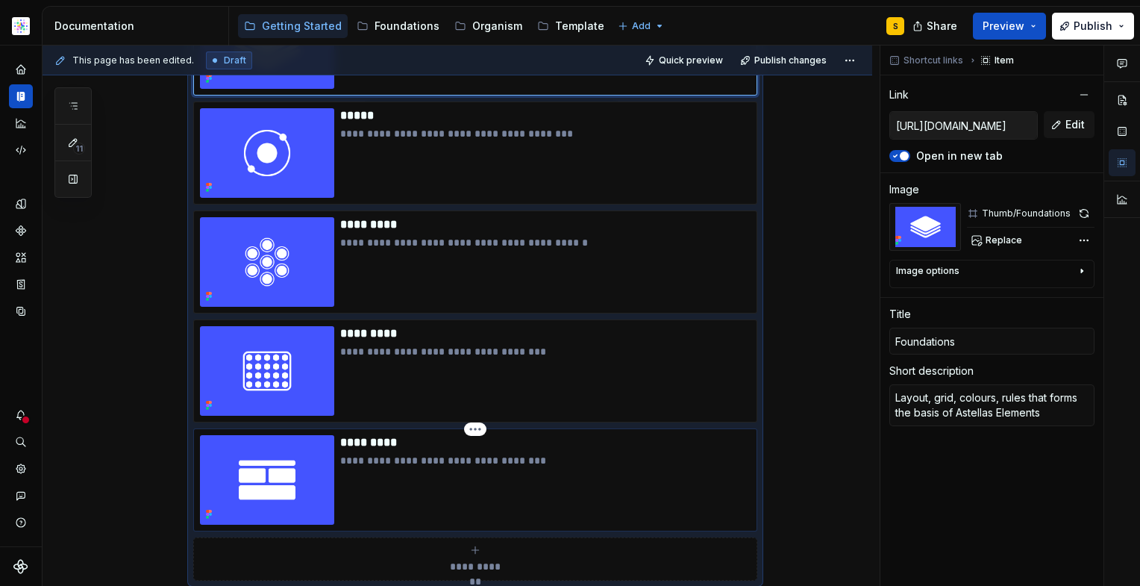
type textarea "Out of the box solutions for web pages"
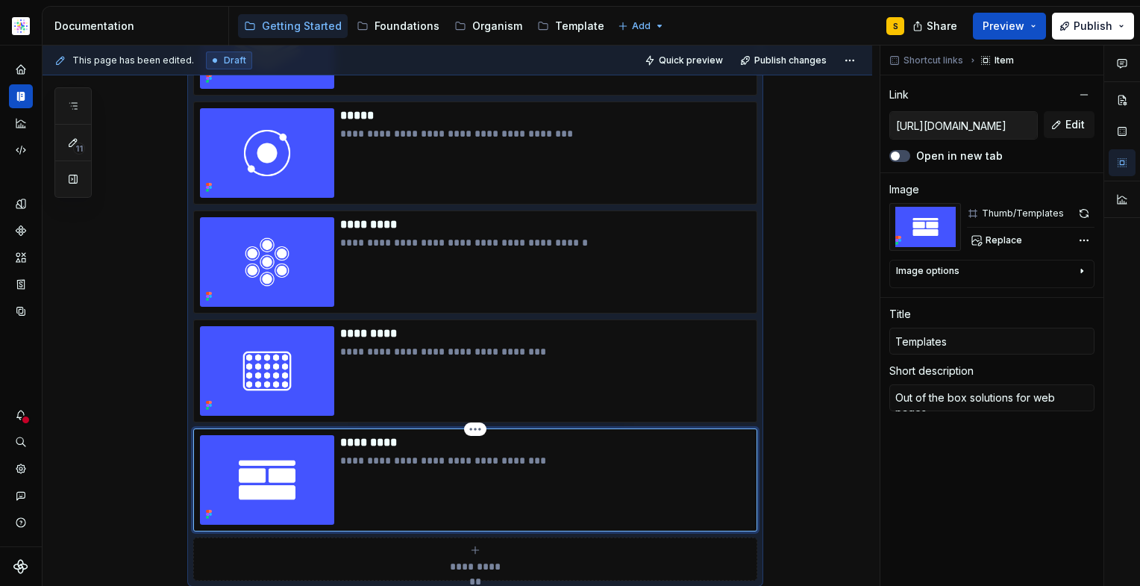
type textarea "*"
type textarea "Out of the box solutions for web page"
click at [572, 446] on p "*********" at bounding box center [545, 442] width 410 height 15
click at [1084, 95] on button "button" at bounding box center [1084, 94] width 21 height 21
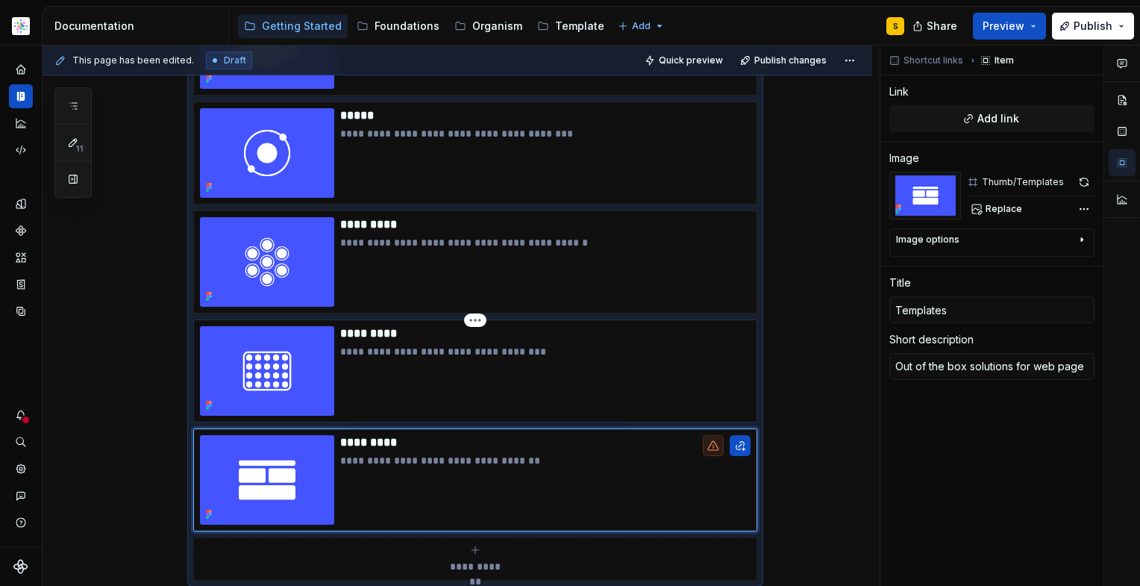
type textarea "*"
click at [419, 390] on div "**********" at bounding box center [545, 371] width 410 height 90
type textarea "*"
type input "[URL][DOMAIN_NAME]"
type input "Organisms"
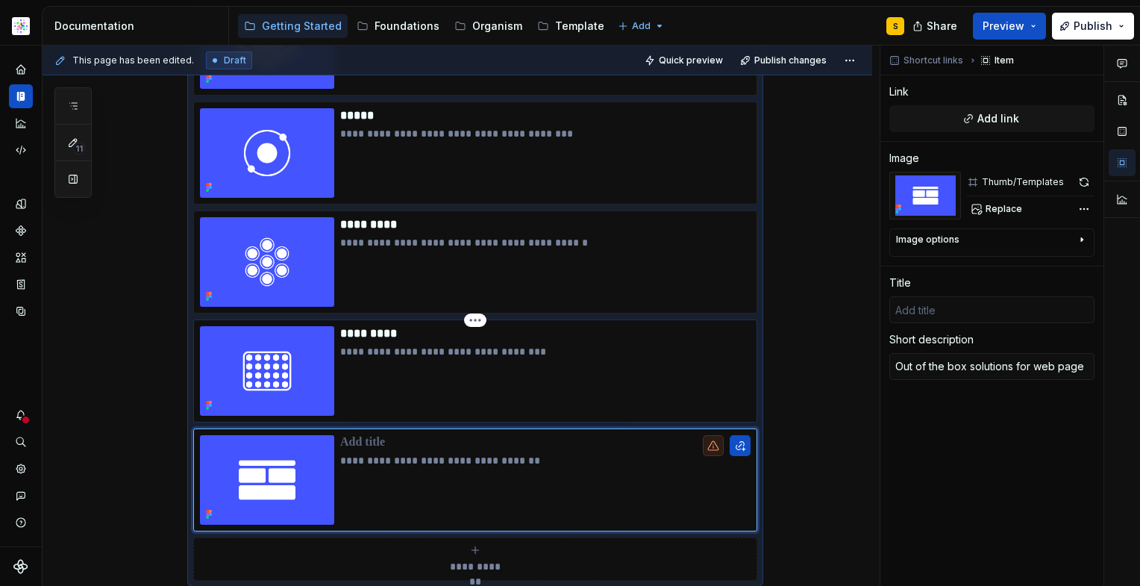
type textarea "Design elements to create your website"
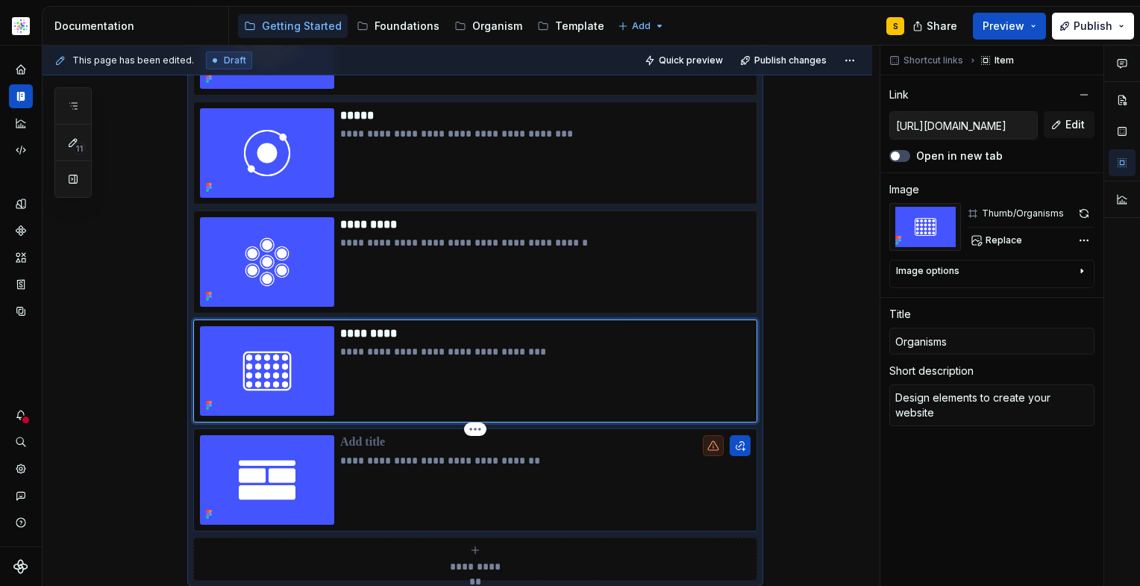
click at [422, 466] on p "**********" at bounding box center [545, 460] width 410 height 15
type textarea "*"
type textarea "Out of the box solutions for web page"
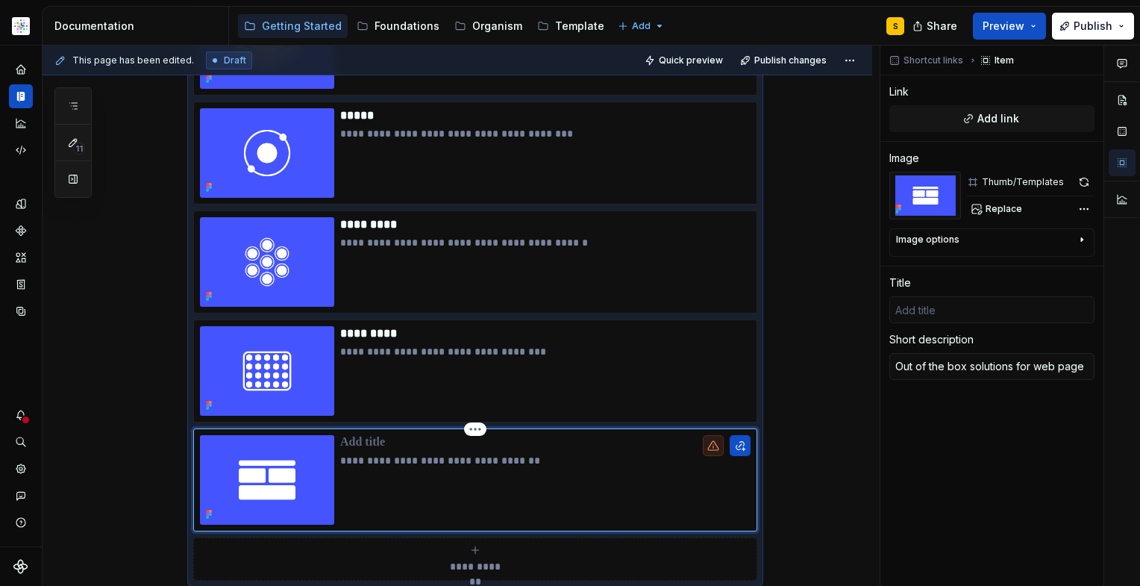
type textarea "*"
type textarea "Out of the box olutions for web page"
click at [373, 490] on div "**********" at bounding box center [545, 480] width 410 height 90
click at [276, 521] on img at bounding box center [267, 480] width 134 height 90
click at [238, 527] on div "**********" at bounding box center [475, 479] width 564 height 103
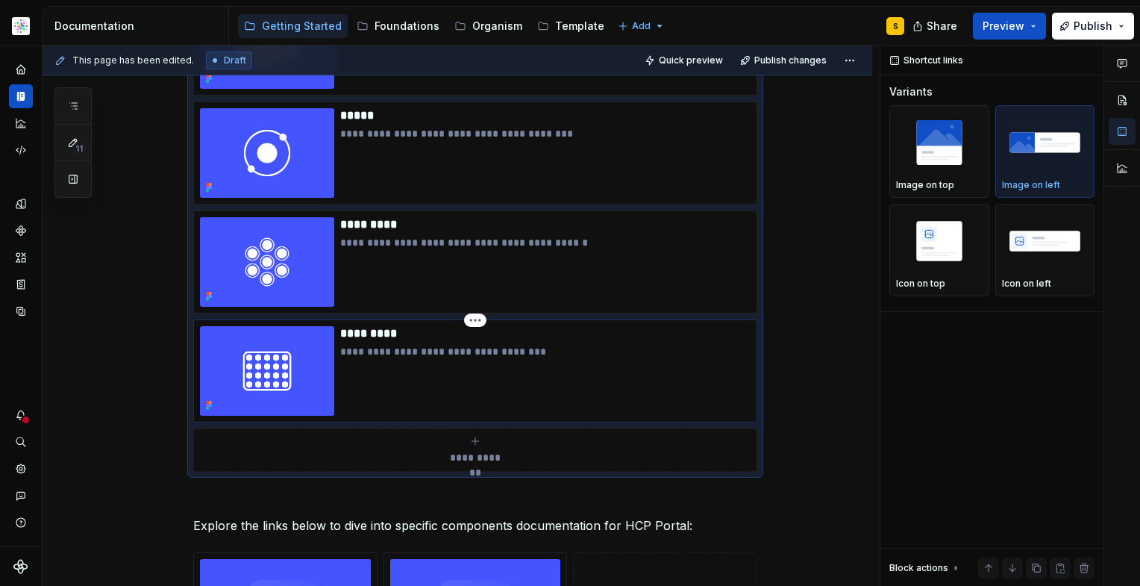
click at [272, 418] on div "**********" at bounding box center [475, 370] width 564 height 103
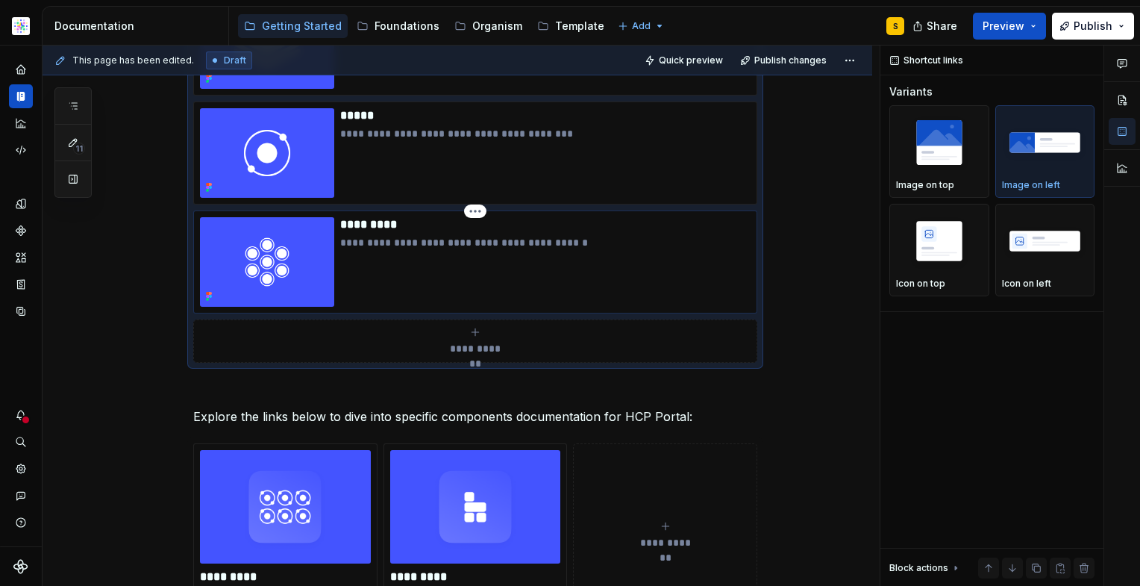
click at [348, 305] on div "**********" at bounding box center [545, 262] width 410 height 90
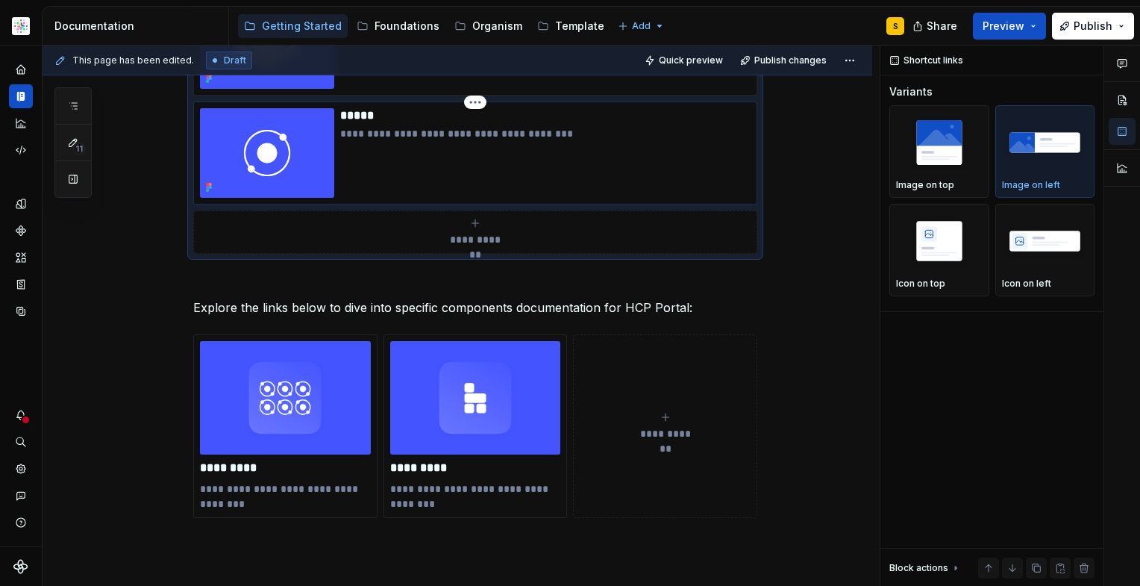
click at [354, 193] on div "**********" at bounding box center [545, 153] width 410 height 90
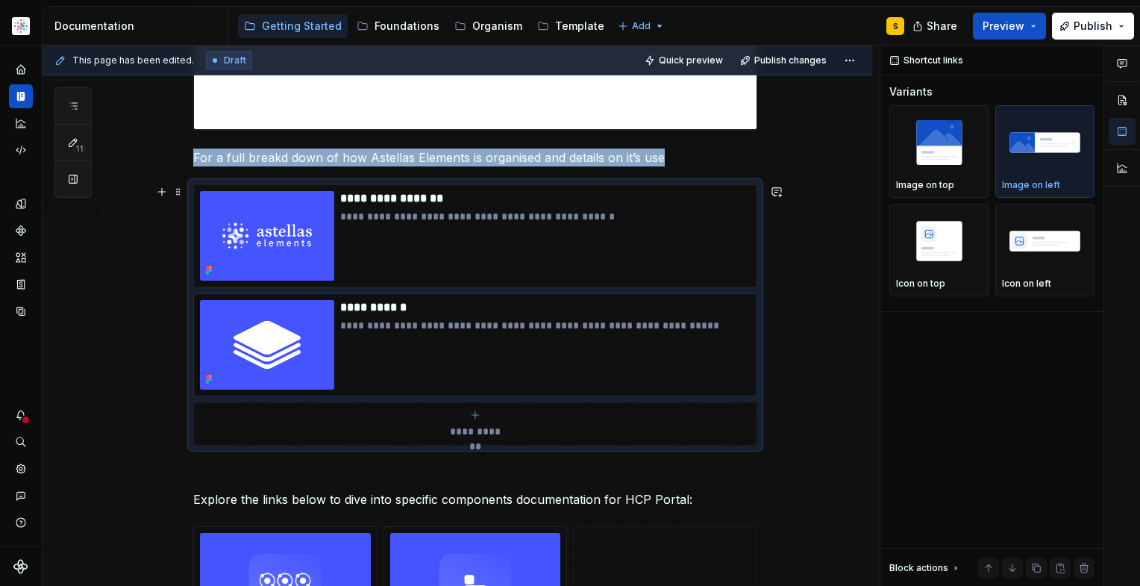
scroll to position [550, 0]
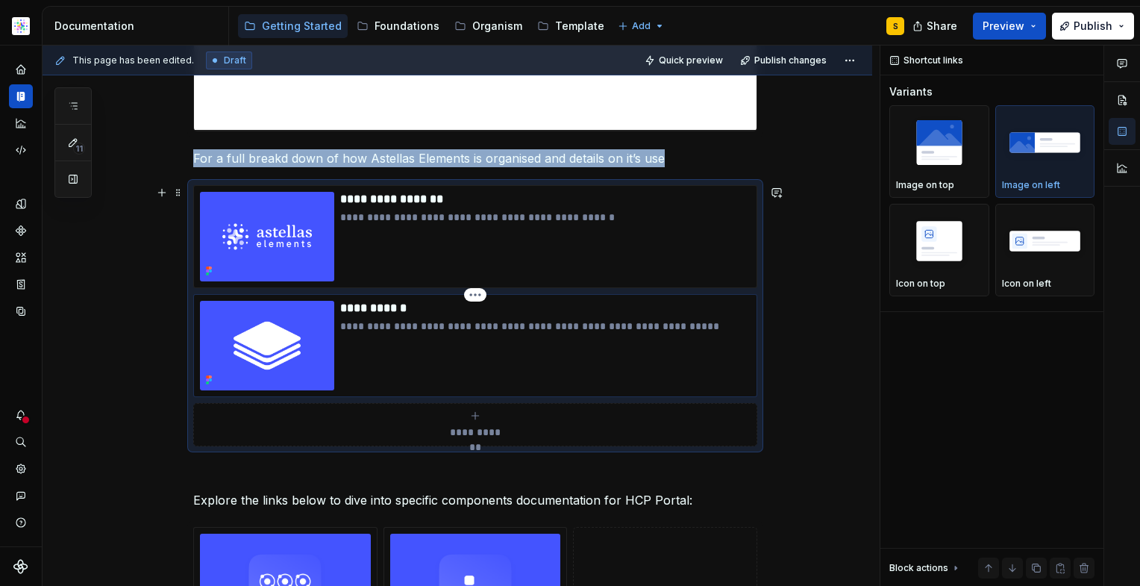
click at [363, 385] on div "**********" at bounding box center [545, 346] width 410 height 90
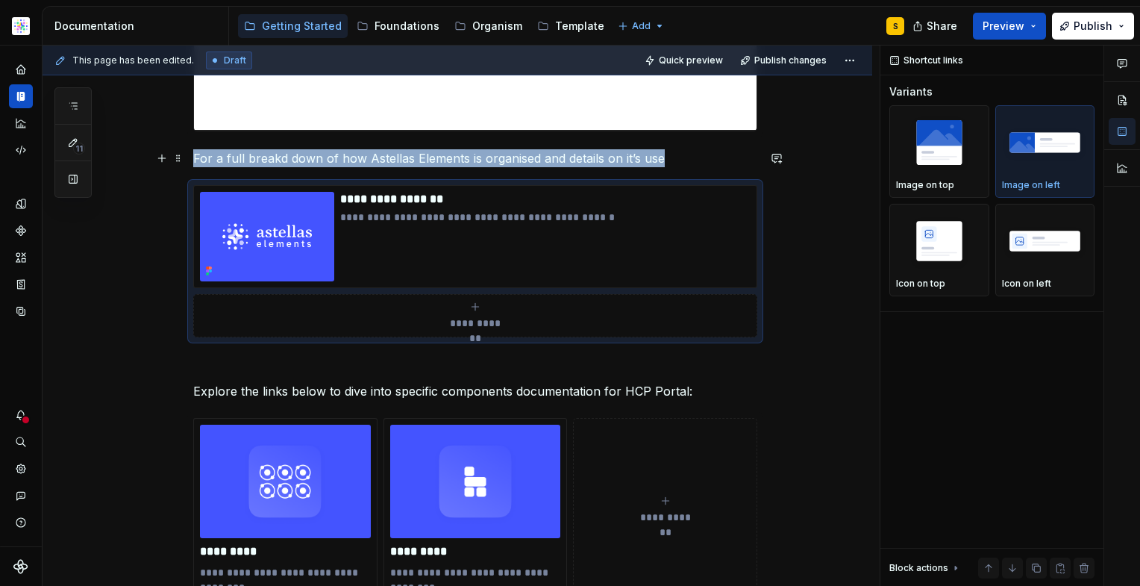
click at [691, 160] on p "For a full breakd down of how Astellas Elements is organised and details on it’…" at bounding box center [475, 158] width 564 height 18
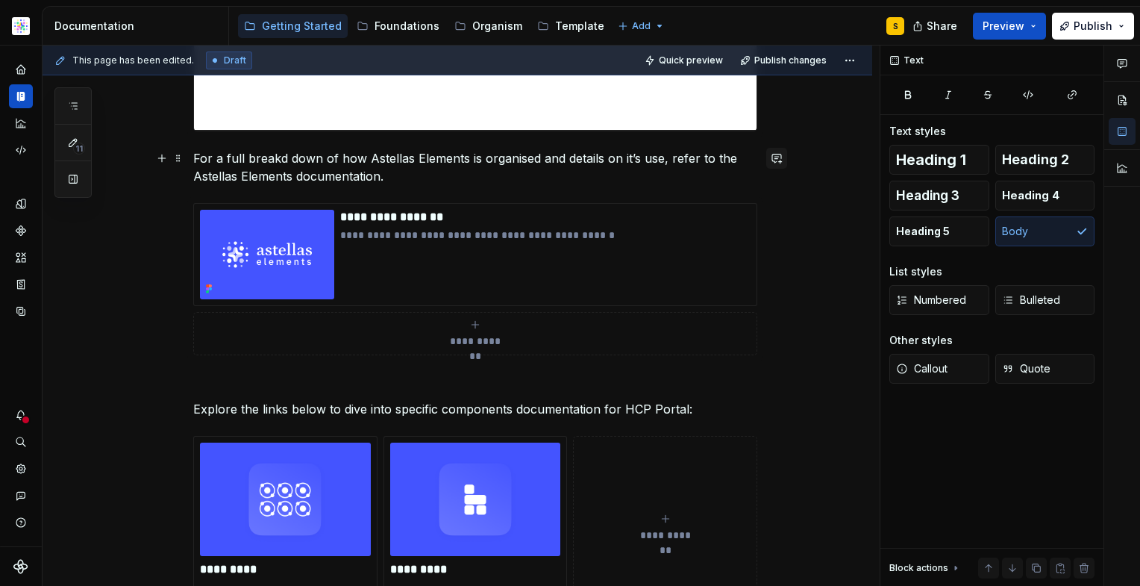
click at [773, 155] on button "button" at bounding box center [776, 158] width 21 height 21
click at [837, 227] on div "**********" at bounding box center [458, 304] width 830 height 1198
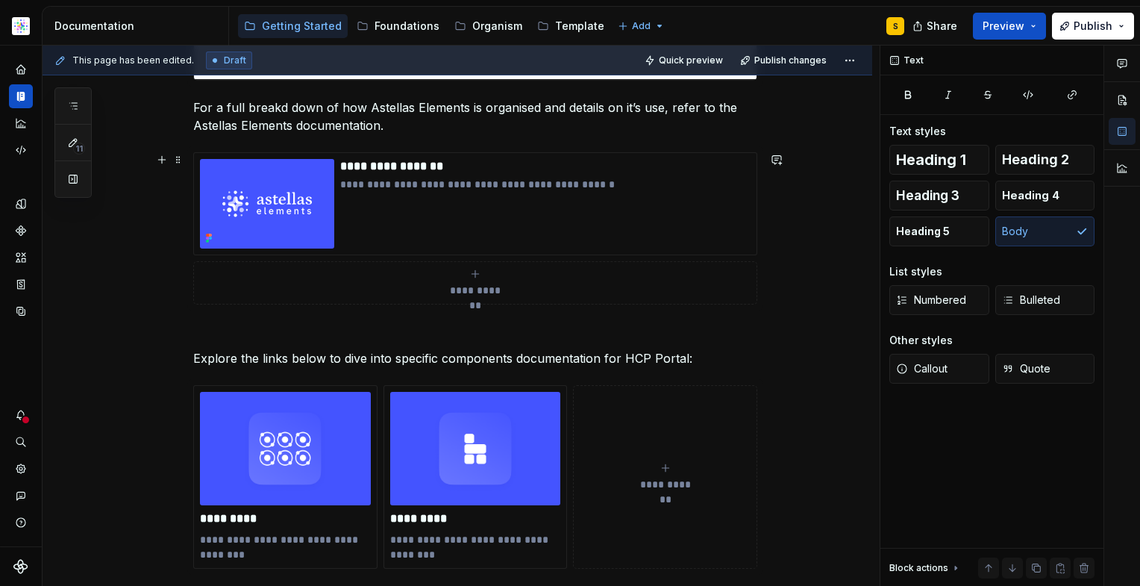
scroll to position [637, 0]
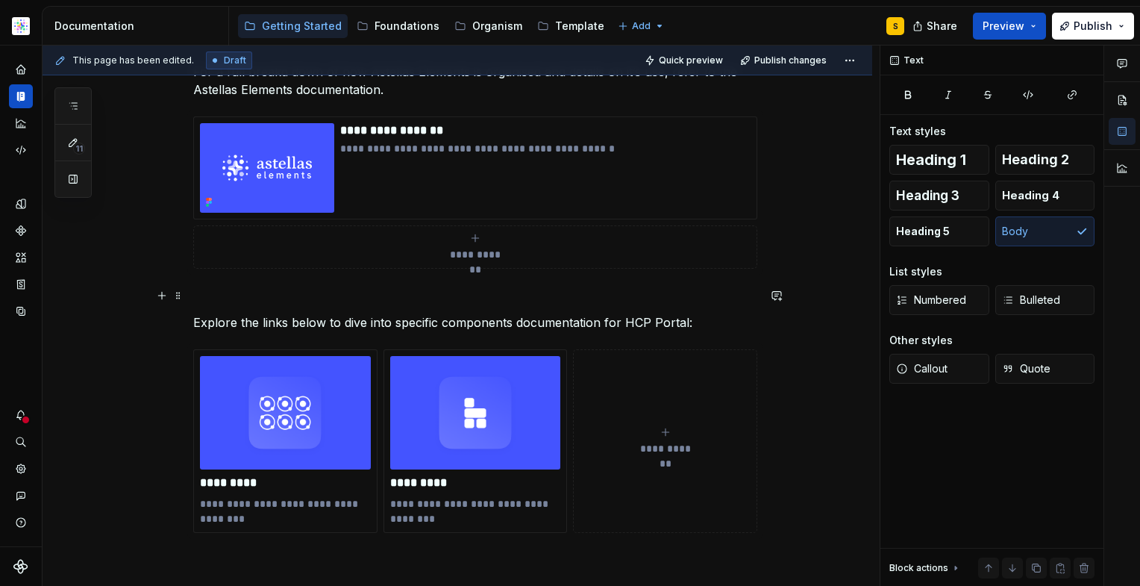
click at [403, 294] on p at bounding box center [475, 296] width 564 height 18
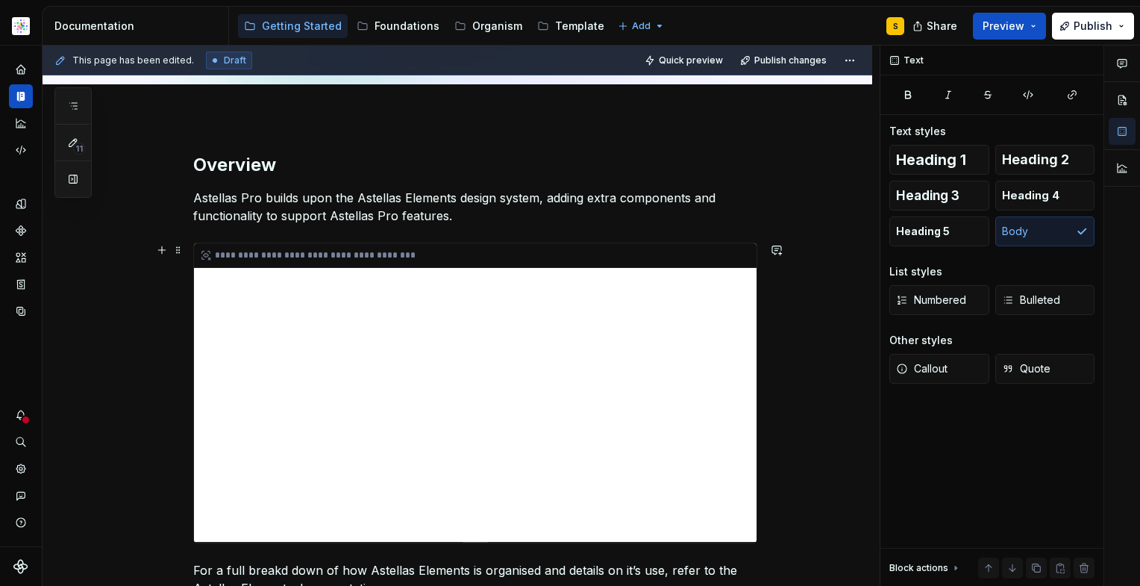
scroll to position [156, 0]
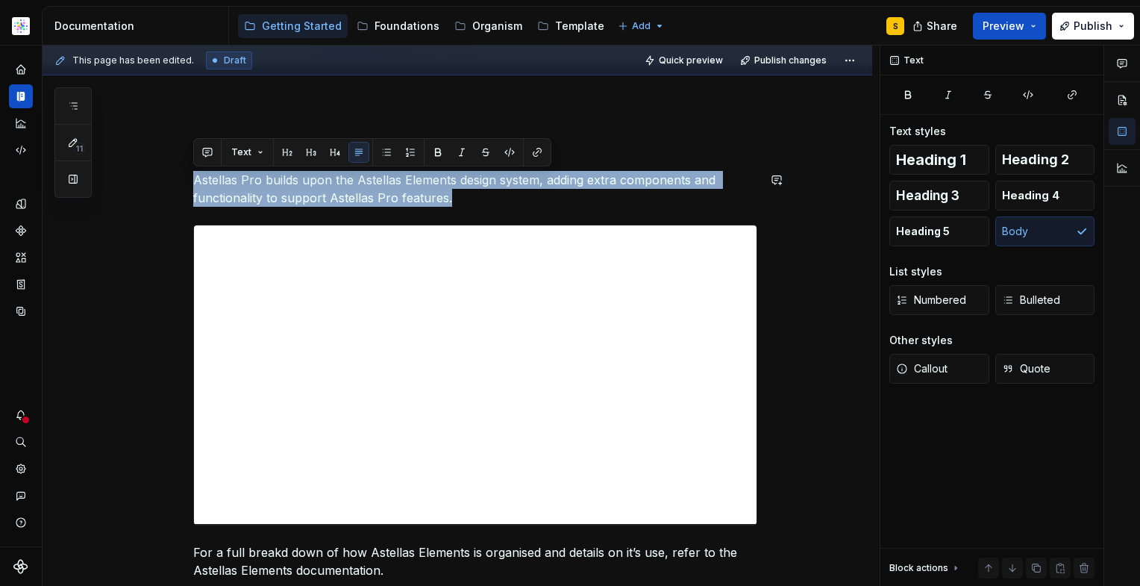
drag, startPoint x: 453, startPoint y: 199, endPoint x: 196, endPoint y: 169, distance: 259.3
click at [193, 171] on p "Astellas Pro builds upon the Astellas Elements design system, adding extra comp…" at bounding box center [475, 189] width 564 height 36
click at [496, 204] on p "Astellas Pro builds upon the Astellas Elements design system, adding extra comp…" at bounding box center [475, 189] width 564 height 36
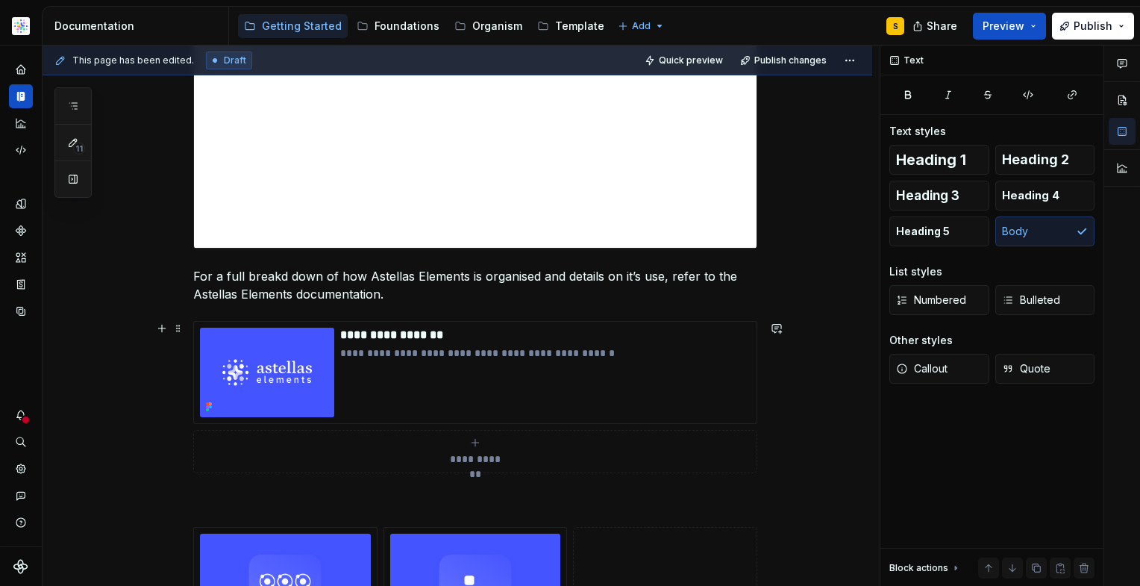
scroll to position [544, 0]
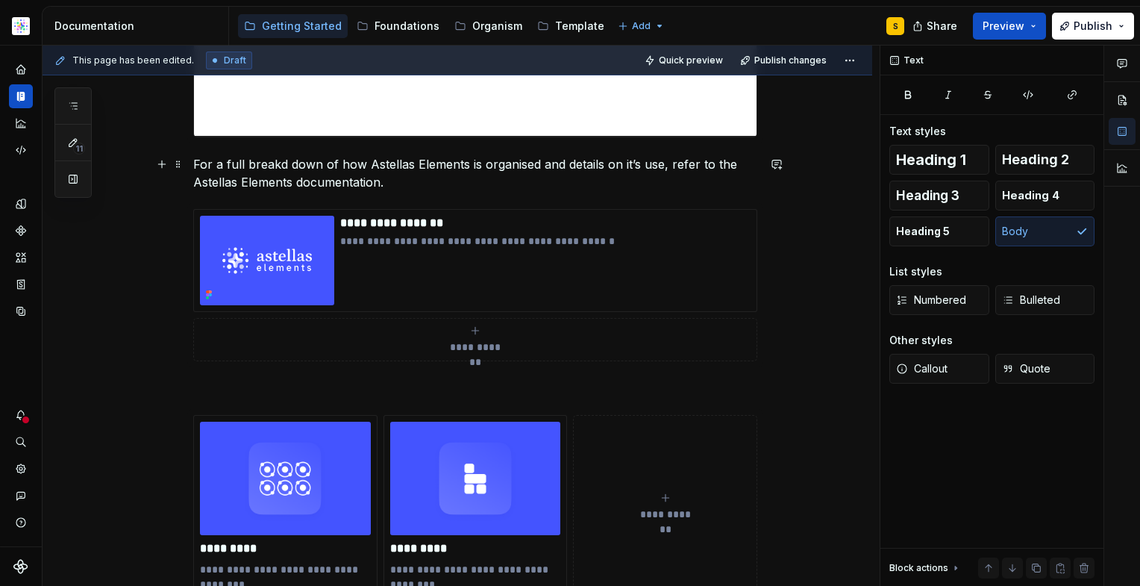
drag, startPoint x: 277, startPoint y: 166, endPoint x: 278, endPoint y: 190, distance: 24.7
click at [275, 167] on p "For a full breakd down of how Astellas Elements is organised and details on it’…" at bounding box center [475, 173] width 564 height 36
click at [404, 166] on p "For a full breakdown of how Astellas Elements is organised and details on it’s …" at bounding box center [475, 173] width 564 height 36
click at [398, 187] on p "For a full breakdown of how Astellas Elements is organised and details on it’s …" at bounding box center [475, 173] width 564 height 36
click at [263, 390] on p at bounding box center [475, 388] width 564 height 18
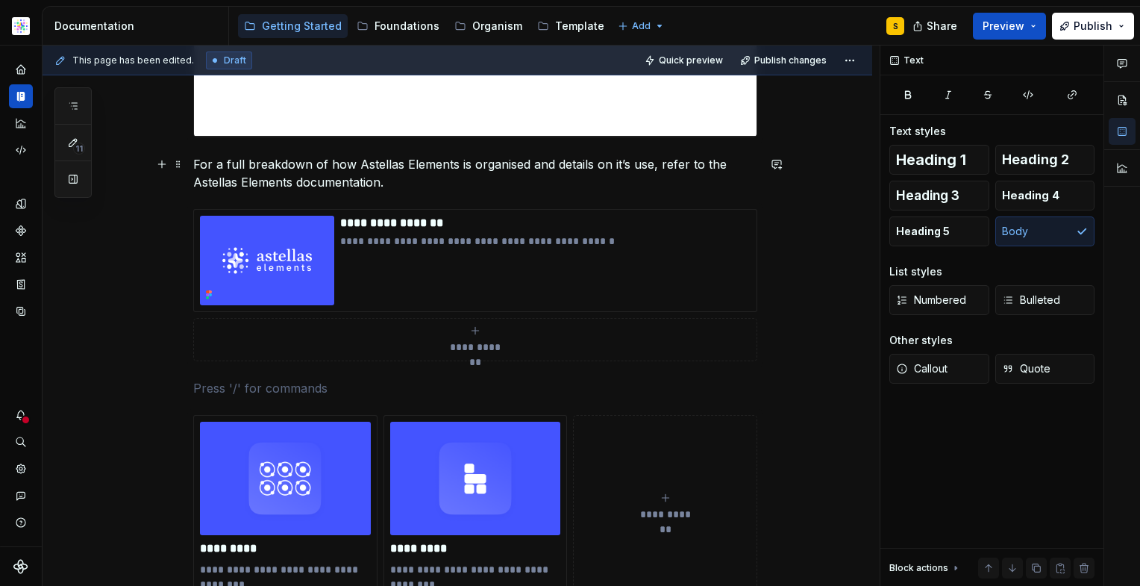
click at [214, 168] on p "For a full breakdown of how Astellas Elements is organised and details on it’s …" at bounding box center [475, 173] width 564 height 36
click at [343, 183] on p "For full documentation of how Astellas Elements is organised and details on it’…" at bounding box center [475, 173] width 564 height 36
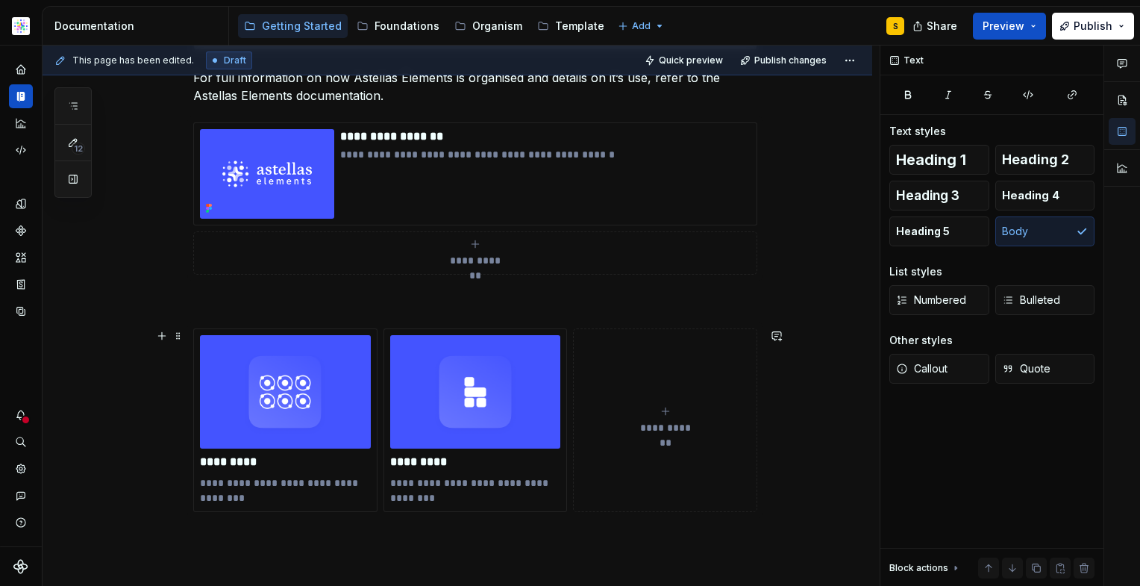
scroll to position [646, 0]
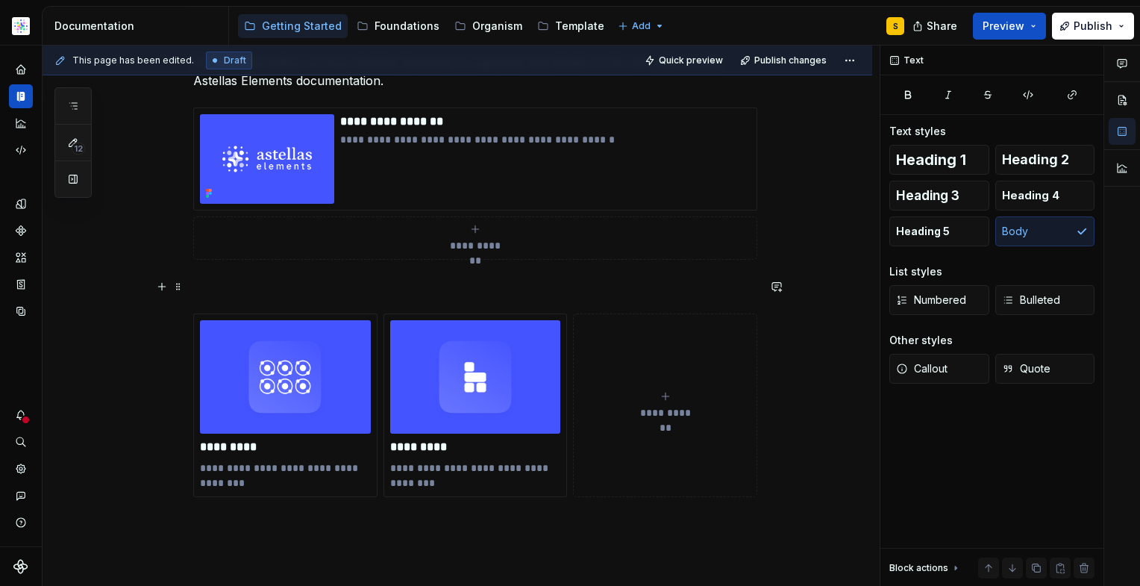
click at [528, 284] on p at bounding box center [475, 287] width 564 height 18
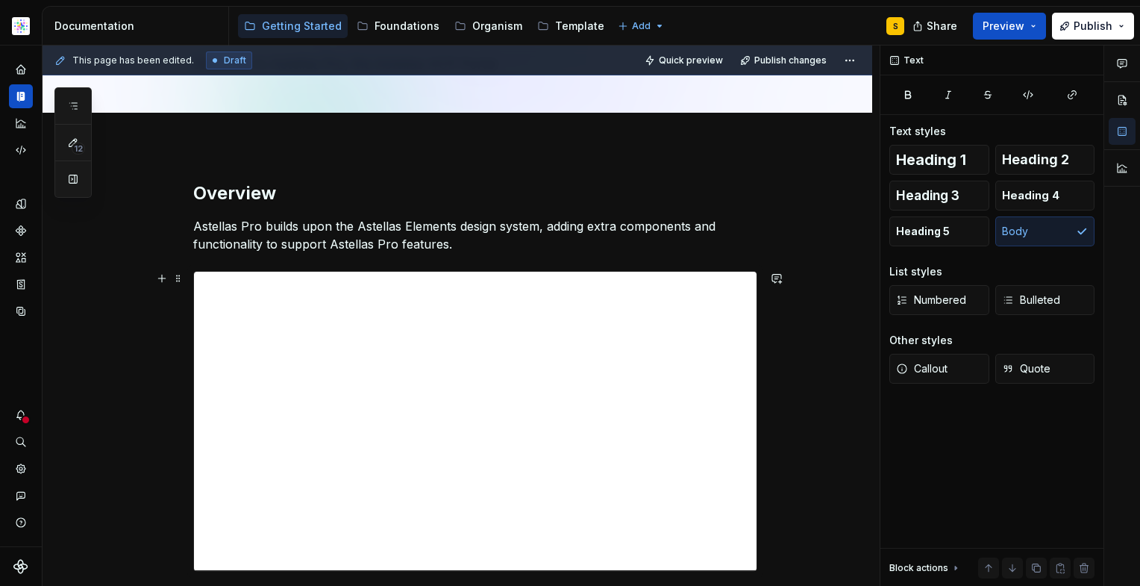
scroll to position [111, 0]
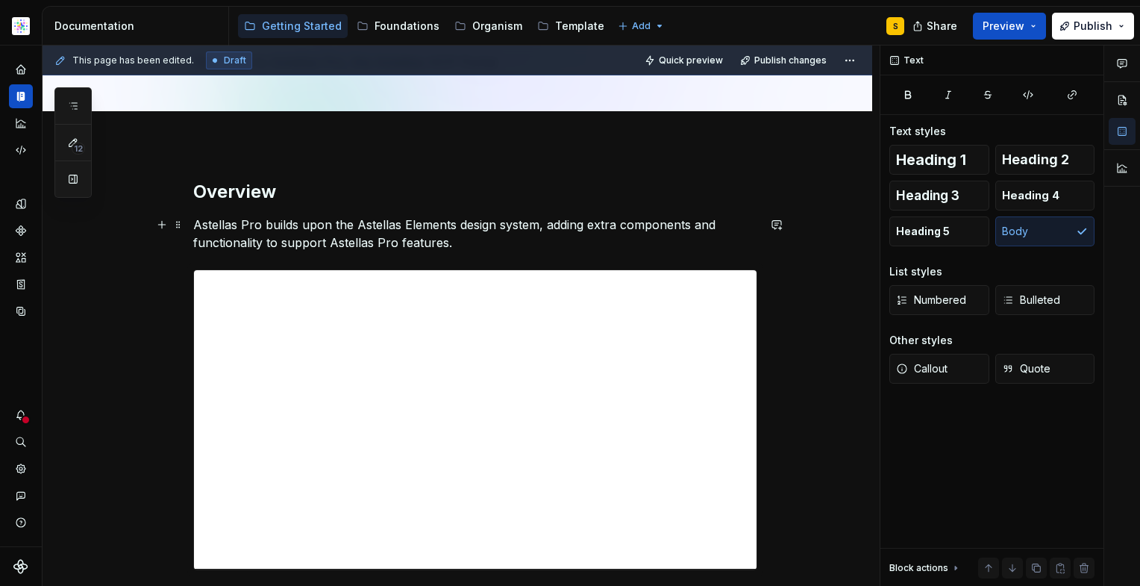
click at [263, 225] on p "Astellas Pro builds upon the Astellas Elements design system, adding extra comp…" at bounding box center [475, 234] width 564 height 36
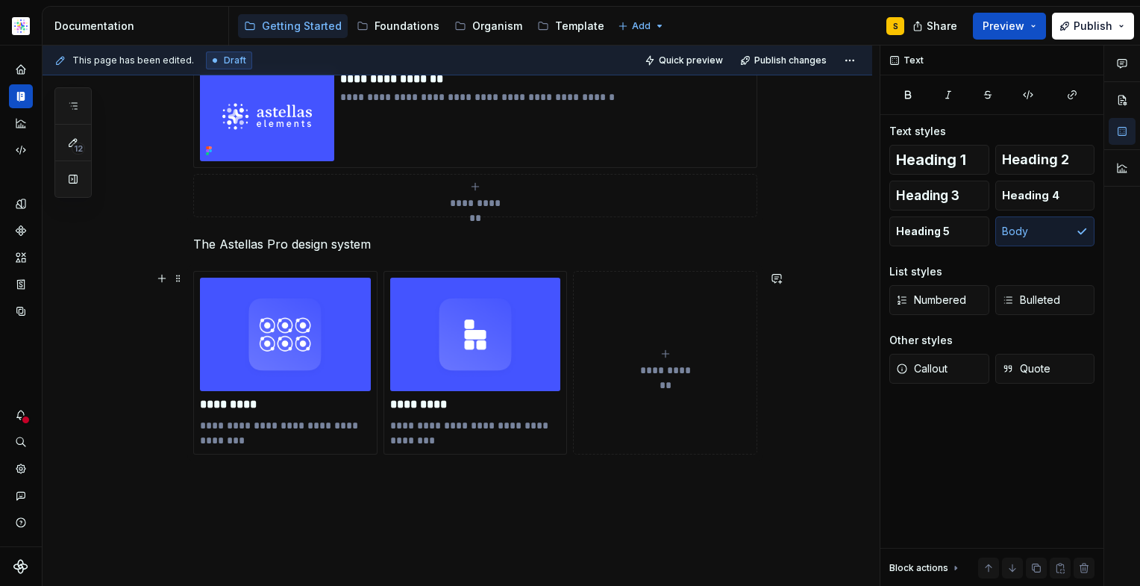
scroll to position [792, 0]
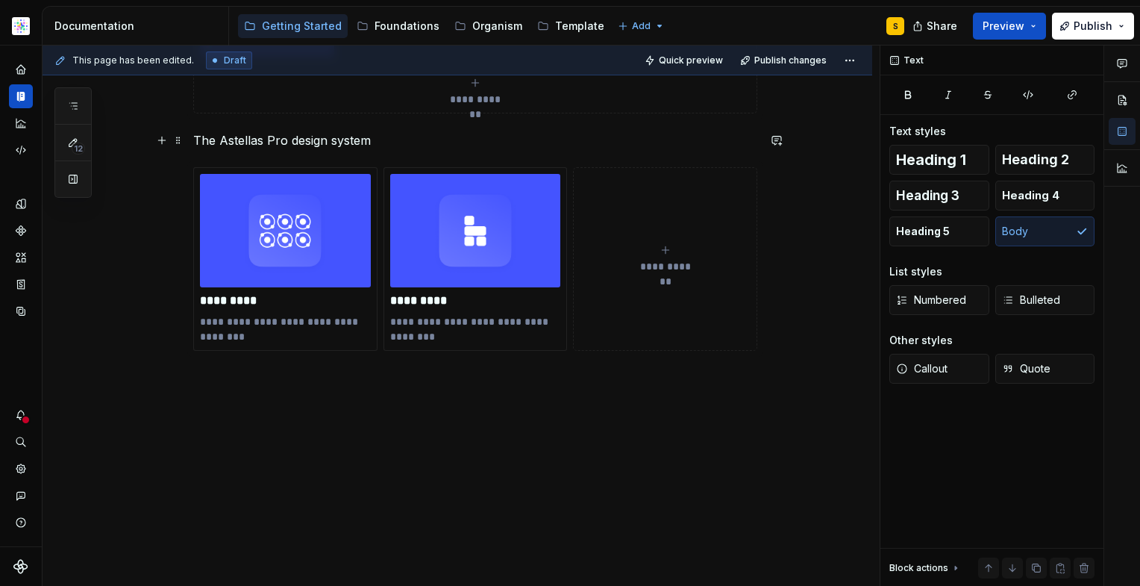
click at [393, 143] on p "The Astellas Pro design system" at bounding box center [475, 140] width 564 height 18
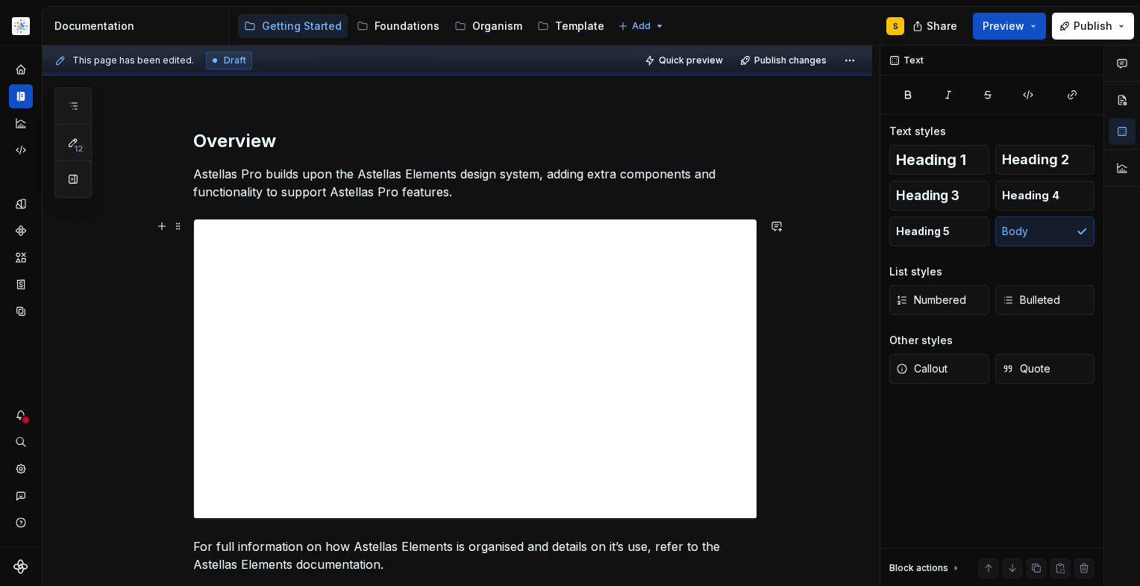
scroll to position [159, 0]
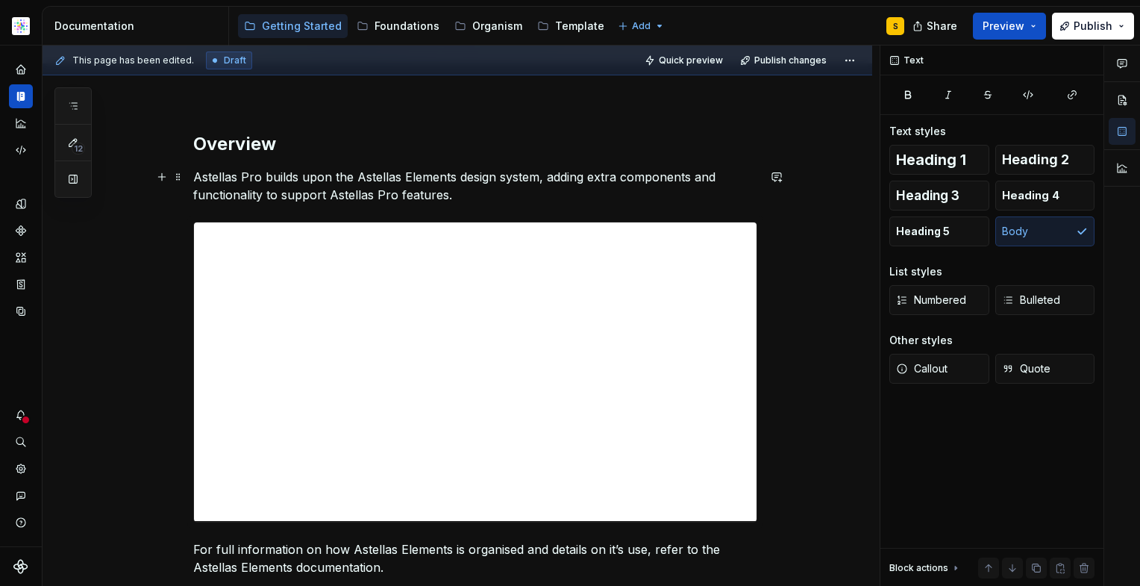
click at [618, 179] on p "Astellas Pro builds upon the Astellas Elements design system, adding extra comp…" at bounding box center [475, 186] width 564 height 36
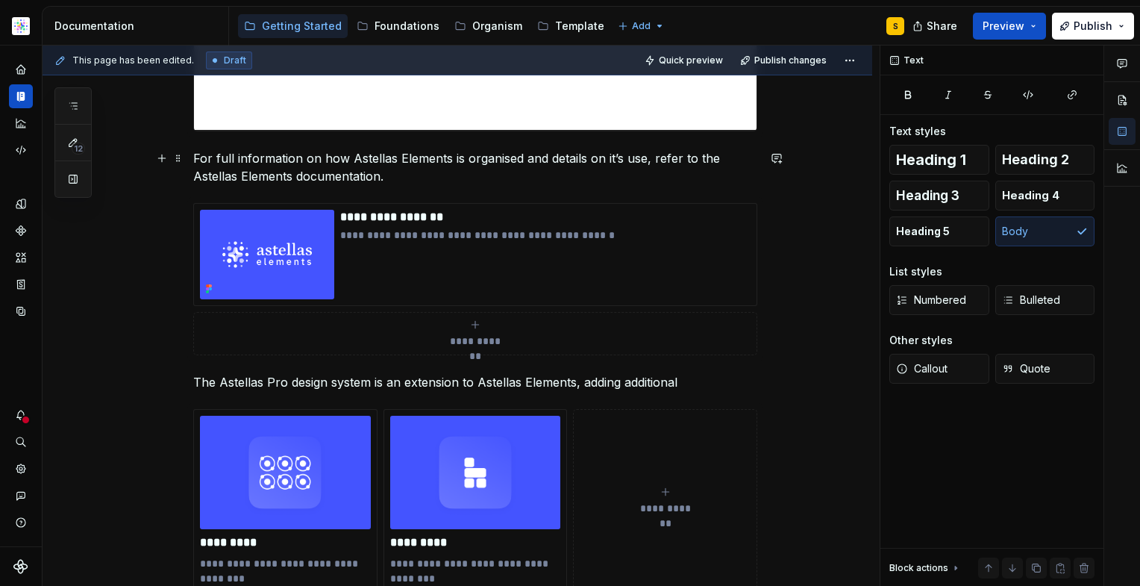
scroll to position [675, 0]
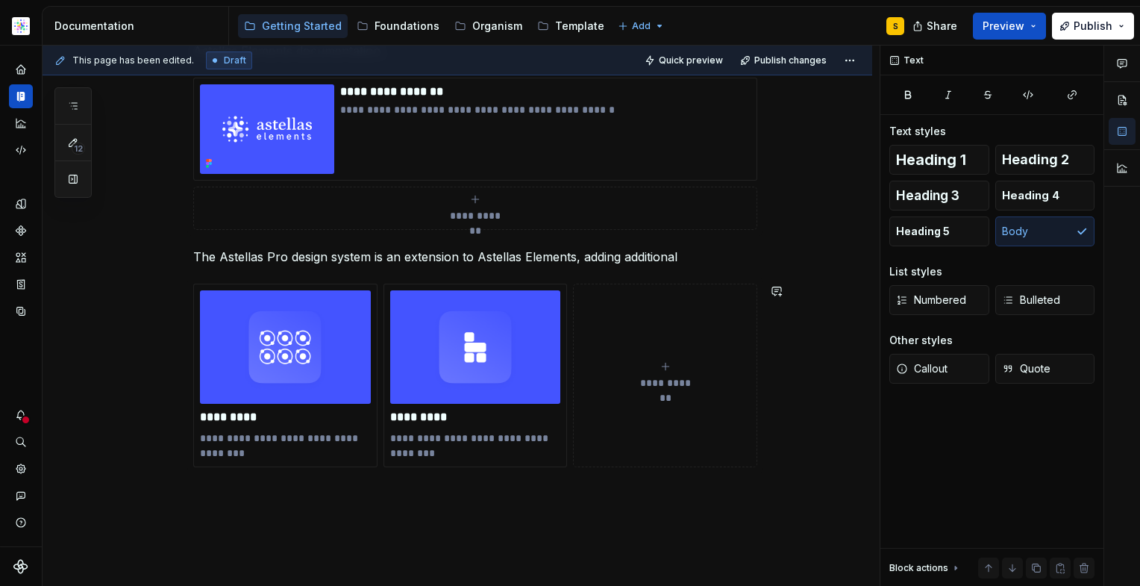
click at [702, 263] on p "The Astellas Pro design system is an extension to Astellas Elements, adding add…" at bounding box center [475, 257] width 564 height 18
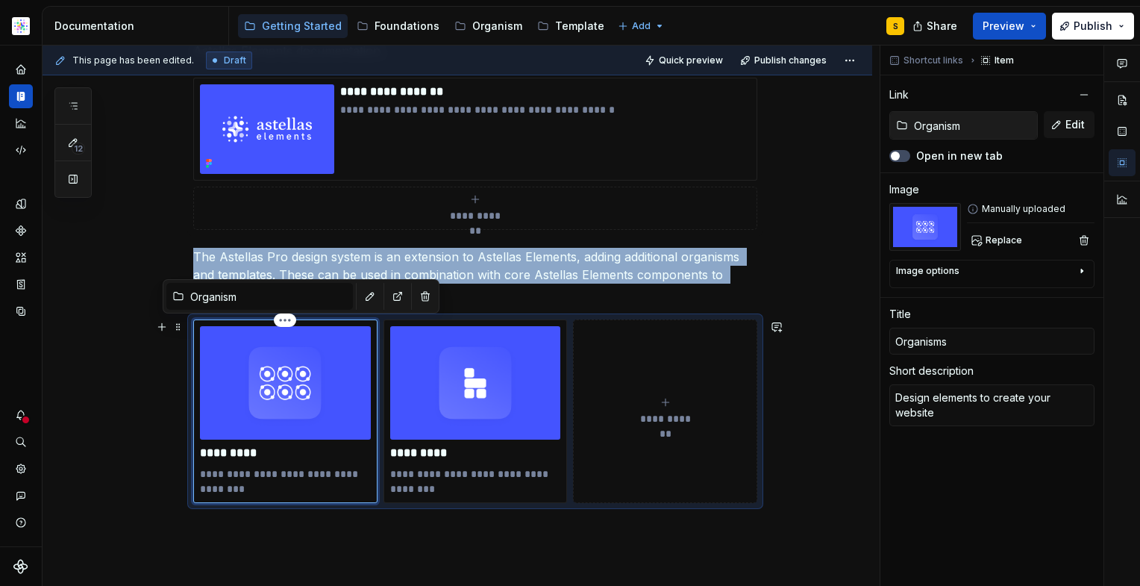
click at [282, 435] on img at bounding box center [285, 382] width 171 height 113
click at [1005, 240] on span "Replace" at bounding box center [1004, 240] width 37 height 12
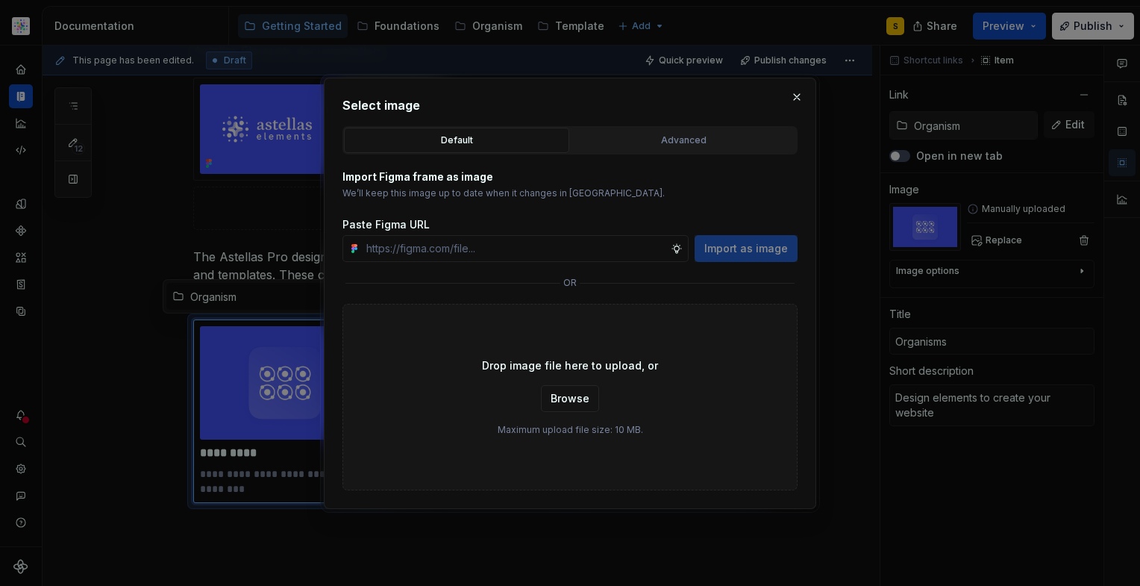
type textarea "*"
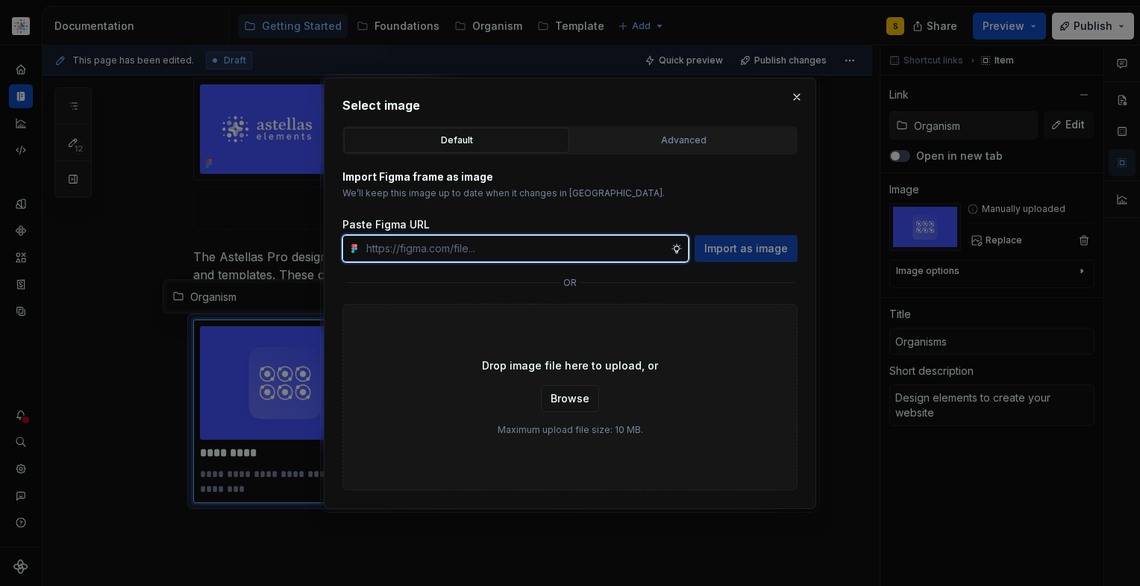
paste input "[URL][DOMAIN_NAME]"
type input "[URL][DOMAIN_NAME]"
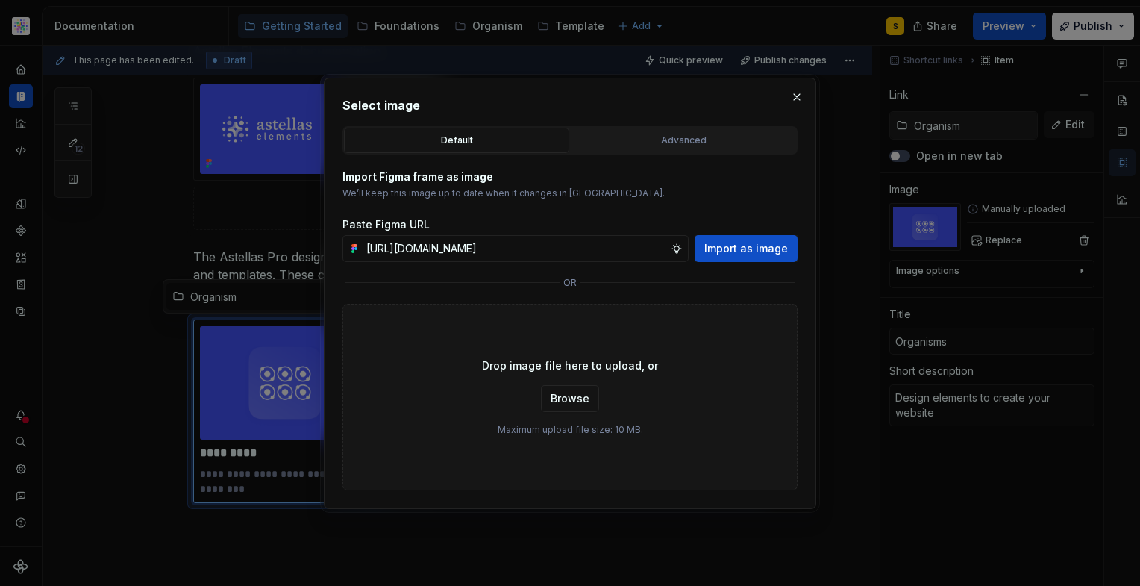
click at [744, 242] on span "Import as image" at bounding box center [746, 248] width 84 height 15
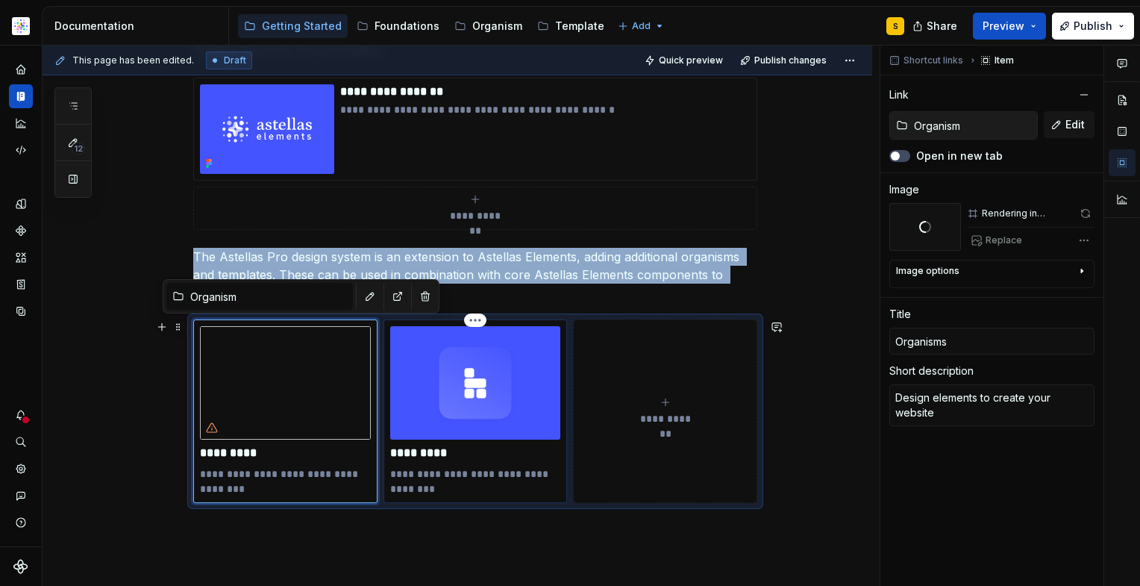
type textarea "*"
type input "Template"
type input "Templates"
type textarea "Out of the box solutions for web pages"
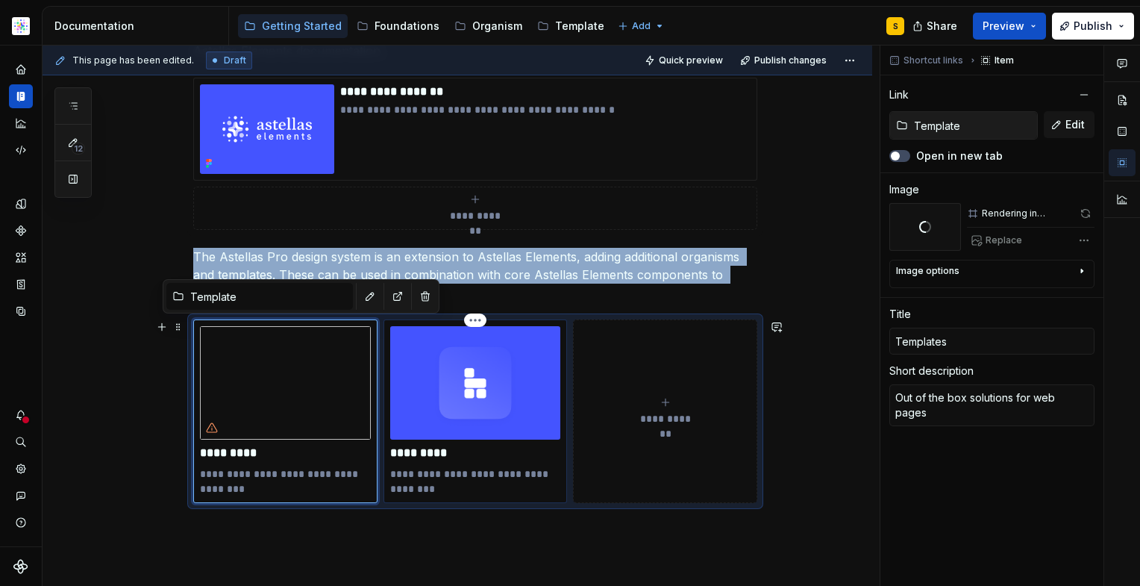
click at [466, 408] on img at bounding box center [475, 382] width 171 height 113
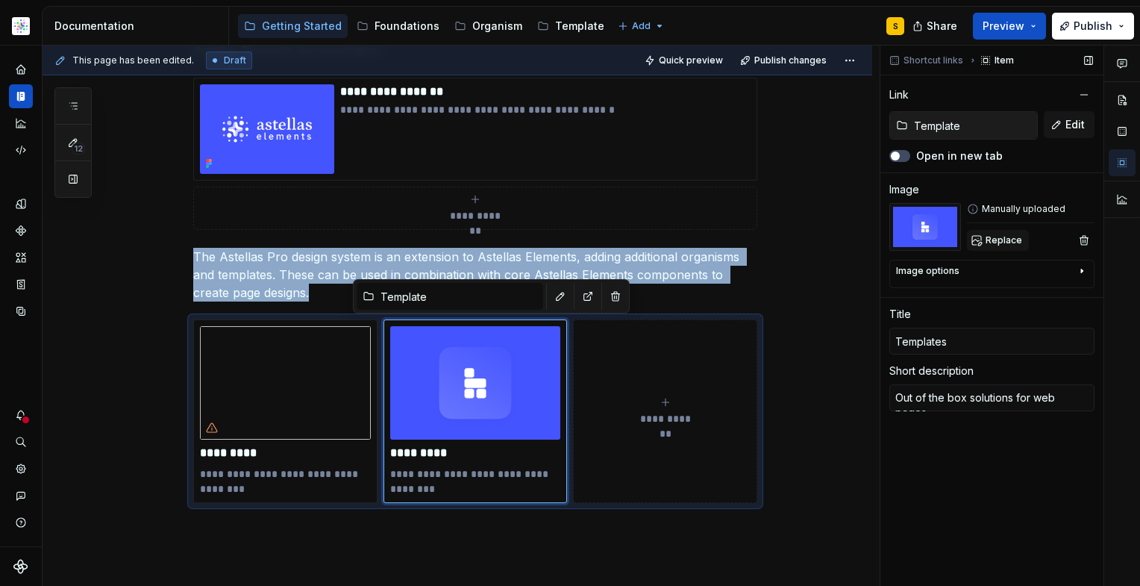
click at [998, 243] on span "Replace" at bounding box center [1004, 240] width 37 height 12
type textarea "*"
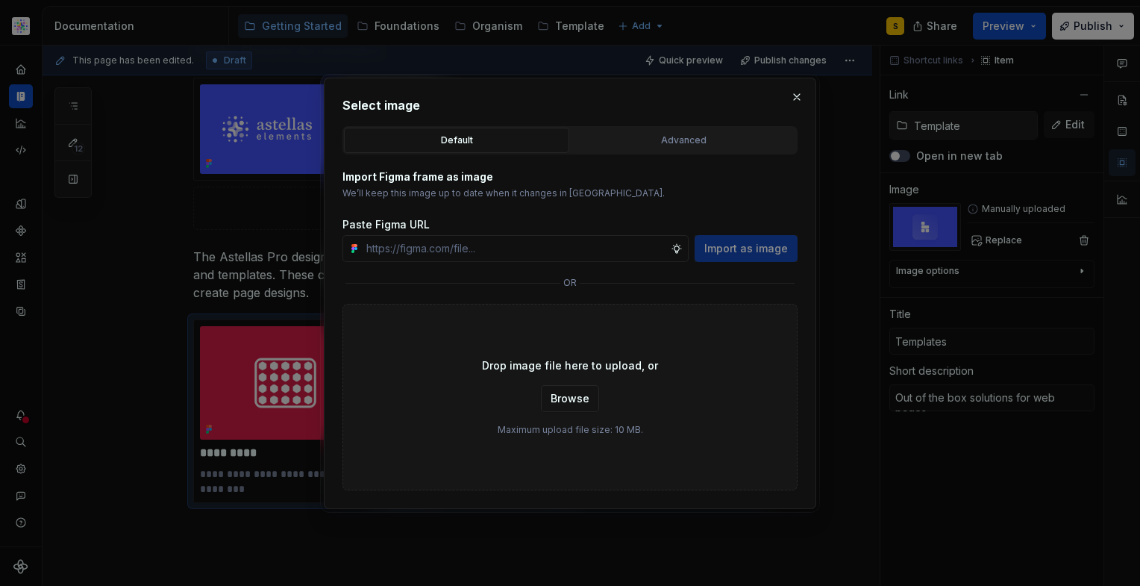
type input "[URL][DOMAIN_NAME]"
click at [781, 251] on span "Import as image" at bounding box center [746, 248] width 84 height 15
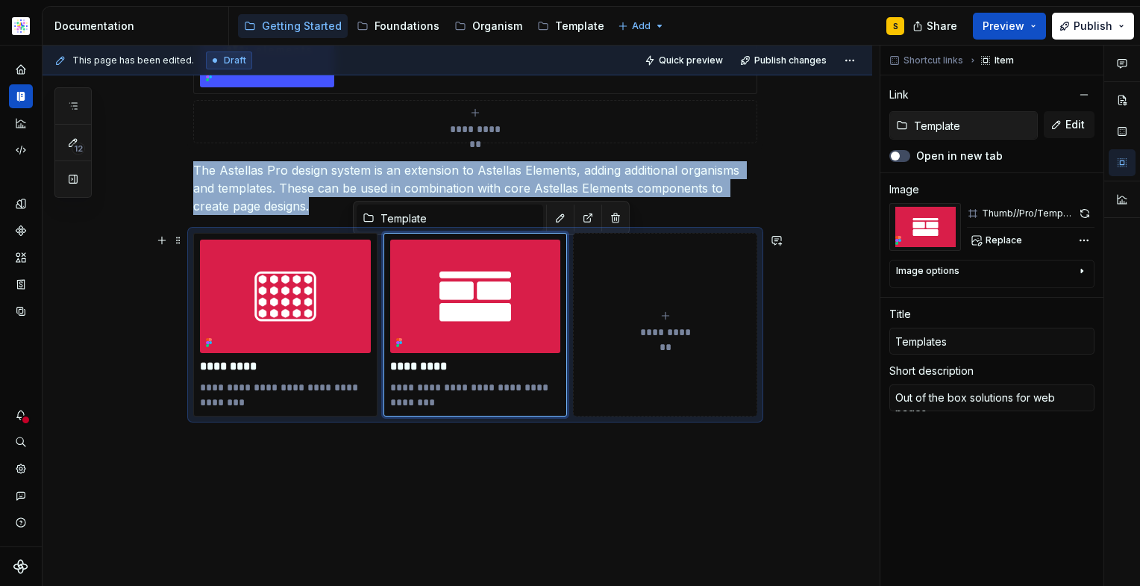
scroll to position [765, 0]
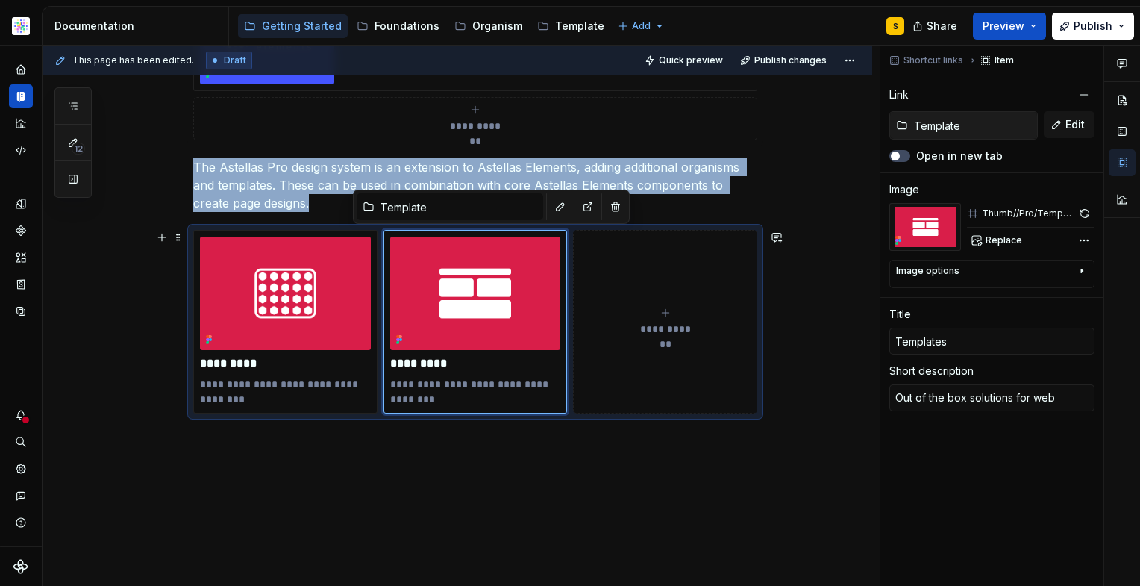
click at [713, 230] on div "**********" at bounding box center [475, 322] width 564 height 184
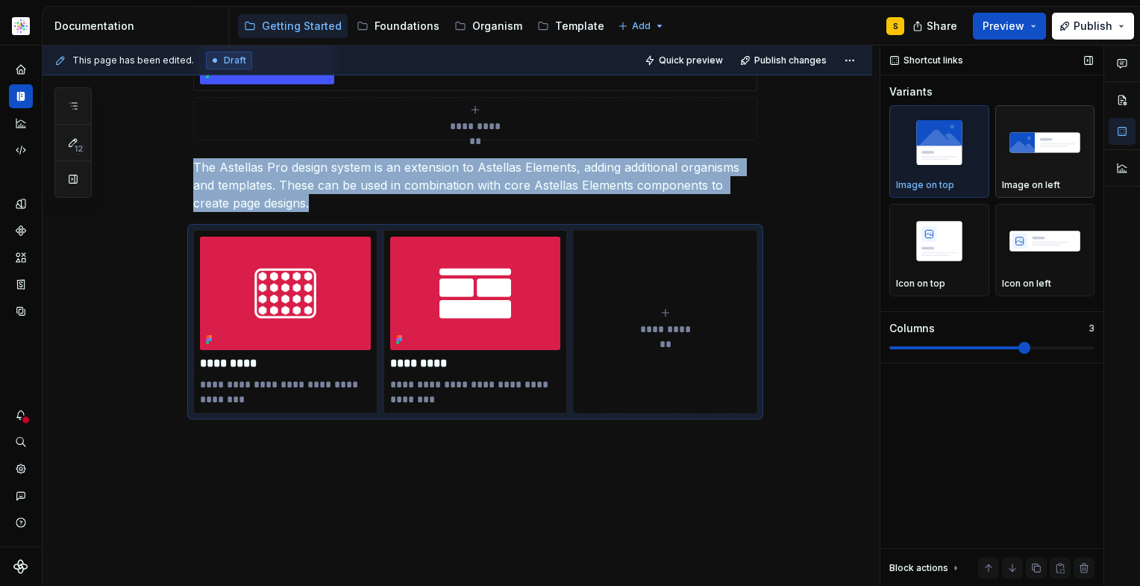
click at [1042, 155] on img "button" at bounding box center [1045, 142] width 87 height 54
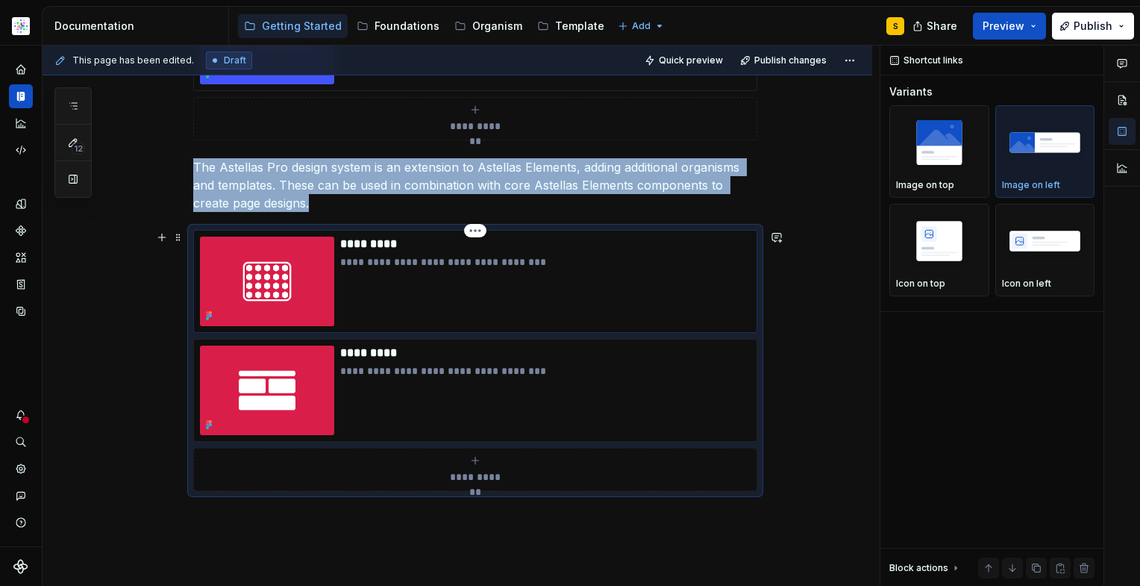
click at [420, 265] on p "**********" at bounding box center [545, 261] width 410 height 15
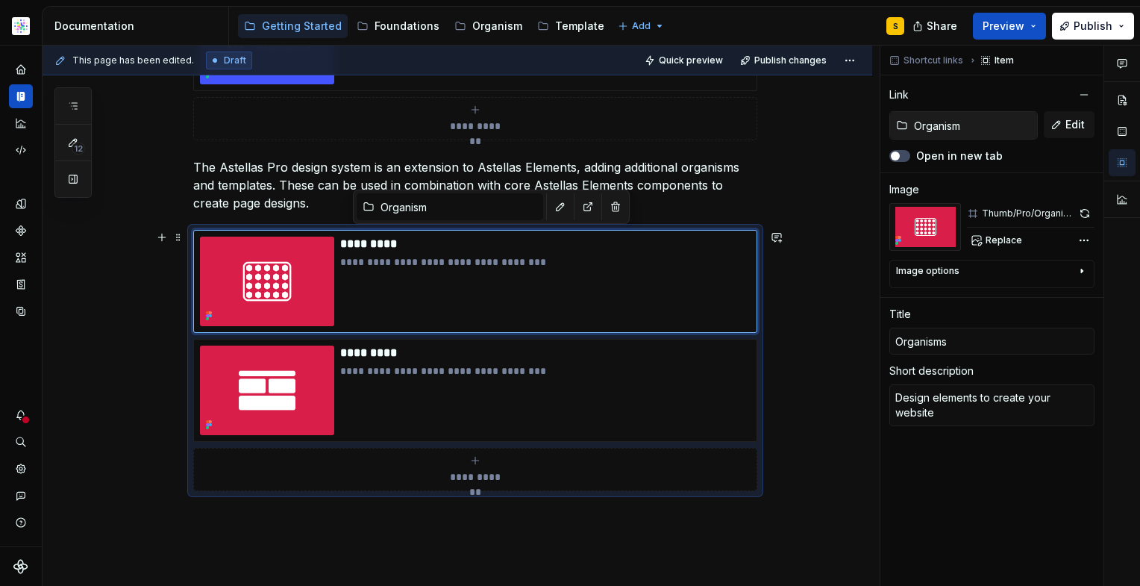
click at [823, 405] on div "**********" at bounding box center [458, 132] width 830 height 1284
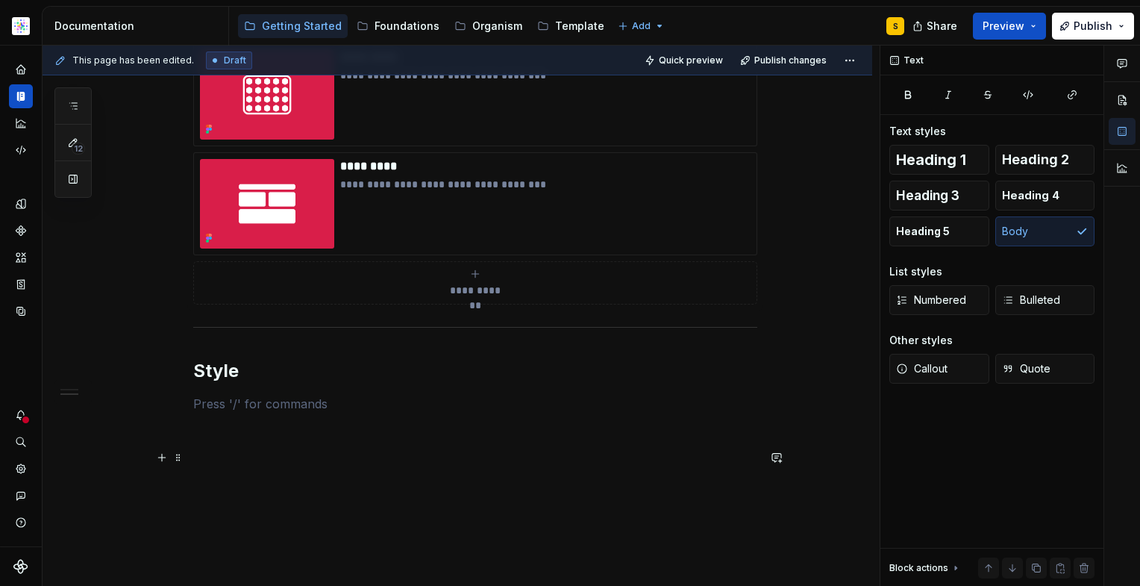
scroll to position [1025, 0]
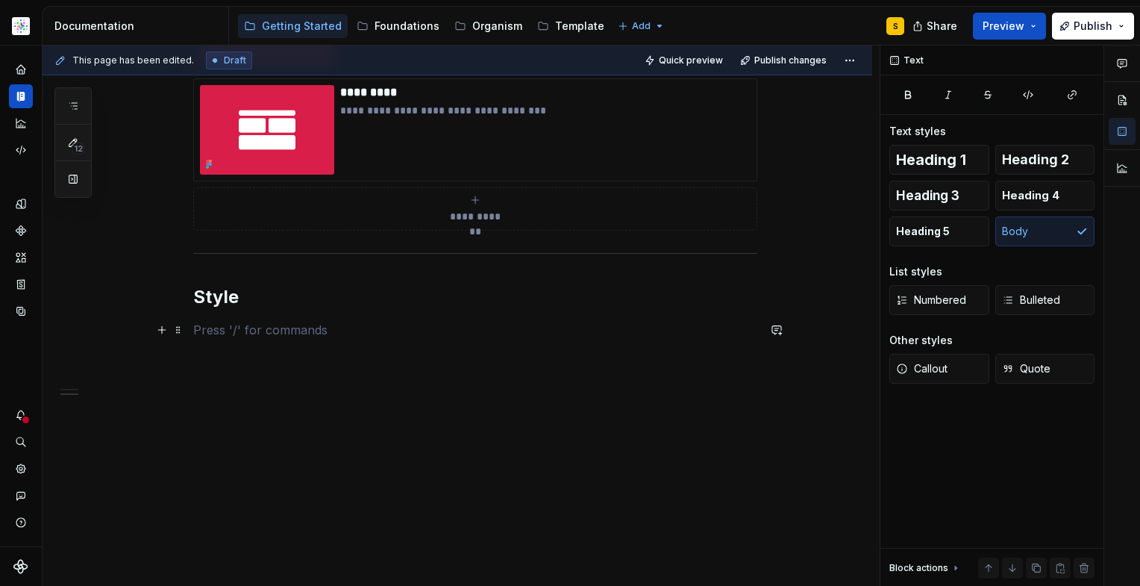
click at [313, 333] on p at bounding box center [475, 330] width 564 height 18
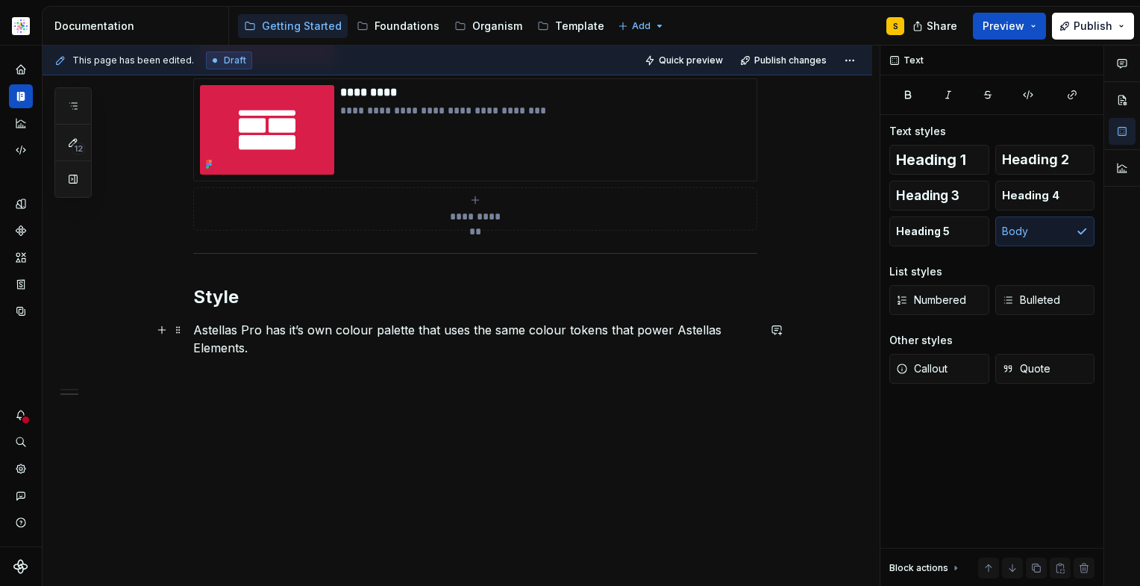
click at [384, 355] on p "Astellas Pro has it’s own colour palette that uses the same colour tokens that …" at bounding box center [475, 339] width 564 height 36
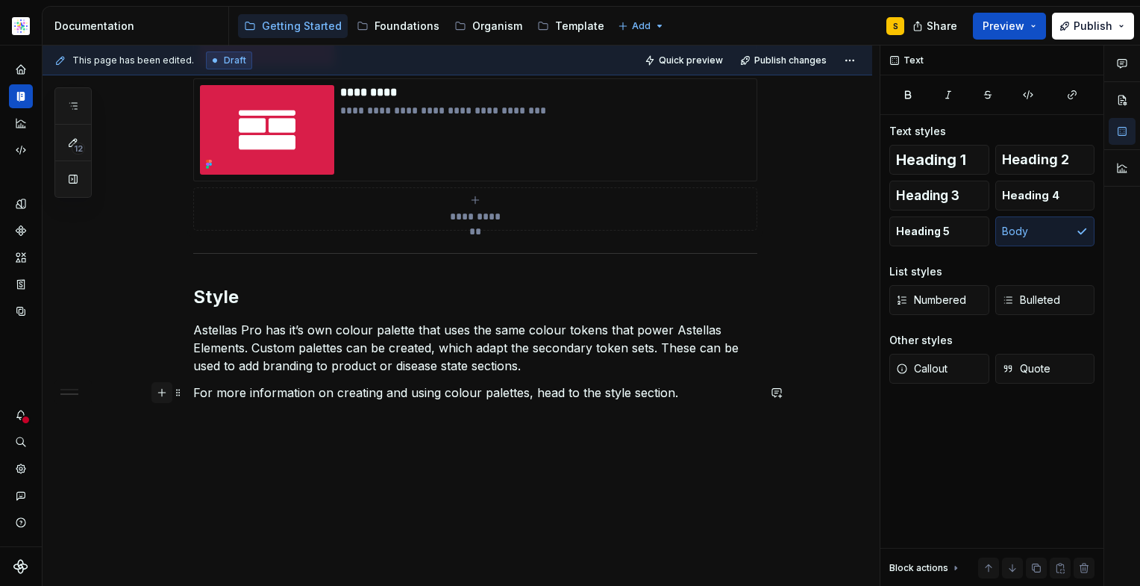
click at [161, 390] on button "button" at bounding box center [161, 392] width 21 height 21
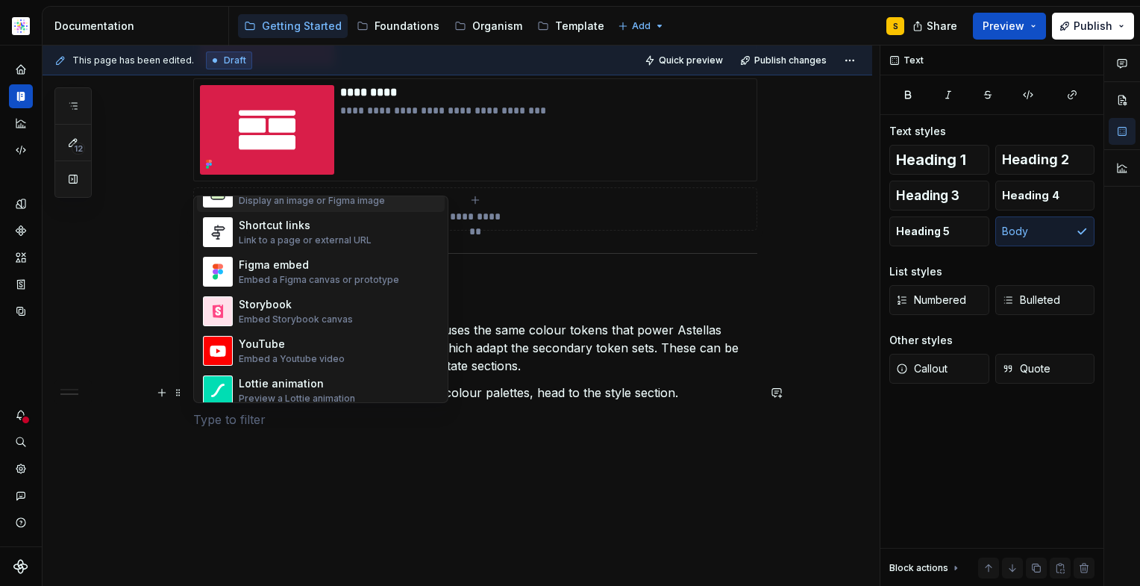
scroll to position [690, 0]
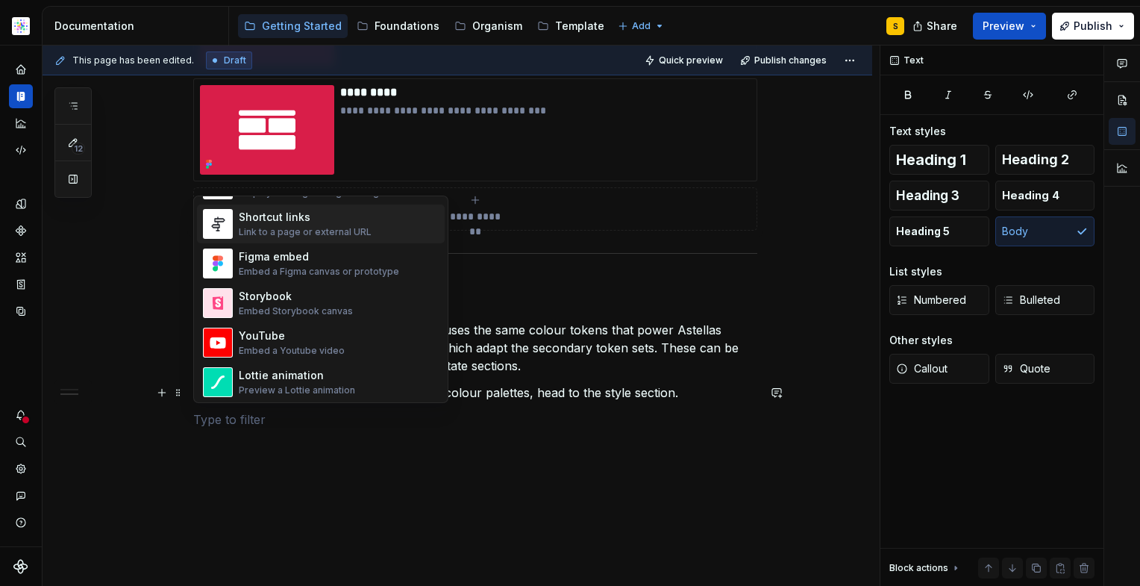
click at [341, 220] on div "Shortcut links" at bounding box center [305, 217] width 133 height 15
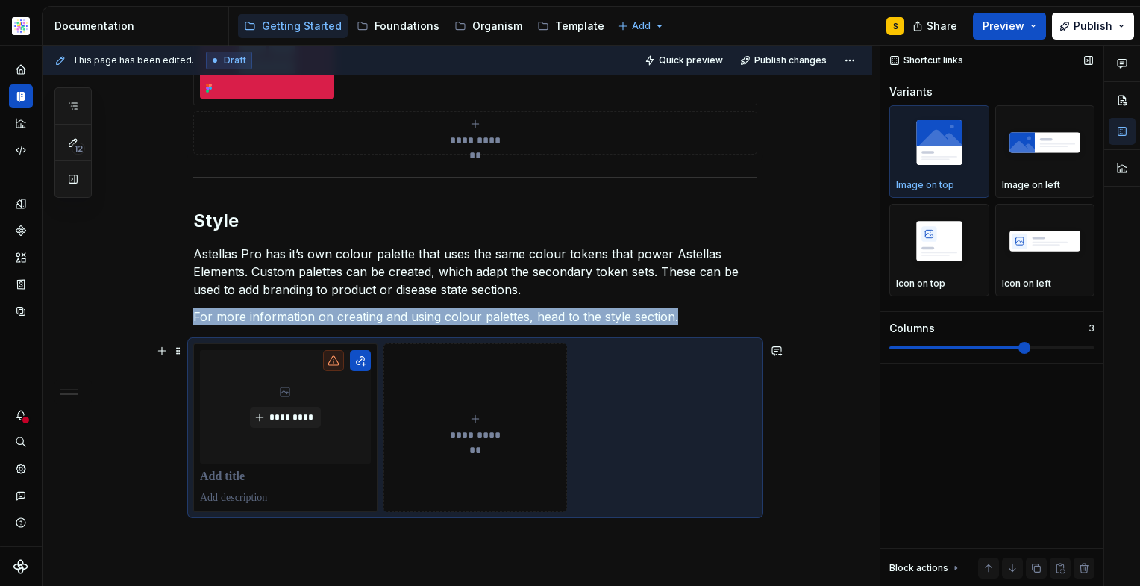
scroll to position [1110, 0]
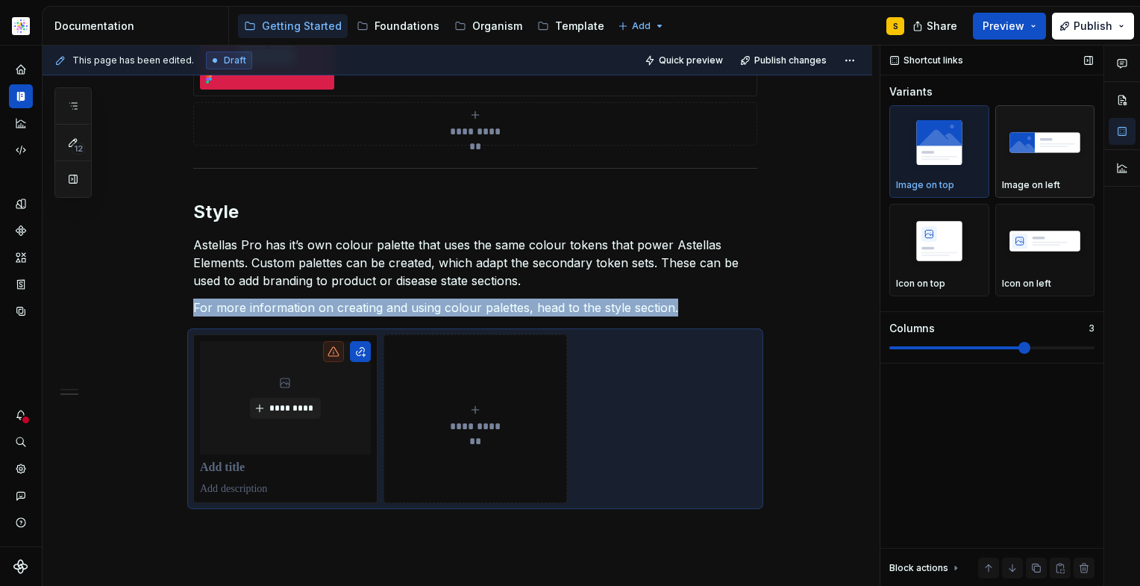
drag, startPoint x: 1031, startPoint y: 134, endPoint x: 1018, endPoint y: 146, distance: 17.4
click at [1031, 134] on img "button" at bounding box center [1045, 142] width 87 height 54
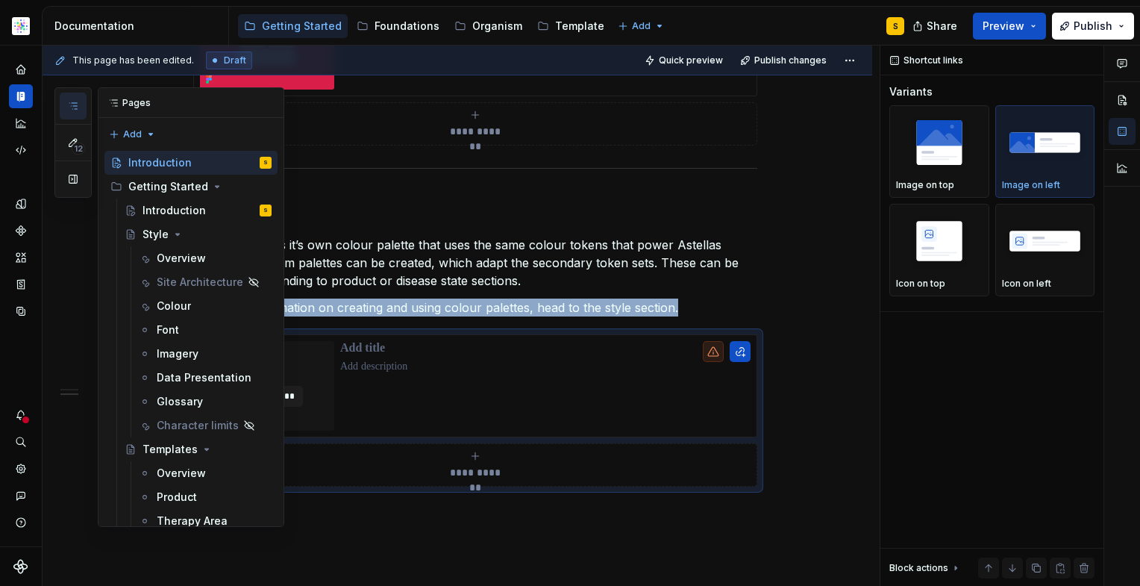
click at [75, 109] on icon "button" at bounding box center [73, 106] width 12 height 12
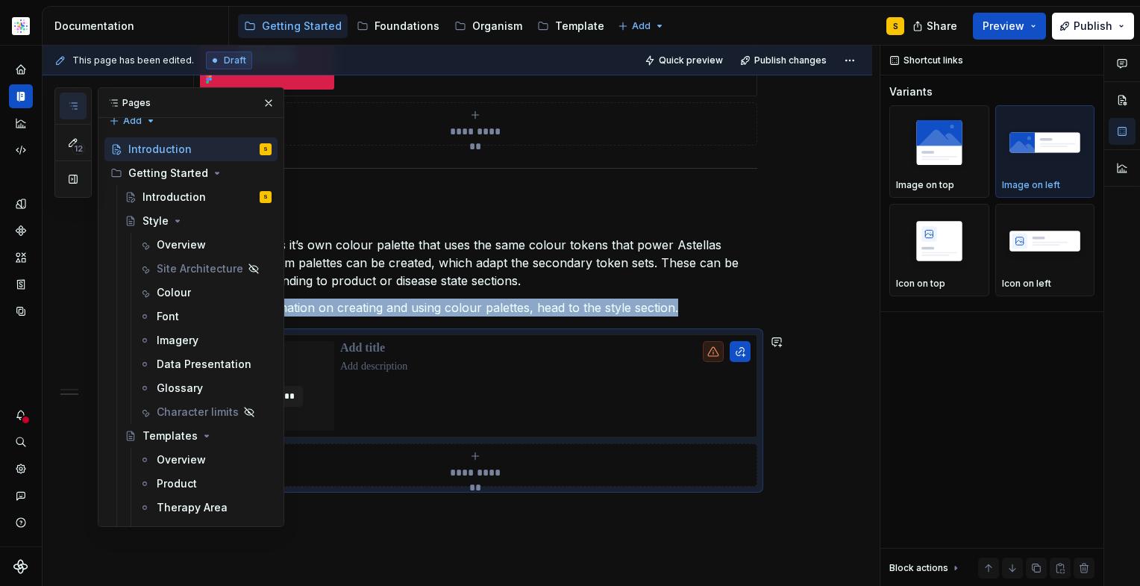
scroll to position [0, 0]
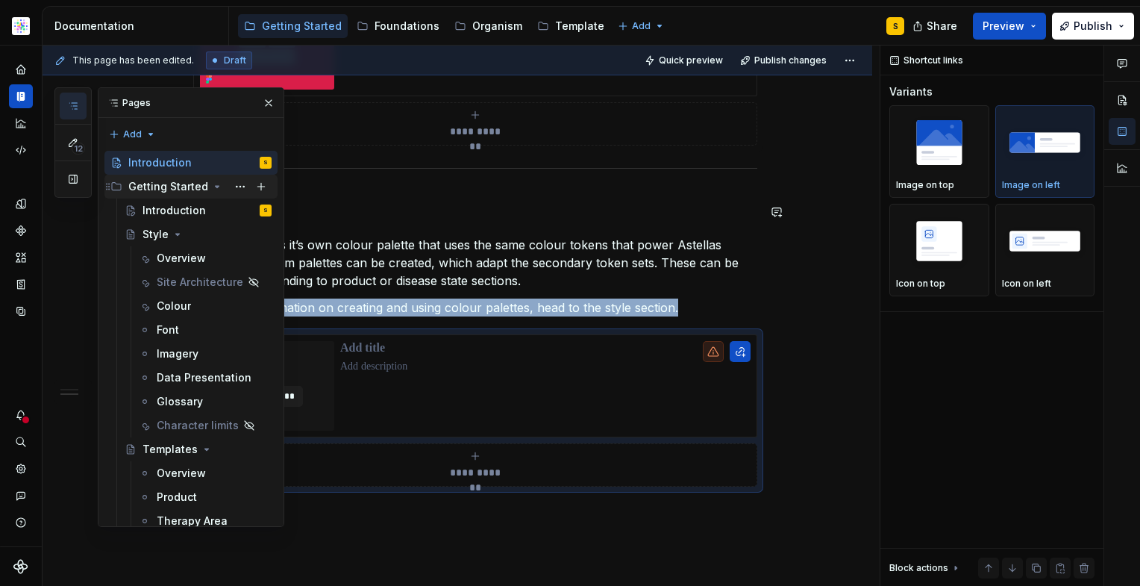
click at [213, 184] on icon "Page tree" at bounding box center [217, 187] width 12 height 12
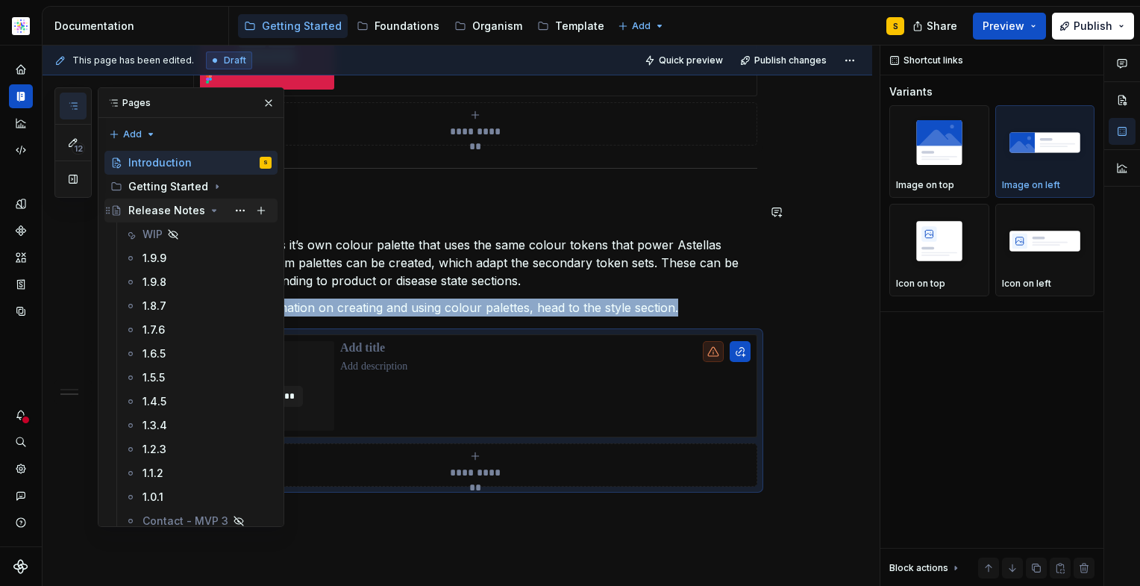
click at [209, 212] on icon "Page tree" at bounding box center [214, 210] width 12 height 12
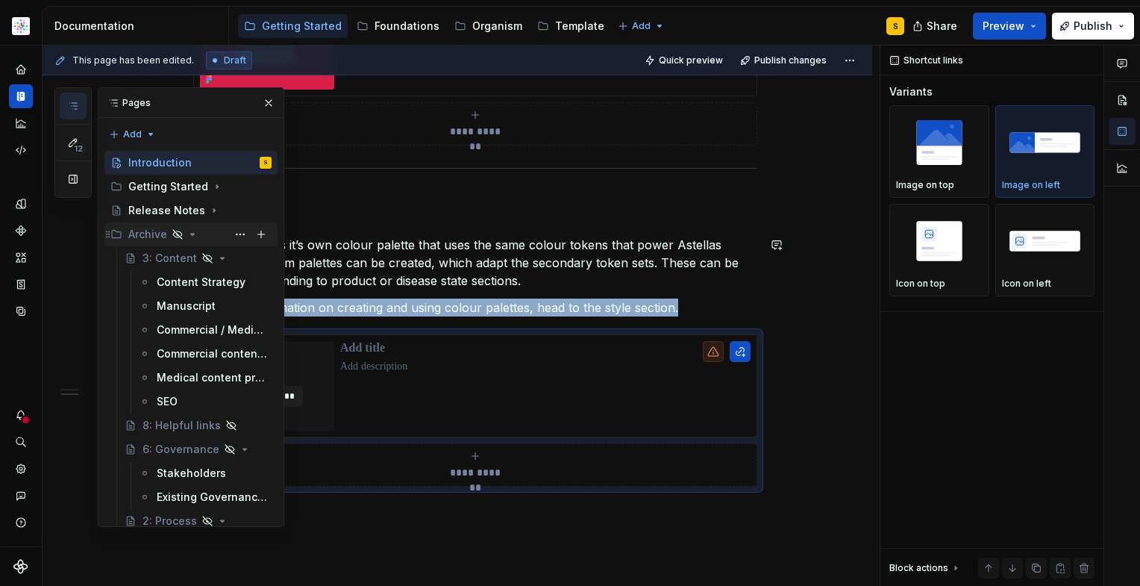
click at [190, 233] on icon "Page tree" at bounding box center [193, 234] width 12 height 12
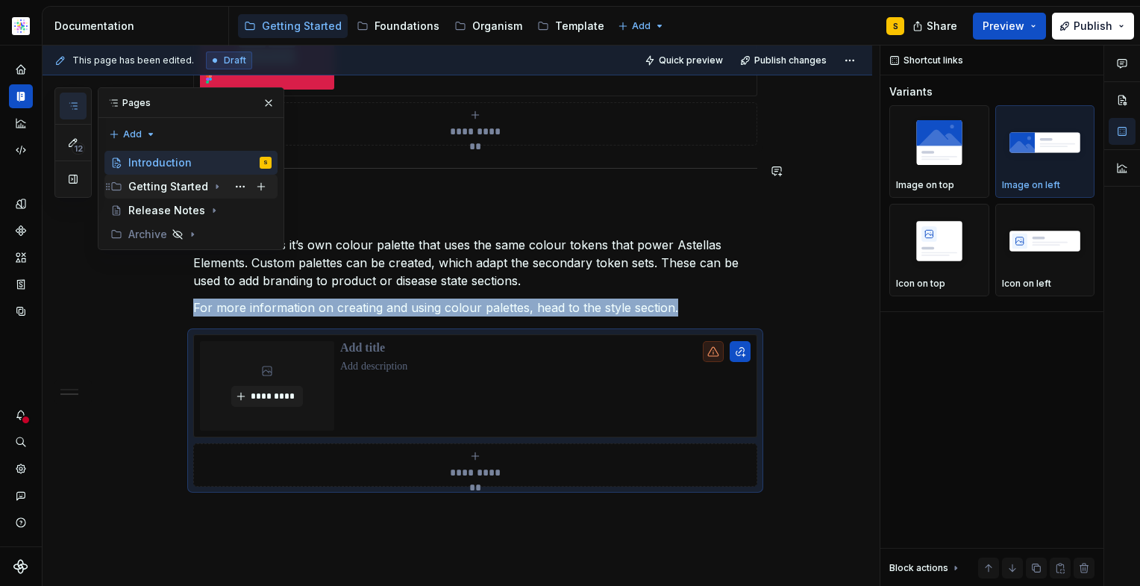
click at [215, 187] on icon "Page tree" at bounding box center [217, 187] width 12 height 12
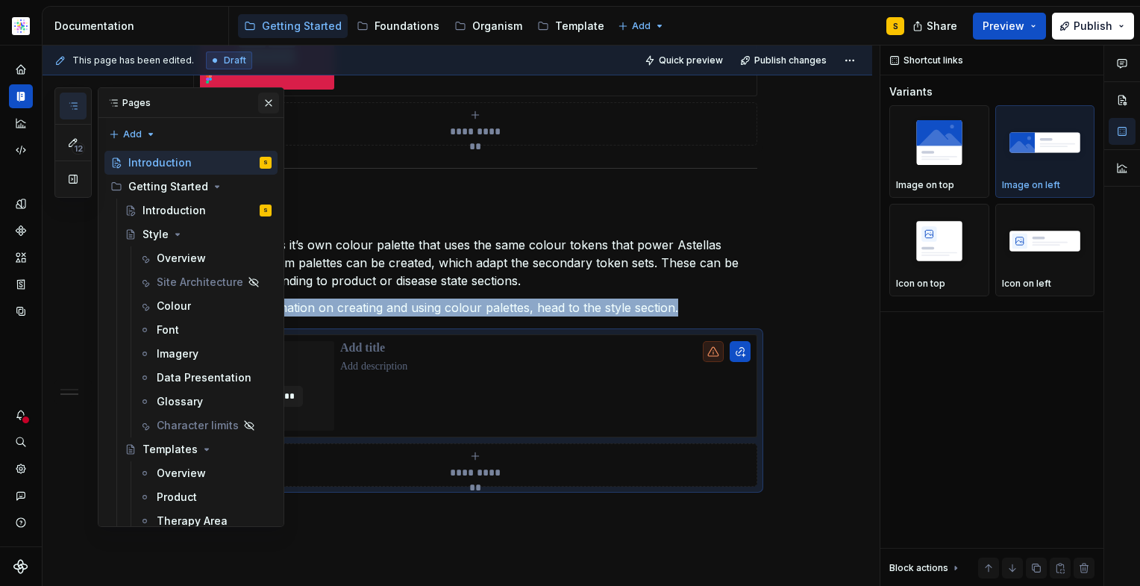
click at [258, 104] on button "button" at bounding box center [268, 103] width 21 height 21
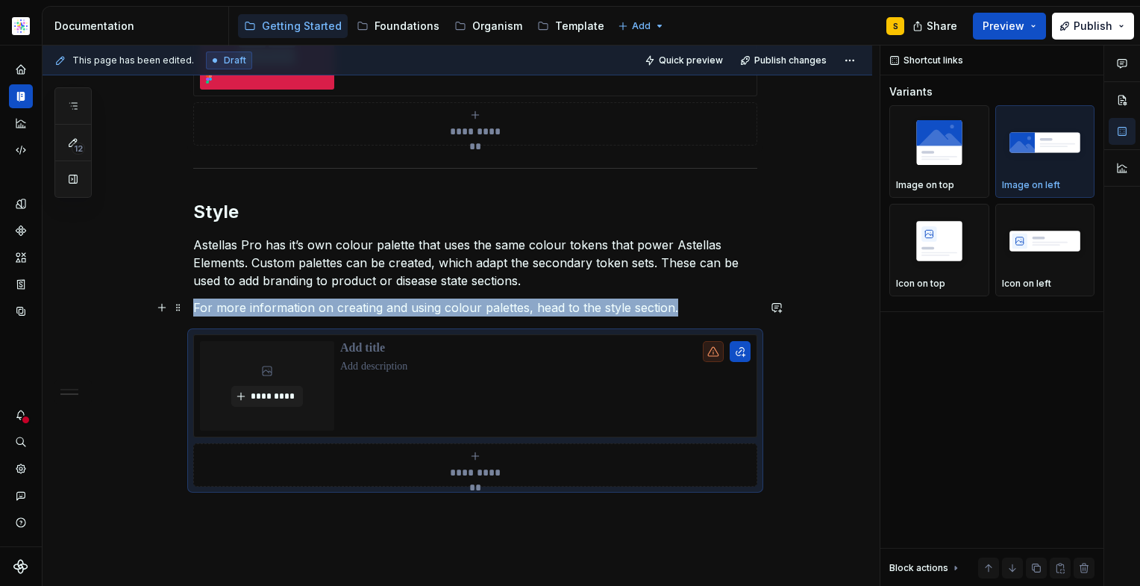
click at [692, 307] on p "For more information on creating and using colour palettes, head to the style s…" at bounding box center [475, 307] width 564 height 18
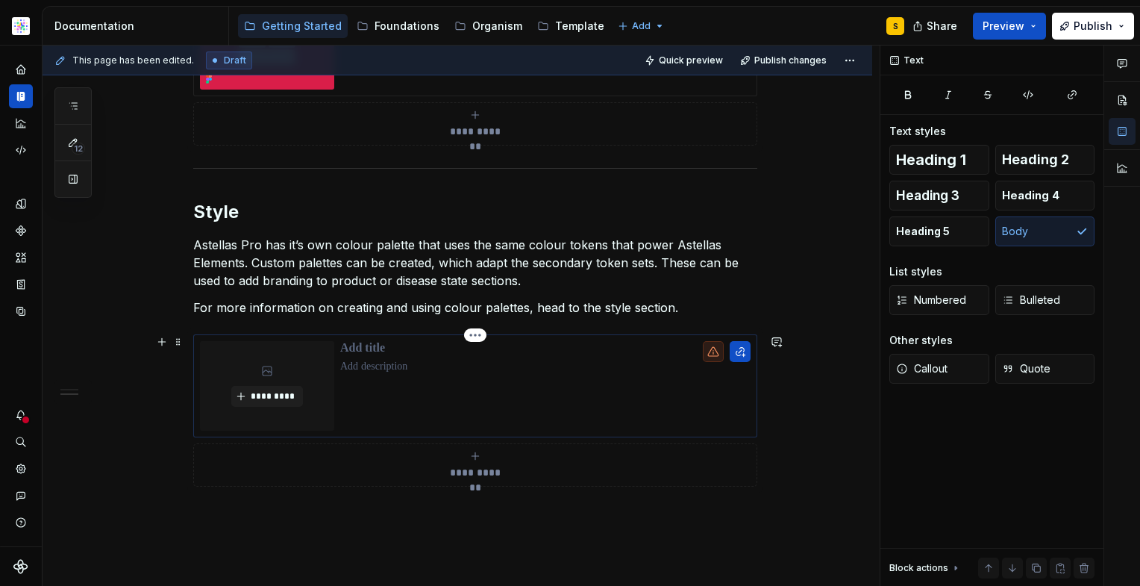
click at [625, 370] on p at bounding box center [545, 366] width 410 height 15
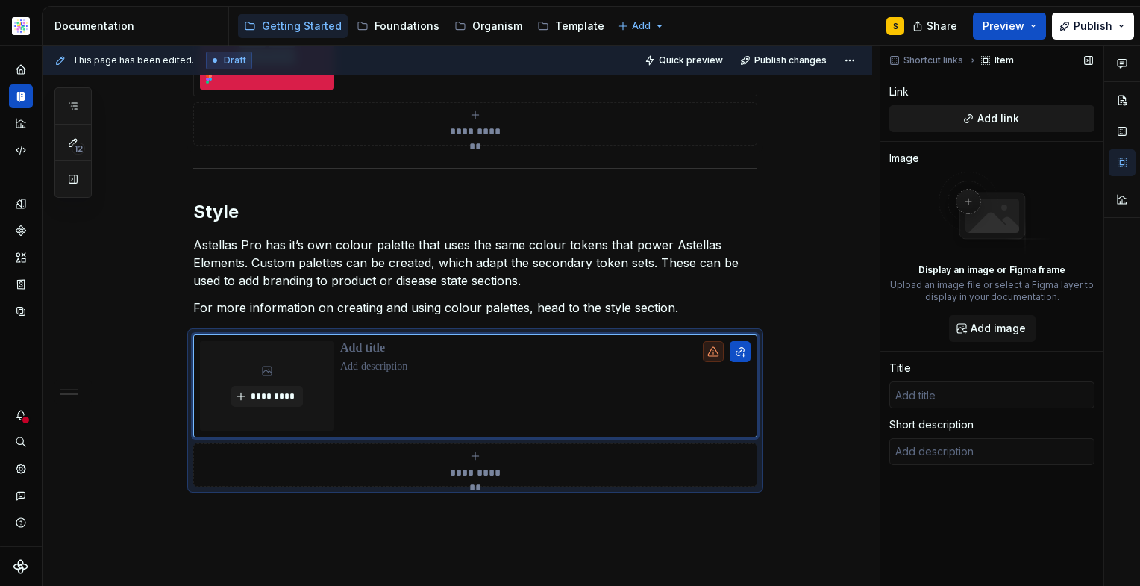
click at [980, 116] on span "Add link" at bounding box center [999, 118] width 42 height 15
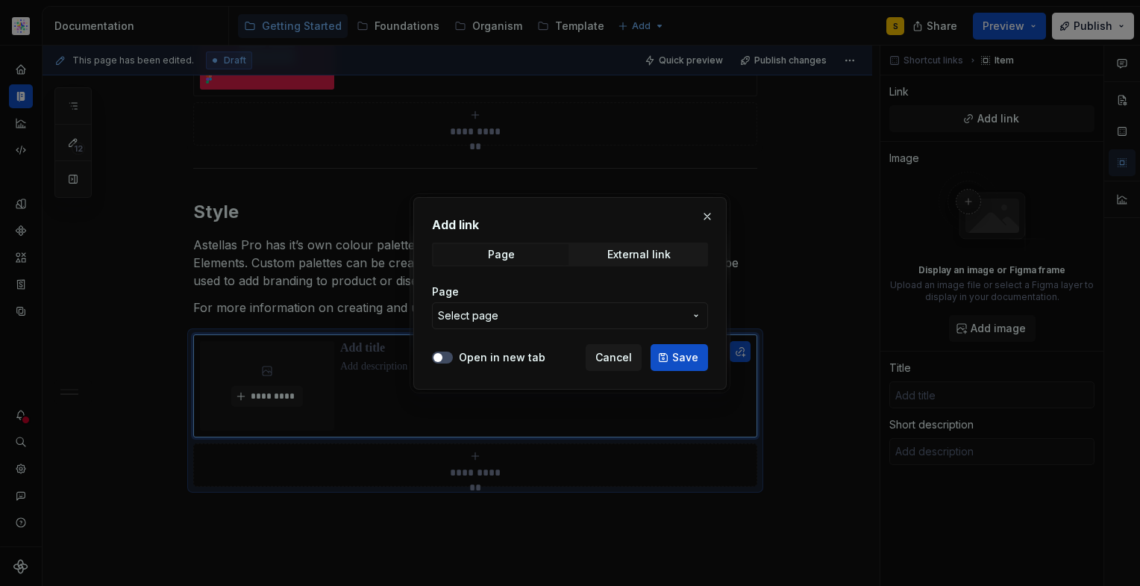
click at [696, 314] on icon "button" at bounding box center [696, 316] width 12 height 12
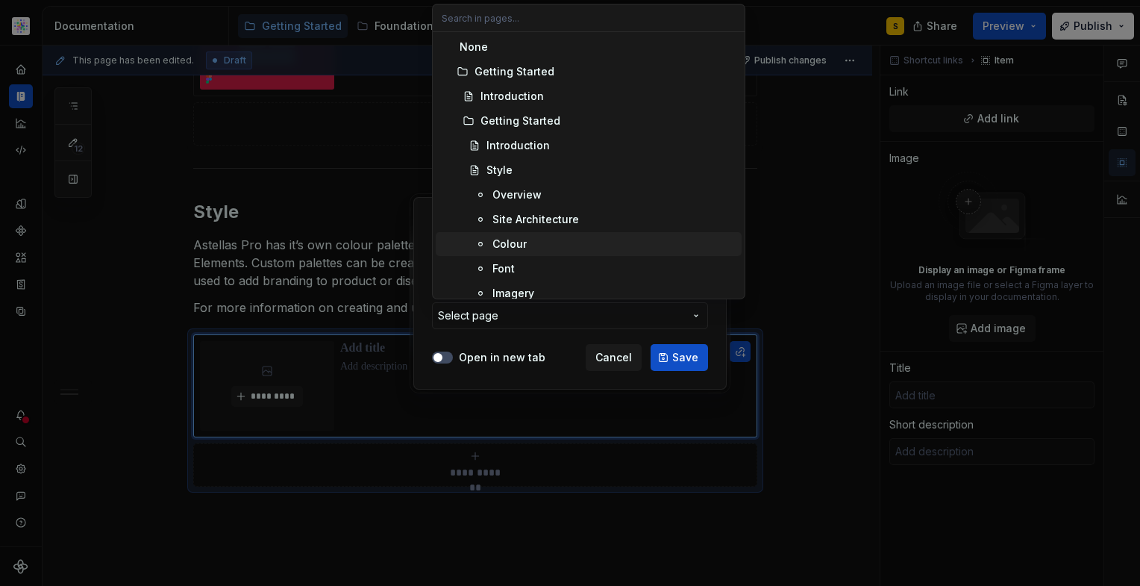
click at [504, 240] on div "Colour" at bounding box center [510, 244] width 34 height 15
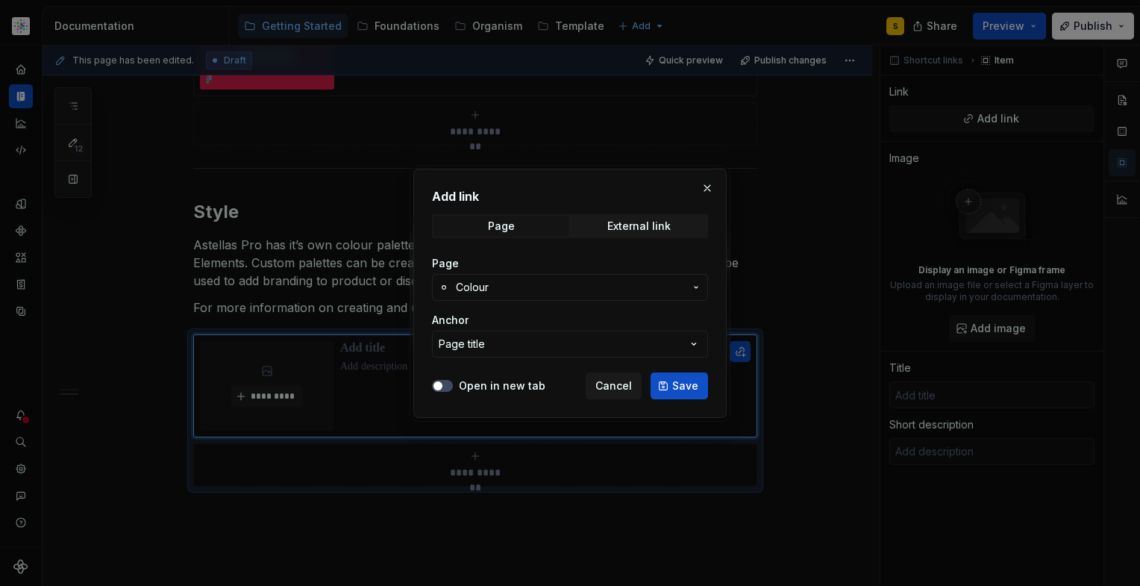
click at [685, 384] on span "Save" at bounding box center [685, 385] width 26 height 15
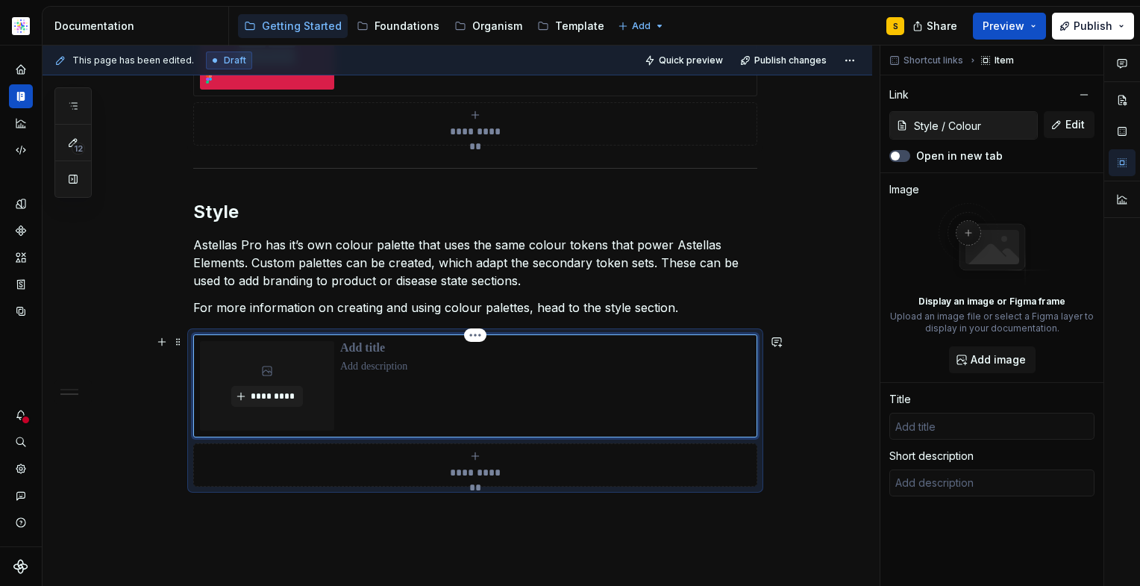
type textarea "*"
type input "Colour"
click at [401, 365] on p at bounding box center [545, 366] width 410 height 15
click at [700, 304] on p "For more information on creating and using colour palettes, head to the style s…" at bounding box center [475, 307] width 564 height 18
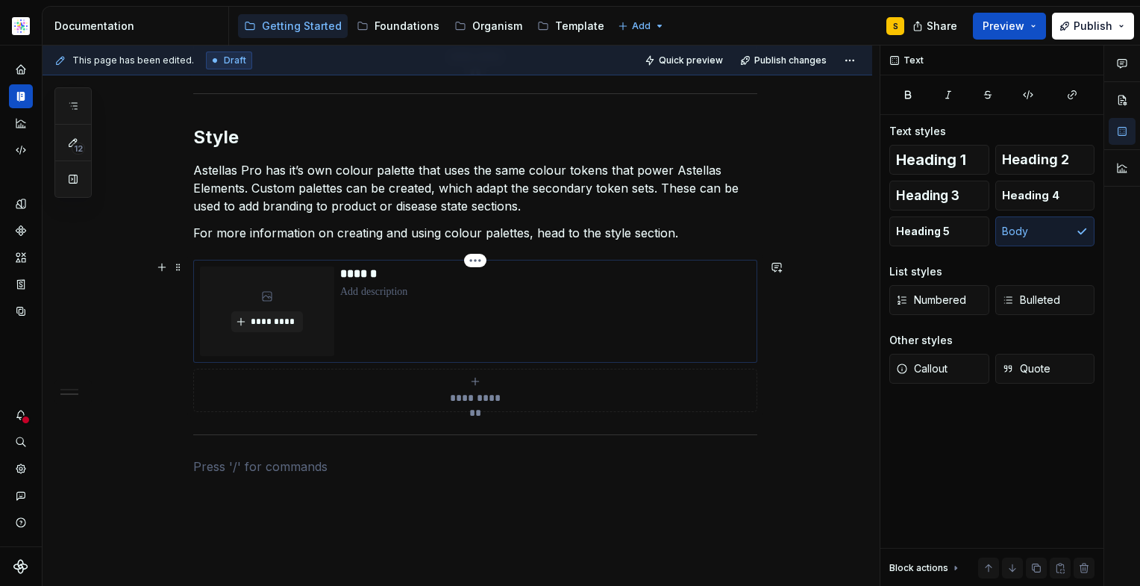
scroll to position [1186, 0]
click at [271, 322] on span "*********" at bounding box center [273, 321] width 46 height 12
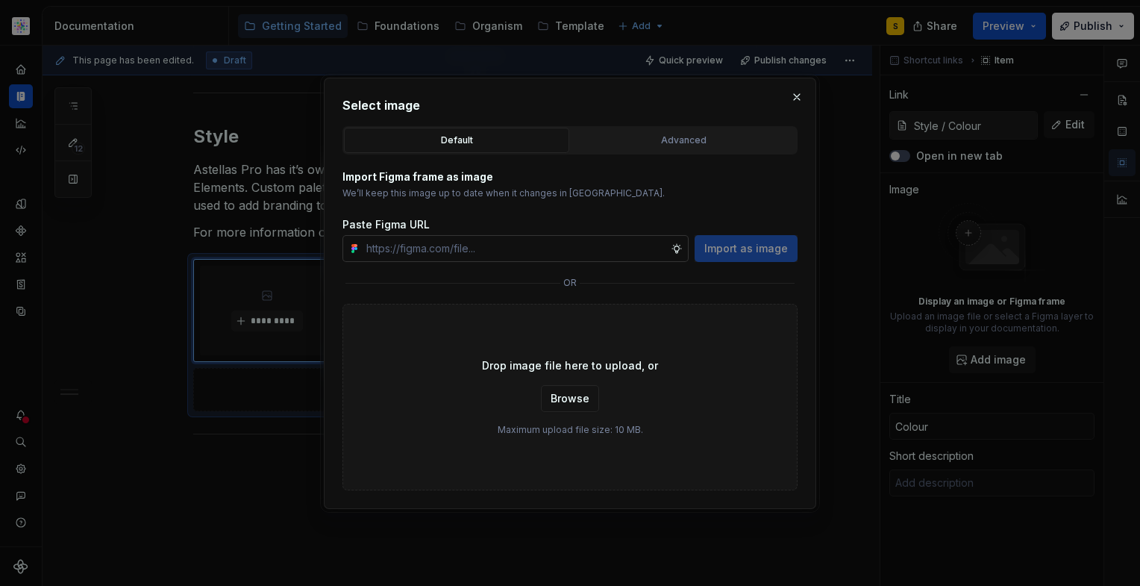
type textarea "*"
type input "[URL][DOMAIN_NAME]"
click at [737, 249] on span "Import as image" at bounding box center [746, 248] width 84 height 15
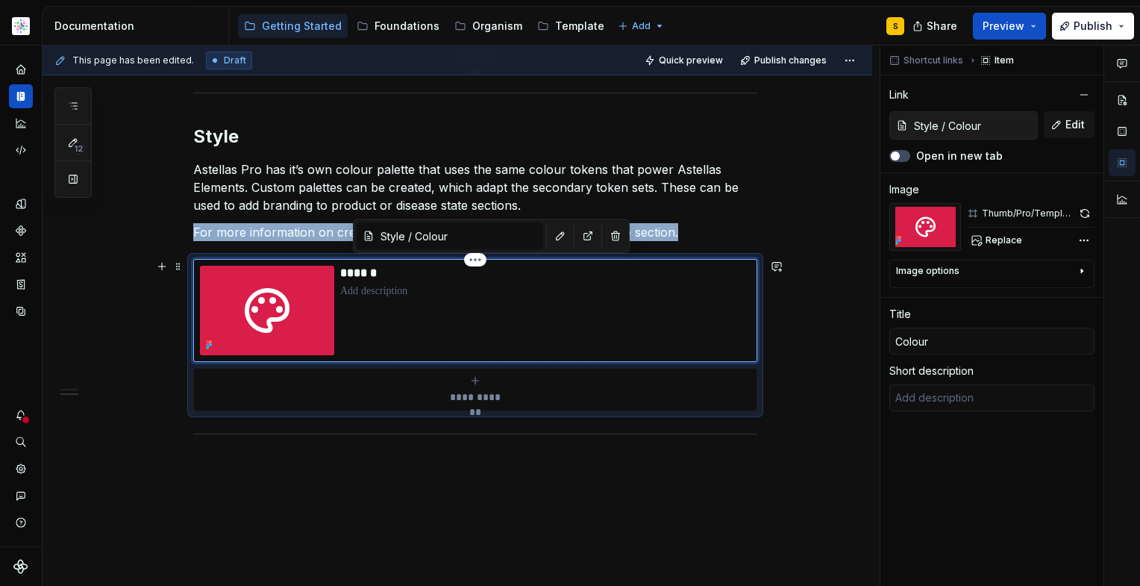
click at [282, 319] on img at bounding box center [267, 311] width 134 height 90
click at [1002, 240] on span "Replace" at bounding box center [1004, 240] width 37 height 12
type textarea "*"
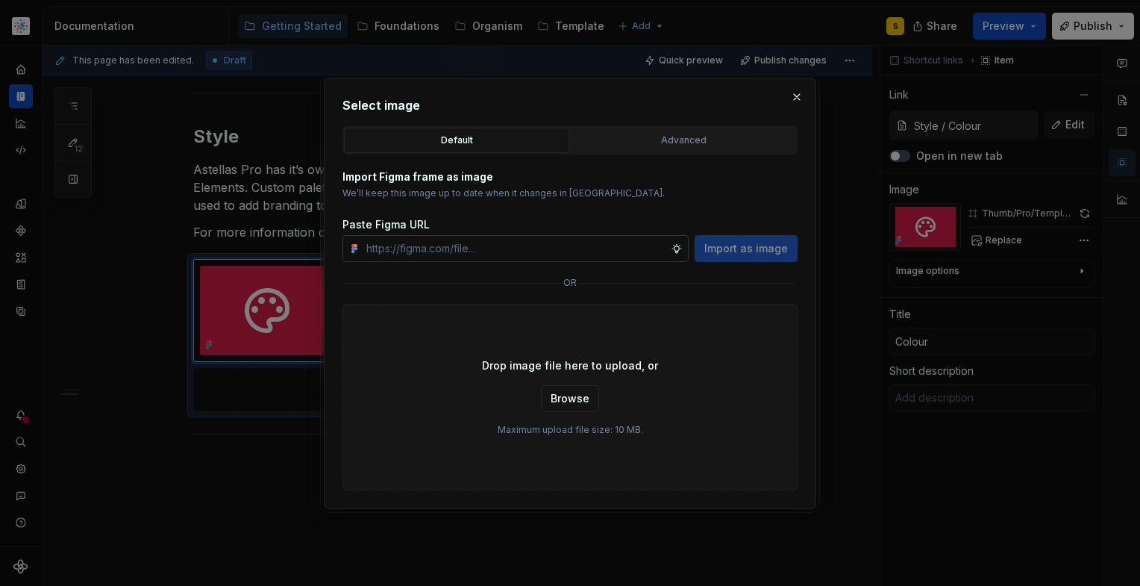
click at [579, 255] on input "text" at bounding box center [515, 248] width 310 height 27
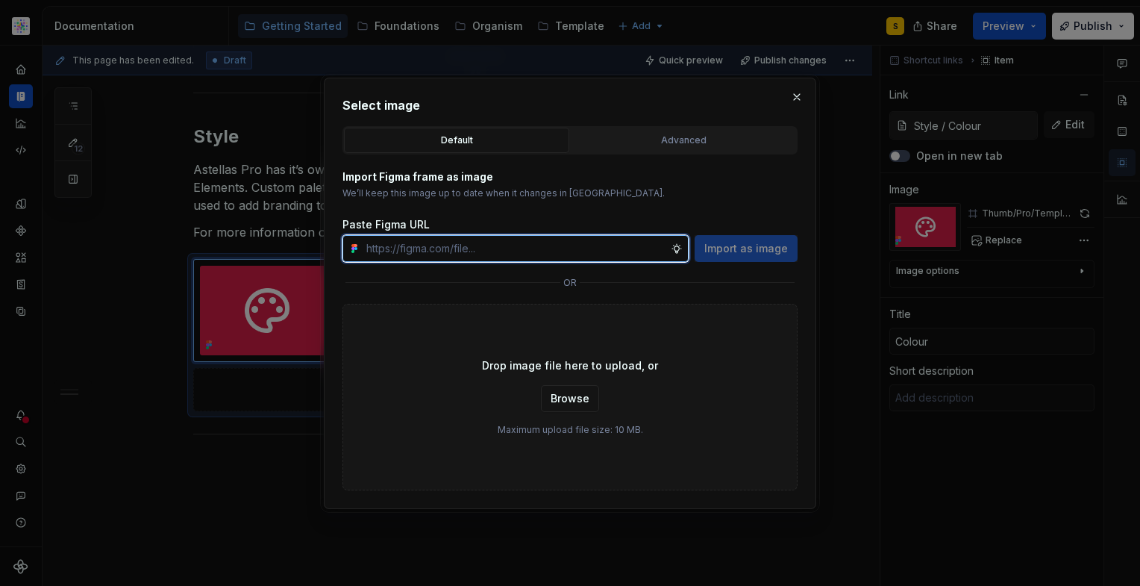
paste input "[URL][DOMAIN_NAME]"
type input "[URL][DOMAIN_NAME]"
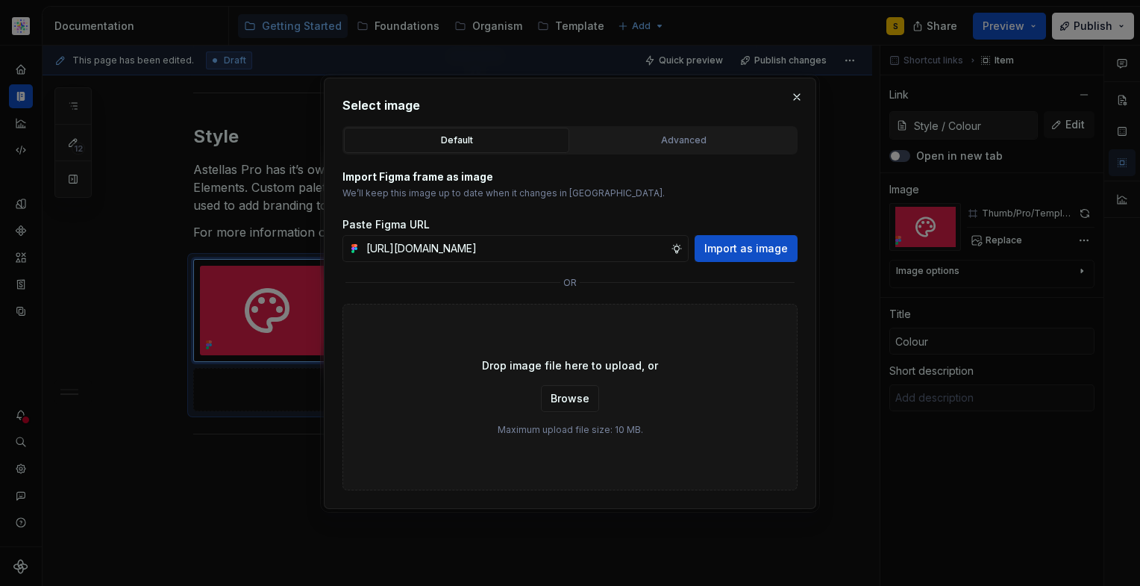
click at [743, 255] on button "Import as image" at bounding box center [746, 248] width 103 height 27
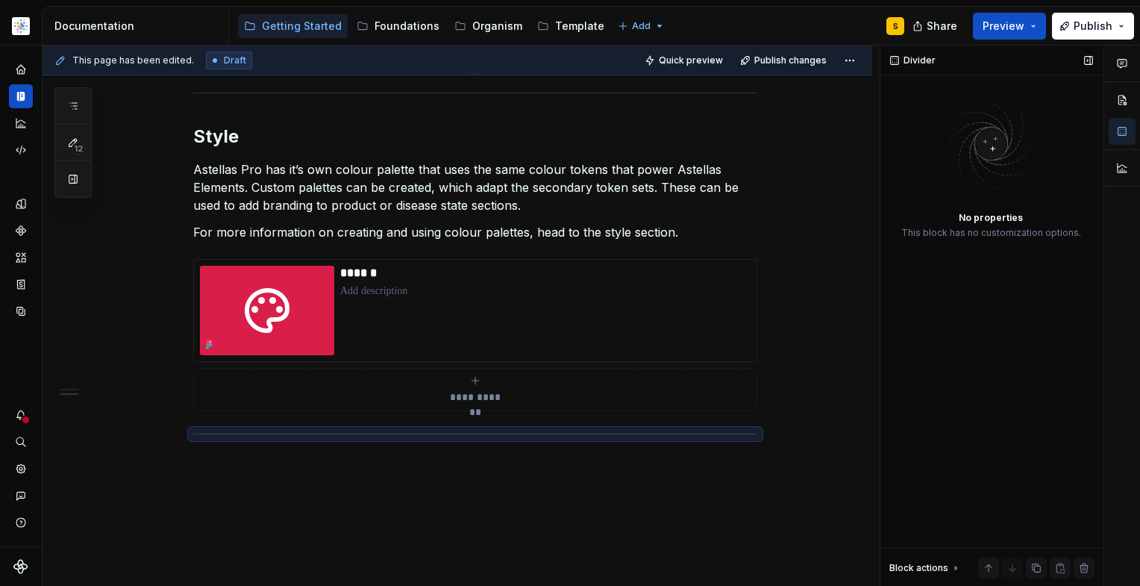
type textarea "*"
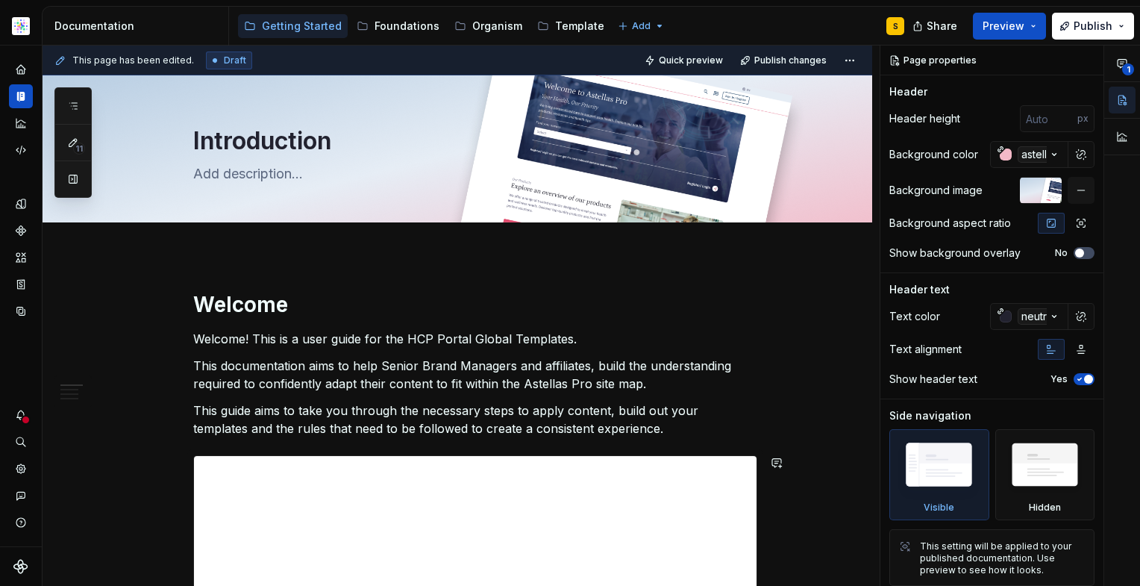
scroll to position [158, 0]
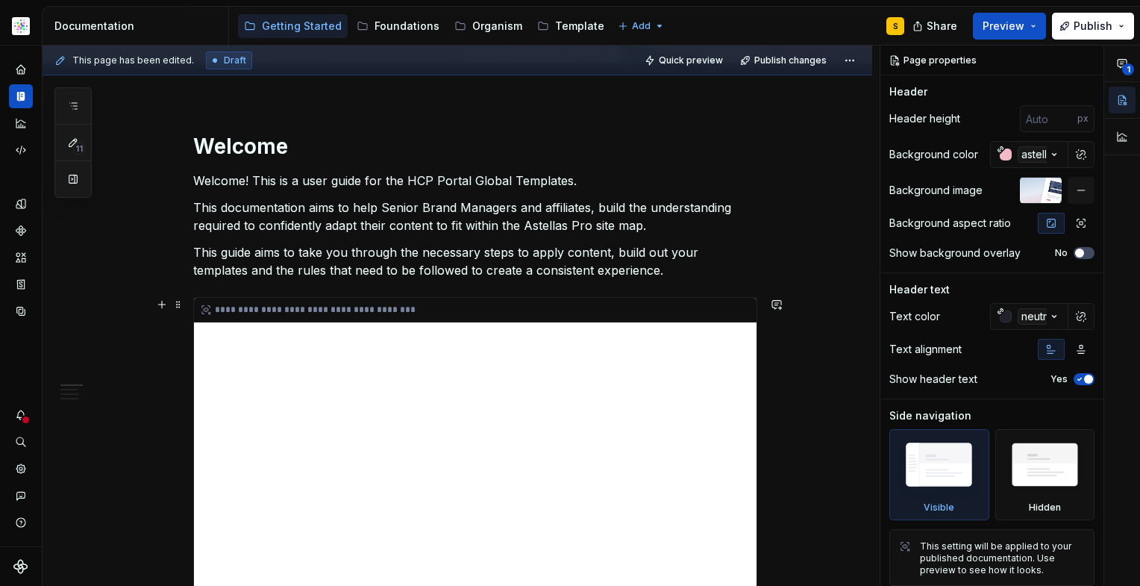
click at [204, 346] on div "**********" at bounding box center [475, 447] width 563 height 298
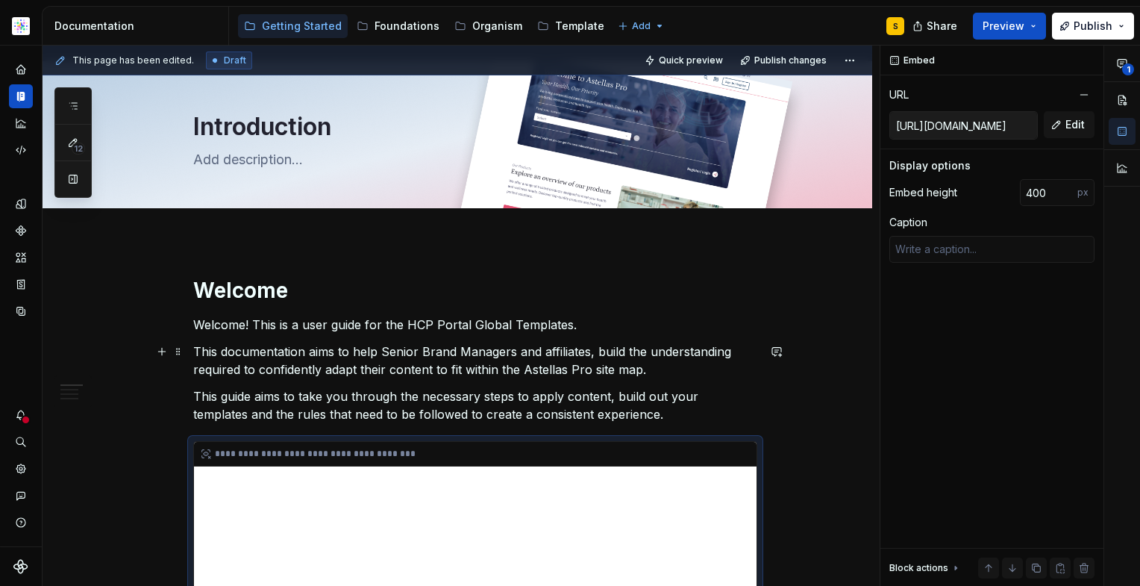
scroll to position [0, 0]
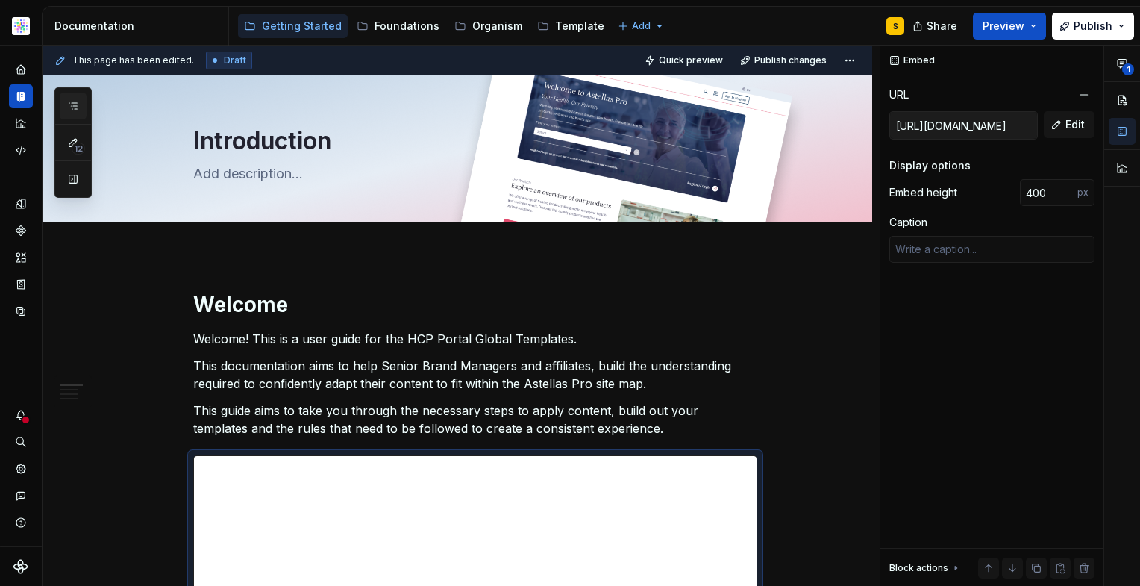
click at [72, 100] on button "button" at bounding box center [73, 106] width 27 height 27
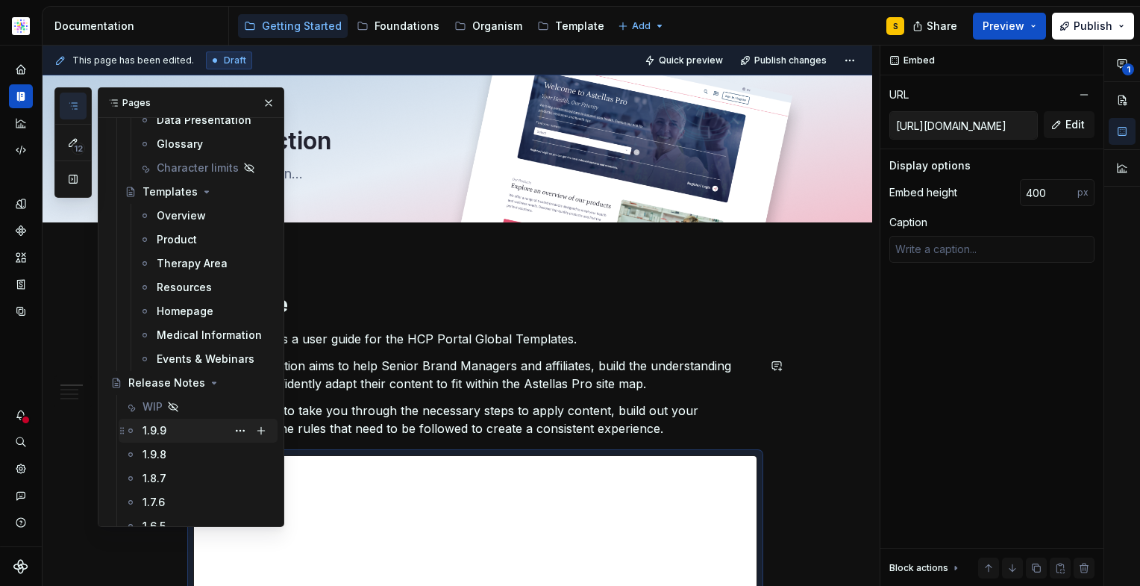
scroll to position [260, 0]
type textarea "*"
